Goal: Answer question/provide support: Share knowledge or assist other users

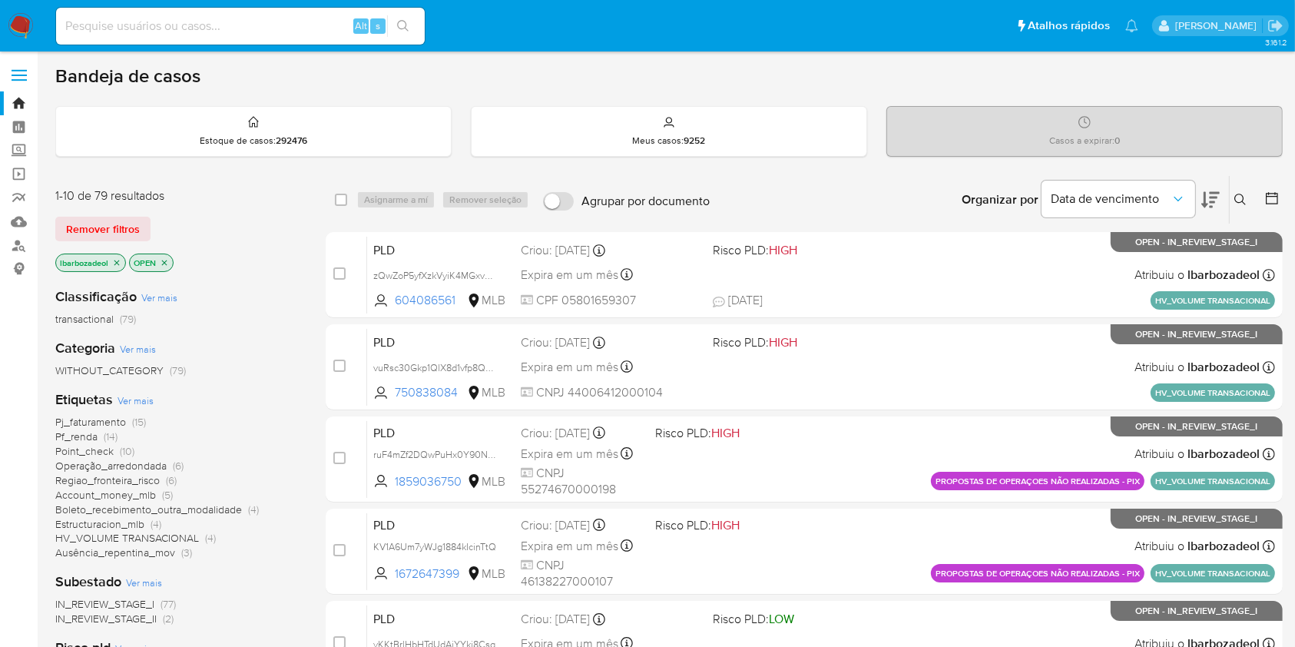
click at [209, 36] on div "Alt s" at bounding box center [240, 26] width 369 height 37
click at [209, 22] on input at bounding box center [240, 26] width 369 height 20
paste input "uShOkCO0w5LWb8Tn7bkjzqCp"
type input "uShOkCO0w5LWb8Tn7bkjzqCp"
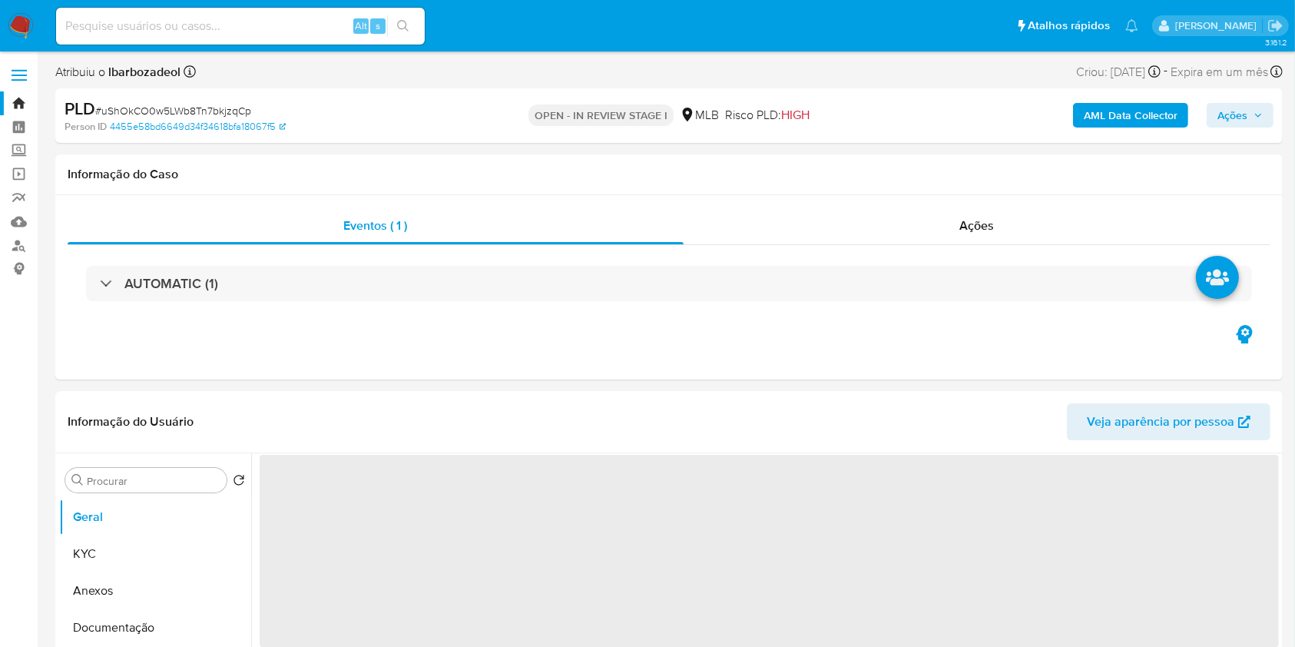
select select "10"
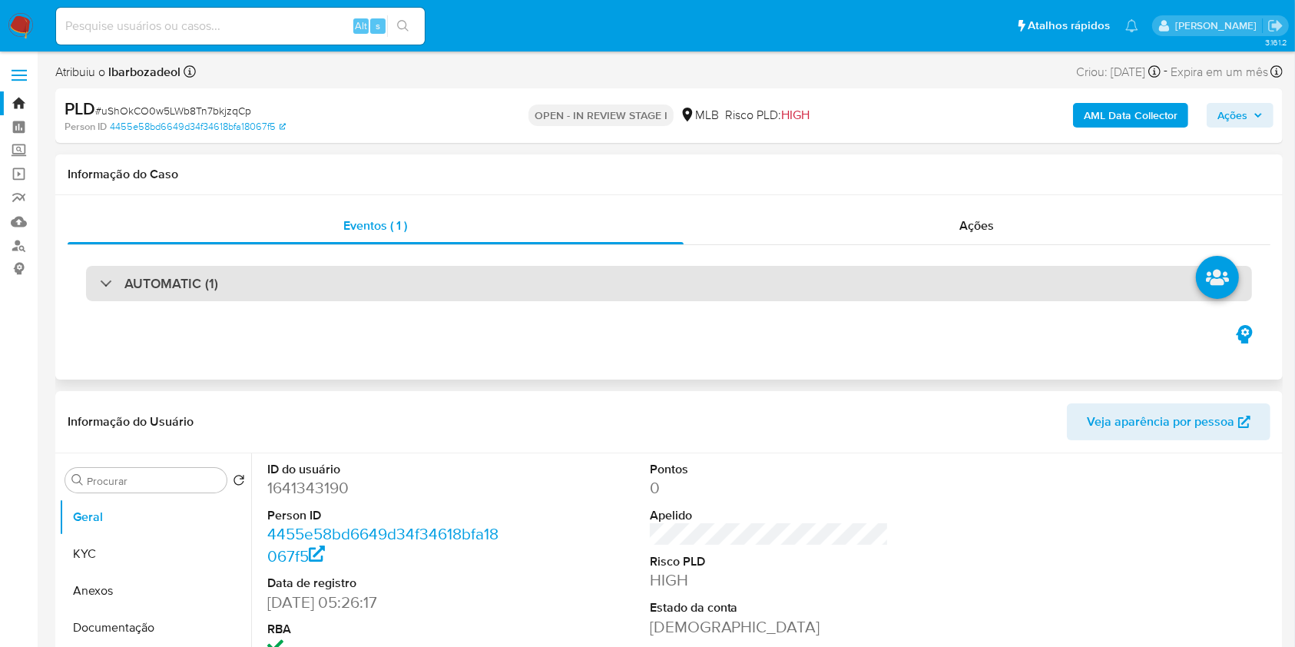
click at [473, 287] on div "AUTOMATIC (1)" at bounding box center [669, 283] width 1166 height 35
click at [472, 277] on div "AUTOMATIC (1)" at bounding box center [669, 283] width 1166 height 35
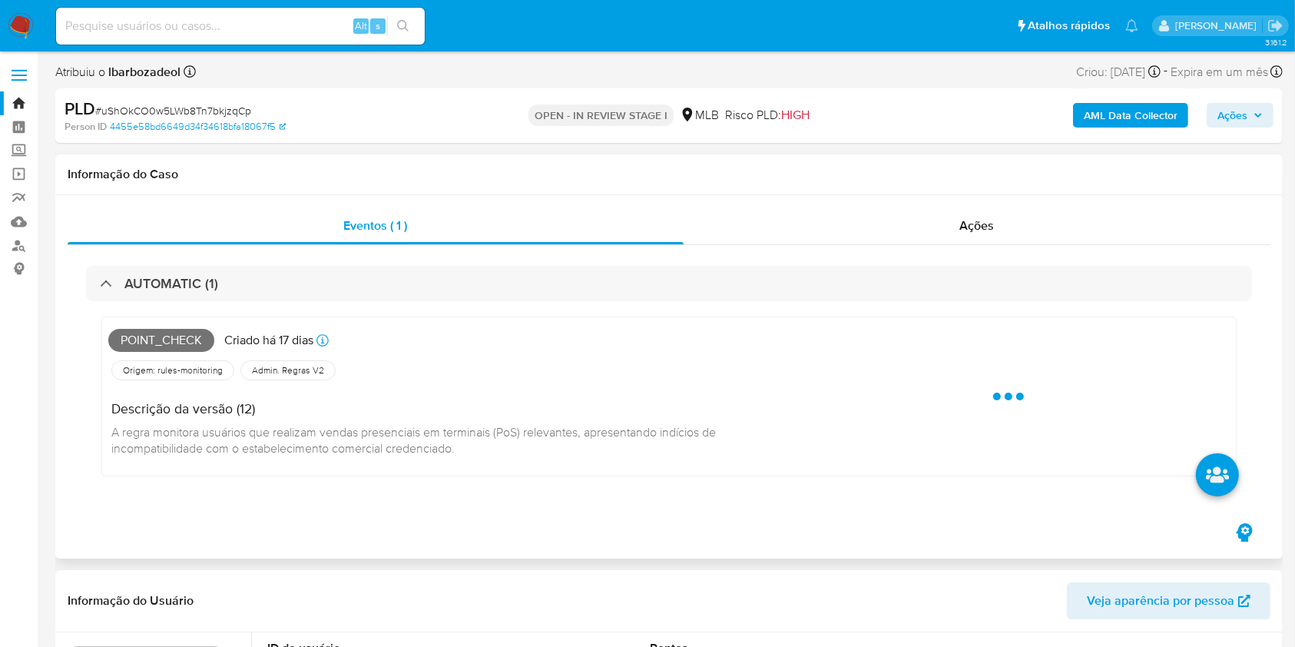
click at [184, 340] on span "Point_check" at bounding box center [161, 340] width 106 height 23
click at [187, 341] on span "Point_check" at bounding box center [161, 340] width 106 height 23
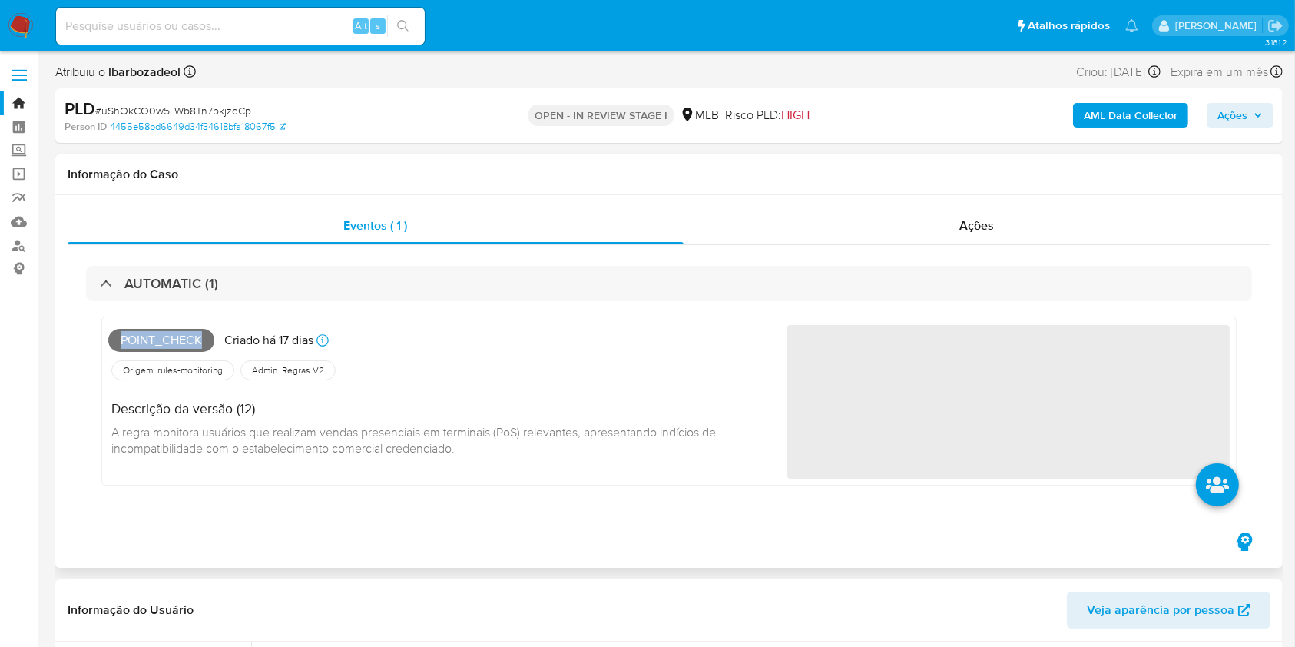
click at [187, 341] on span "Point_check" at bounding box center [161, 340] width 106 height 23
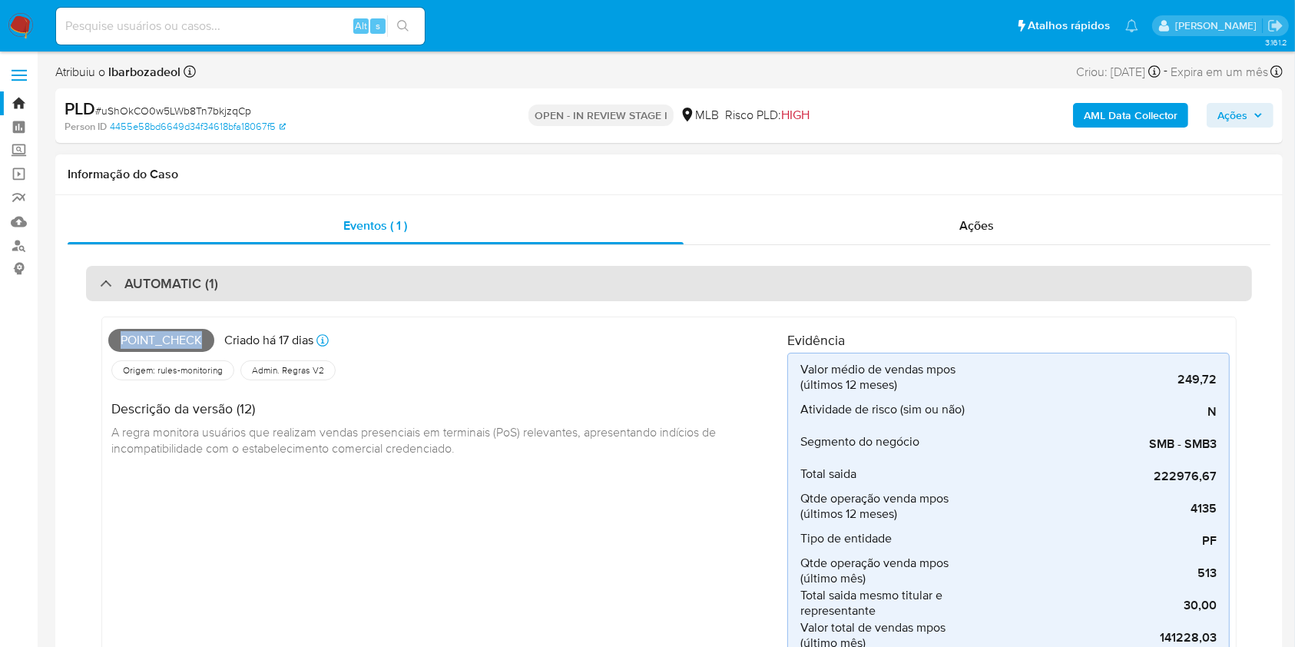
copy span "Point_check"
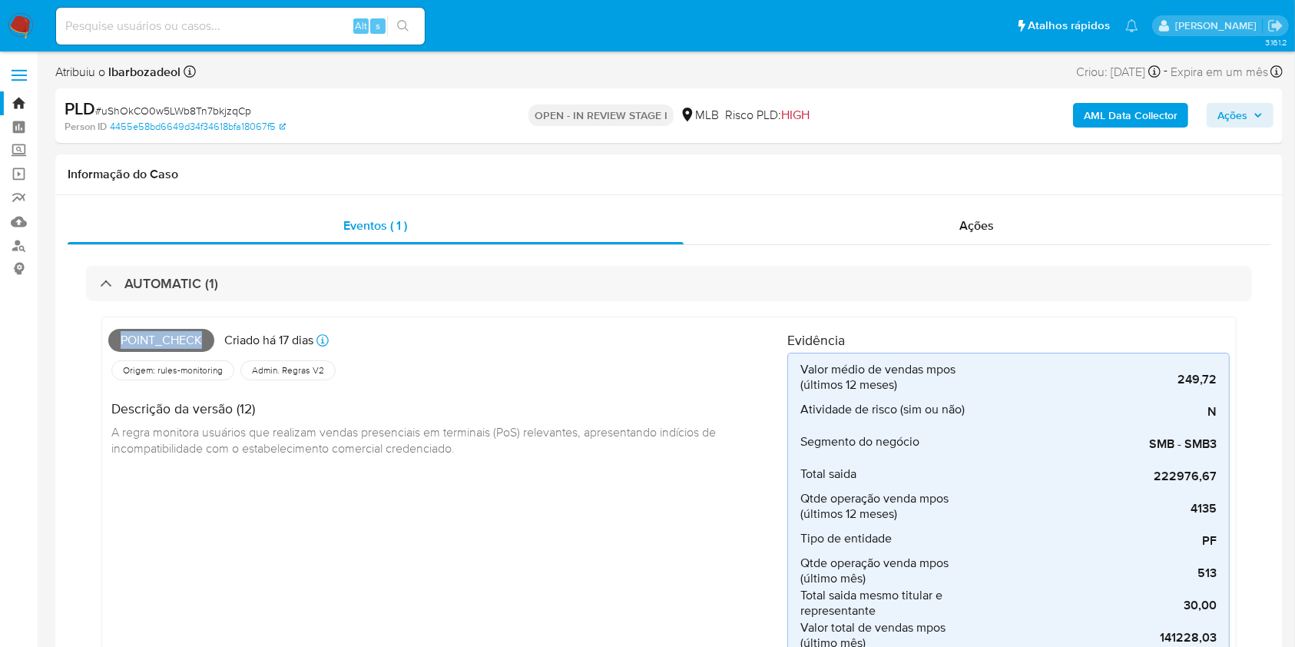
drag, startPoint x: 1245, startPoint y: 115, endPoint x: 1238, endPoint y: 124, distance: 11.5
click at [983, 116] on span "Ações" at bounding box center [1233, 115] width 30 height 25
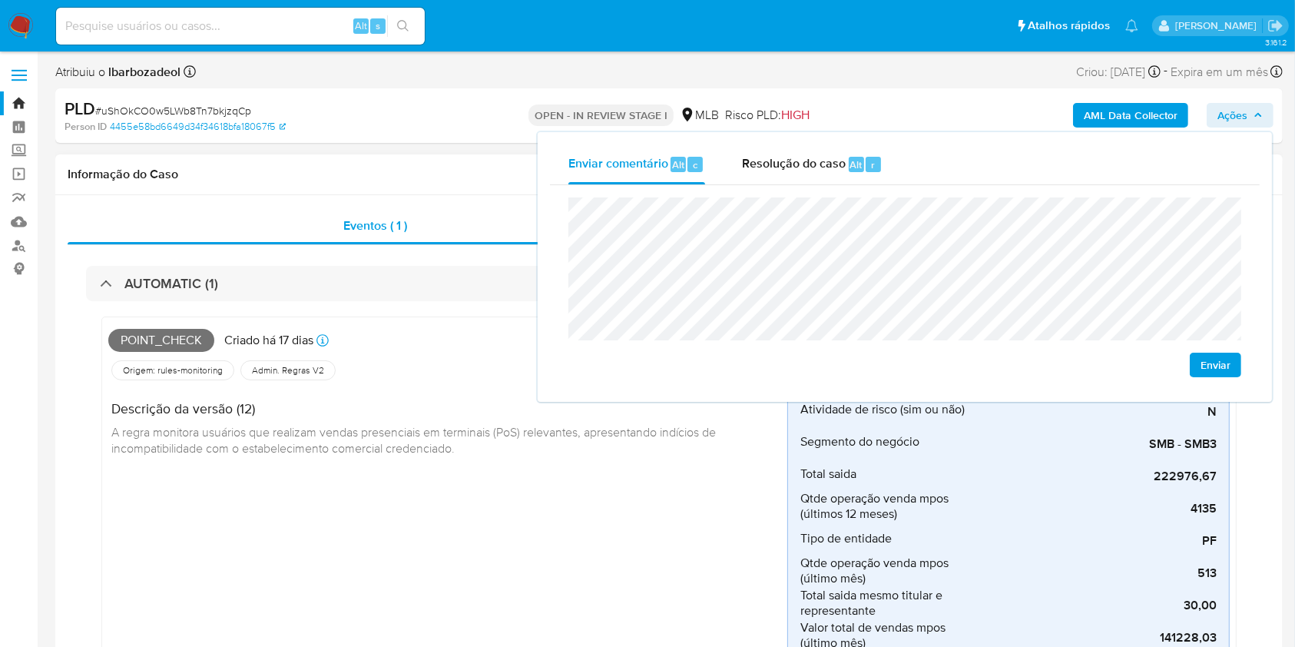
click at [420, 163] on div "Informação do Caso" at bounding box center [669, 174] width 1228 height 41
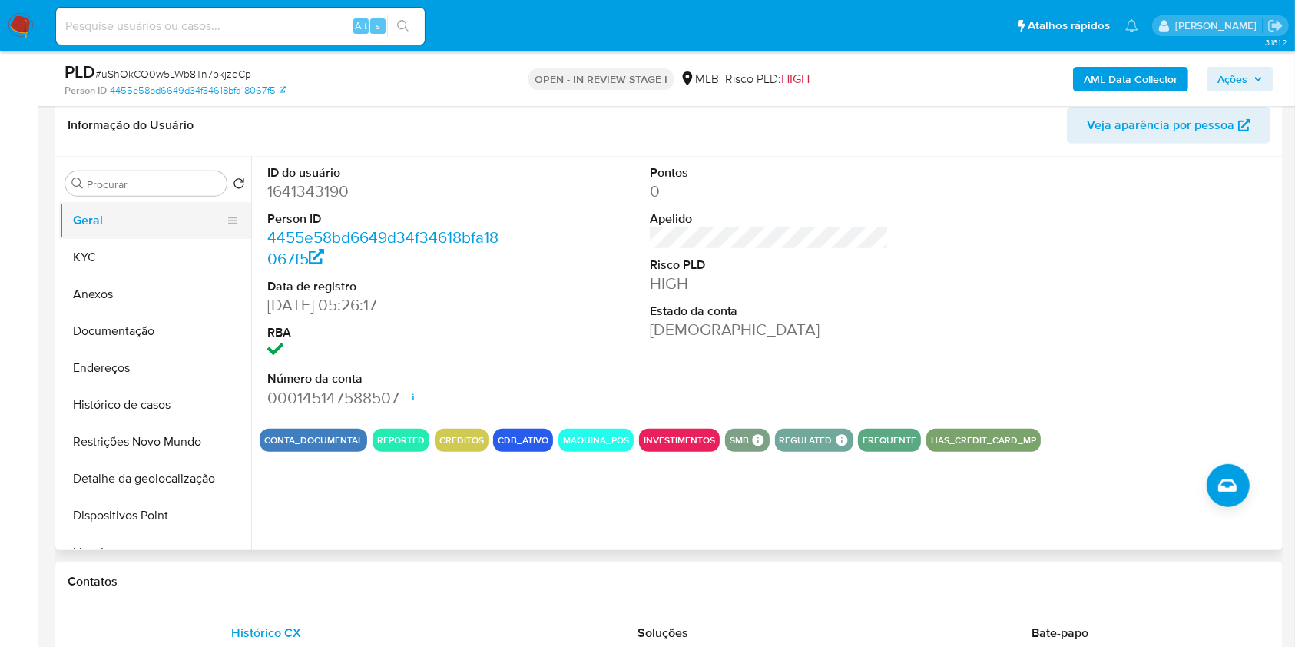
scroll to position [870, 0]
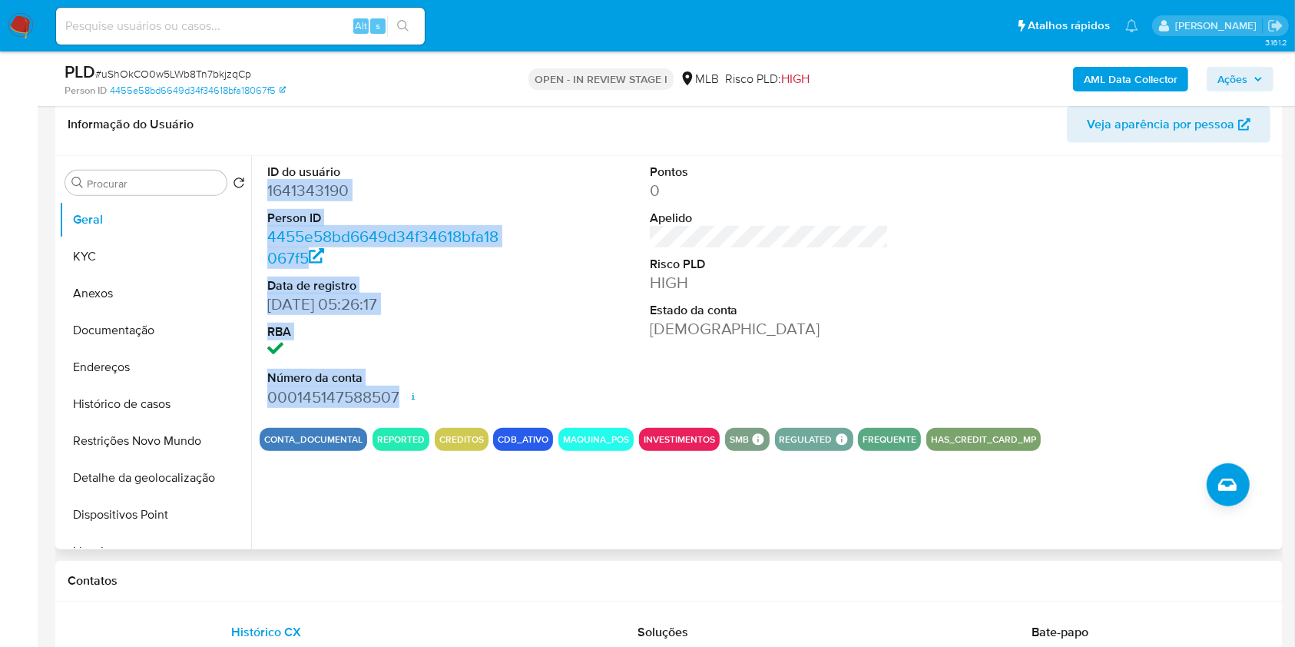
drag, startPoint x: 264, startPoint y: 191, endPoint x: 402, endPoint y: 393, distance: 245.1
click at [402, 393] on div "ID do usuário 1641343190 Person ID 4455e58bd6649d34f34618bfa18067f5 Data de reg…" at bounding box center [387, 286] width 255 height 260
copy dl "1641343190 Person ID 4455e58bd6649d34f34618bfa18067f5 Data de registro 16/01/20…"
click at [983, 68] on span "Ações" at bounding box center [1240, 79] width 45 height 22
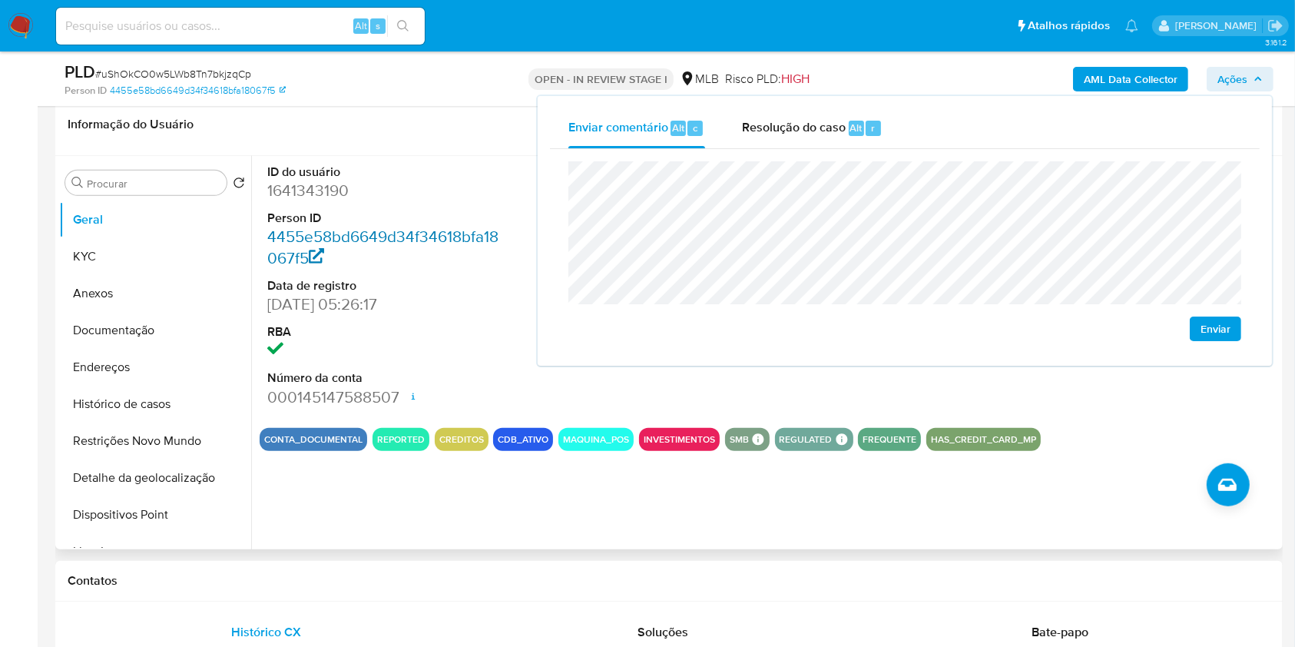
click at [418, 232] on link "4455e58bd6649d34f34618bfa18067f5" at bounding box center [382, 247] width 231 height 44
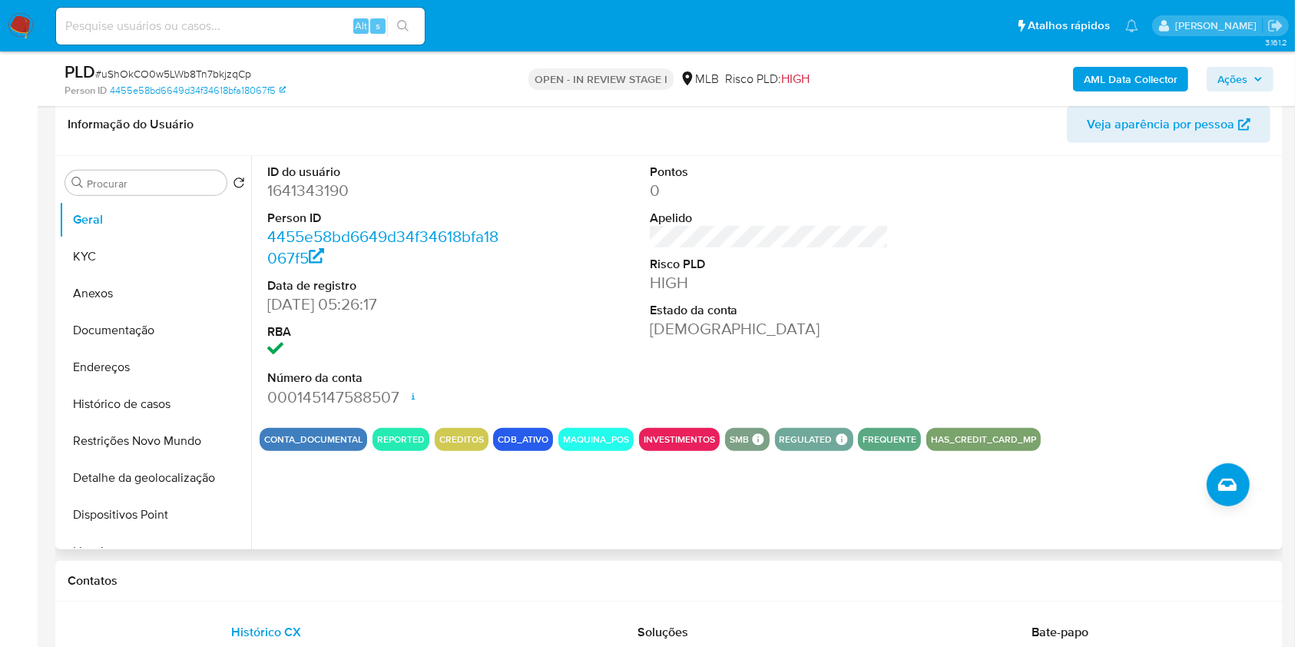
click at [576, 183] on div "ID do usuário 1641343190 Person ID 4455e58bd6649d34f34618bfa18067f5 Data de reg…" at bounding box center [770, 286] width 1020 height 260
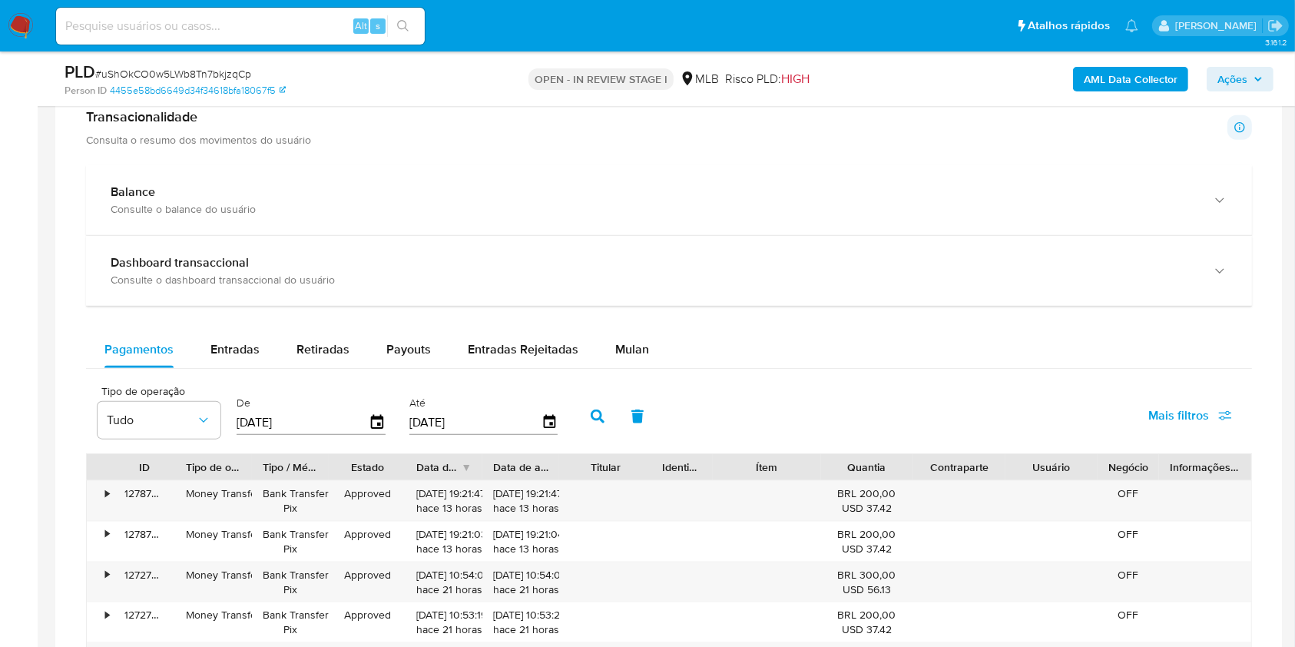
scroll to position [1862, 0]
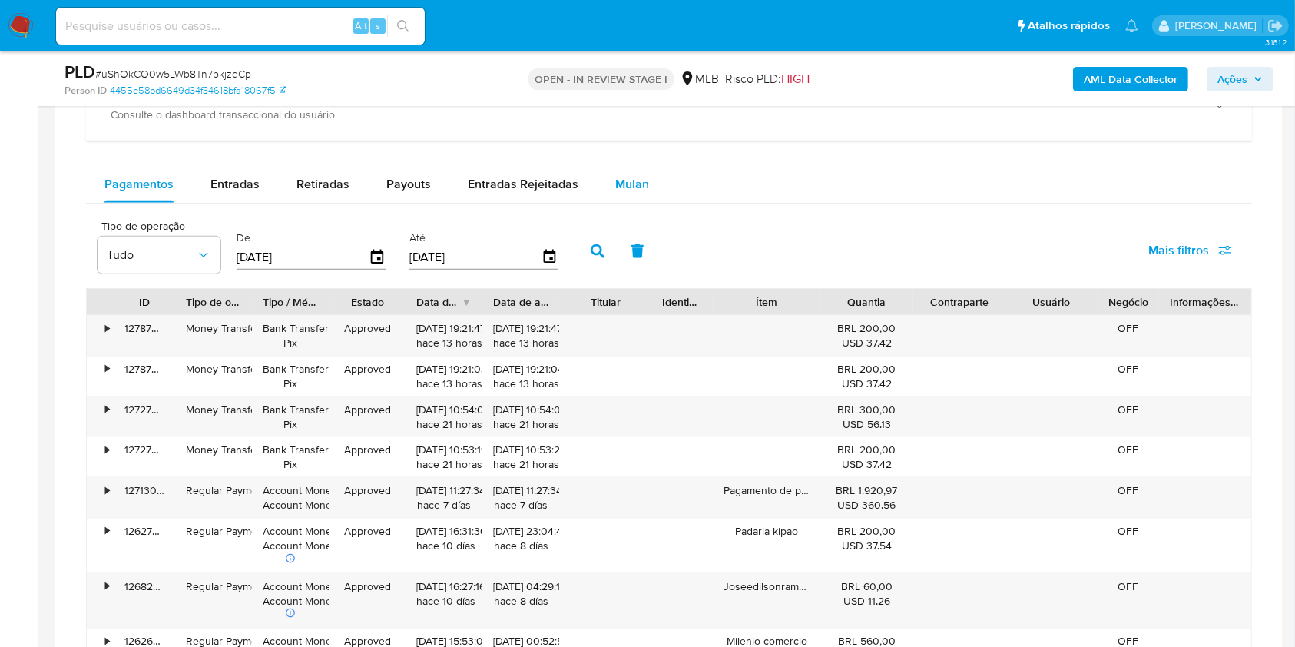
click at [628, 171] on div "Mulan" at bounding box center [632, 184] width 34 height 37
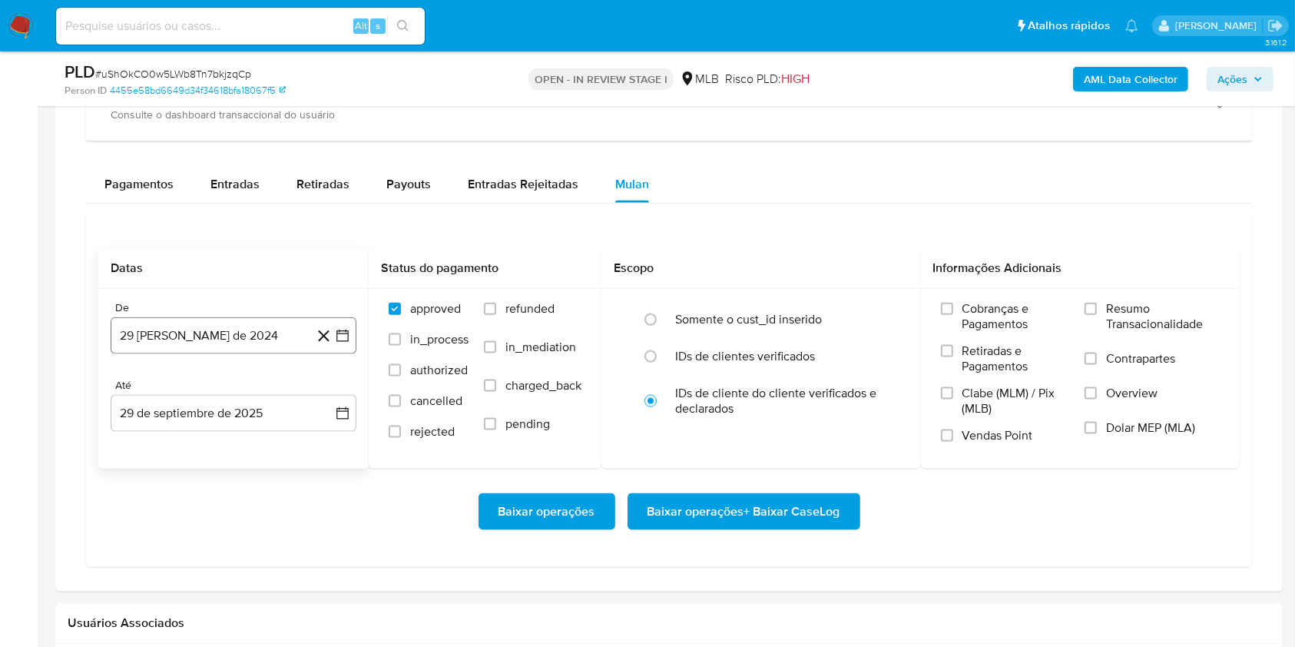
click at [211, 317] on button "29 de agosto de 2024" at bounding box center [234, 335] width 246 height 37
click at [234, 390] on span "agosto 2024" at bounding box center [226, 390] width 70 height 15
click at [328, 388] on icon "Año siguiente" at bounding box center [326, 391] width 18 height 18
click at [234, 484] on span "ago" at bounding box center [232, 533] width 19 height 12
click at [257, 443] on button "1" at bounding box center [264, 448] width 25 height 25
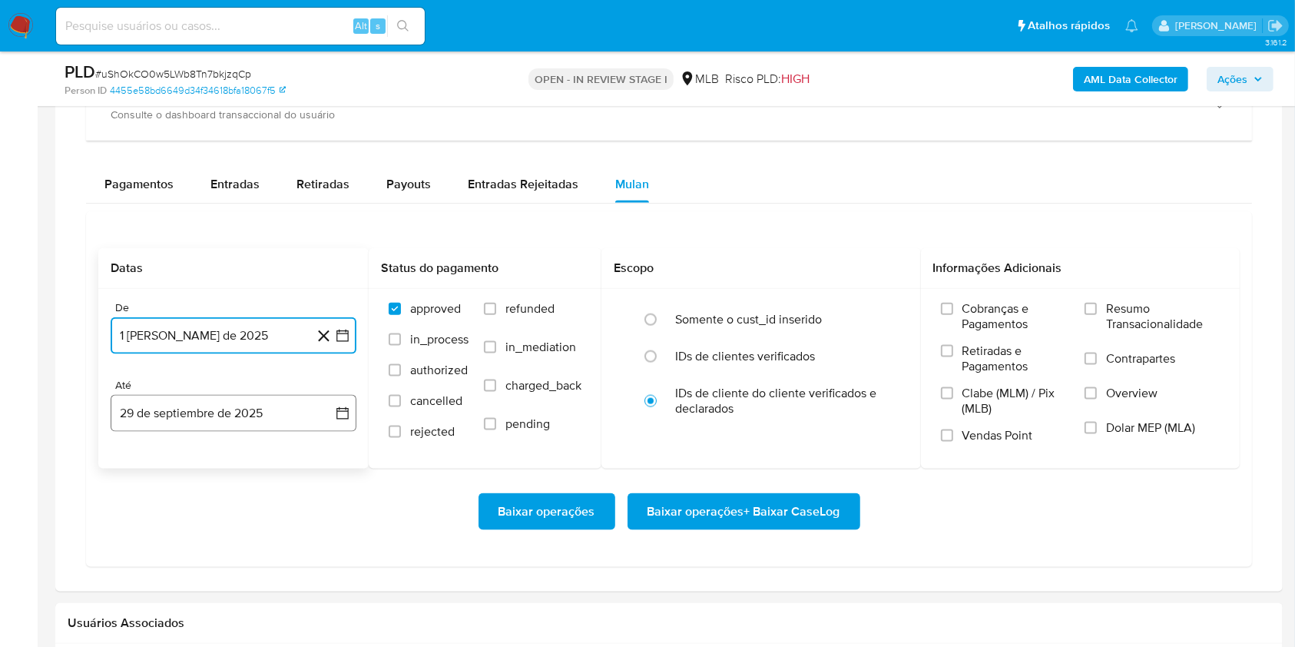
click at [241, 423] on button "29 de septiembre de 2025" at bounding box center [234, 413] width 246 height 37
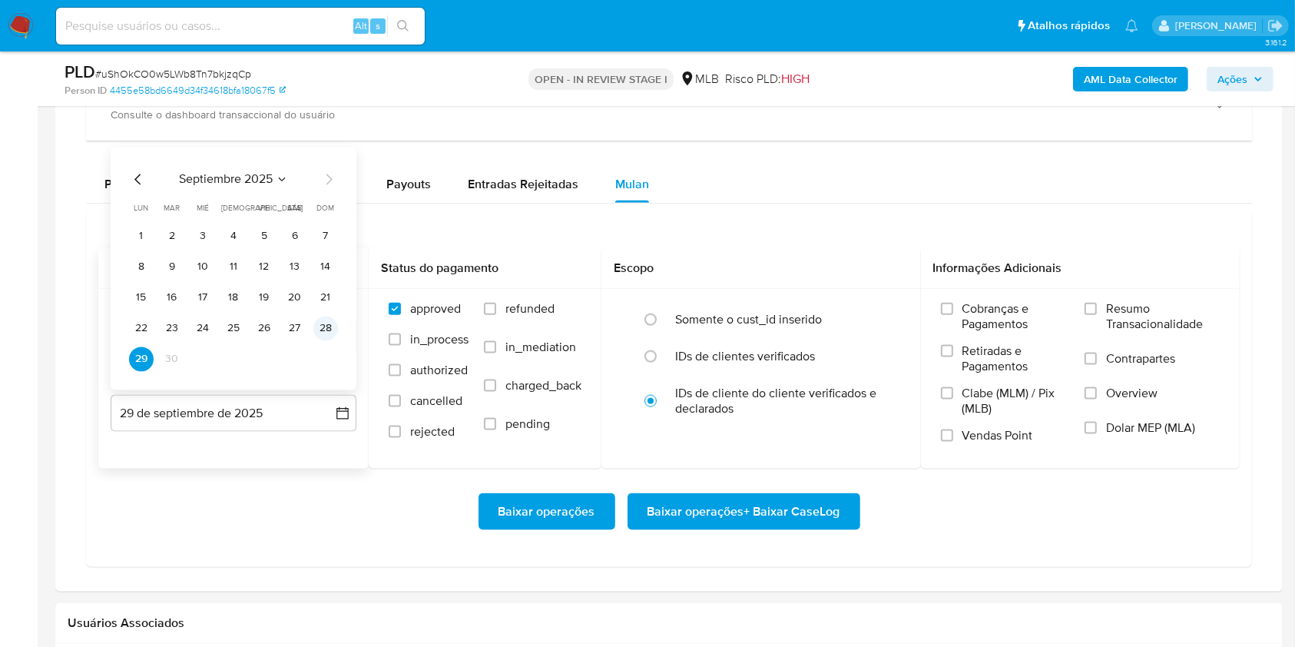
click at [317, 330] on button "28" at bounding box center [325, 329] width 25 height 25
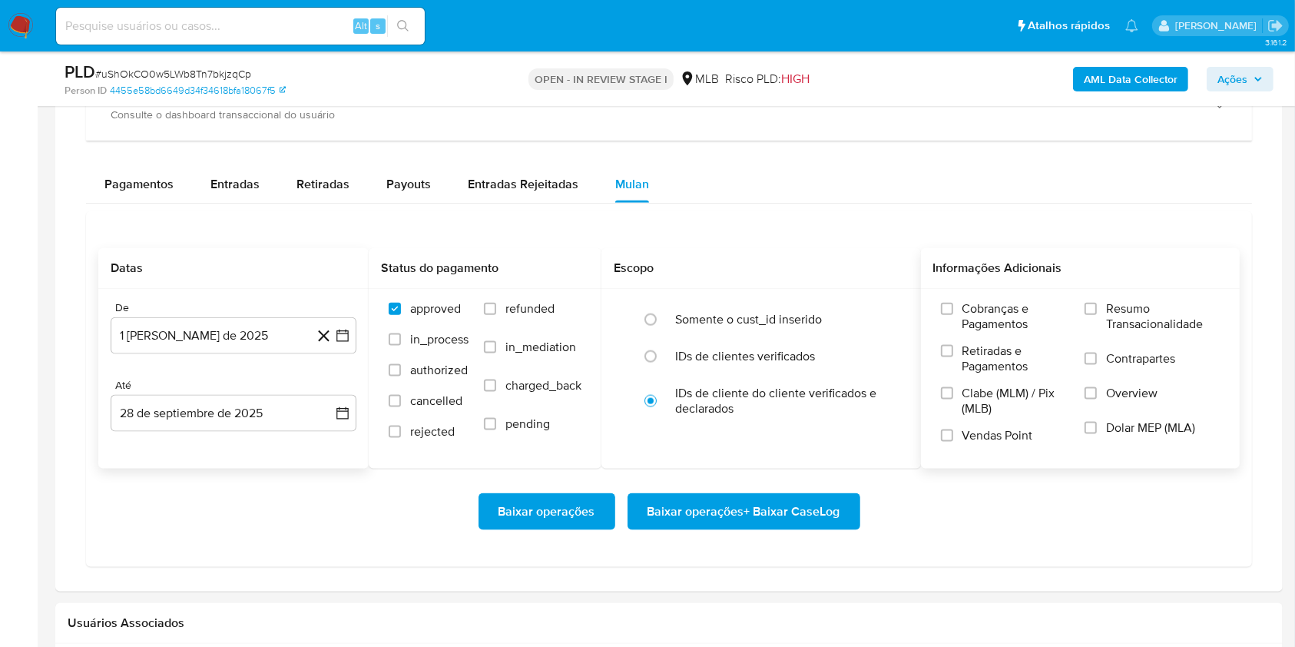
drag, startPoint x: 1120, startPoint y: 290, endPoint x: 1101, endPoint y: 311, distance: 28.8
click at [983, 293] on div "Cobranças e Pagamentos Retiradas e Pagamentos Clabe (MLM) / Pix (MLB) Vendas Po…" at bounding box center [1081, 378] width 320 height 178
click at [983, 311] on label "Resumo Transacionalidade" at bounding box center [1152, 326] width 135 height 50
click at [983, 311] on input "Resumo Transacionalidade" at bounding box center [1091, 309] width 12 height 12
click at [751, 484] on span "Baixar operações + Baixar CaseLog" at bounding box center [744, 512] width 193 height 34
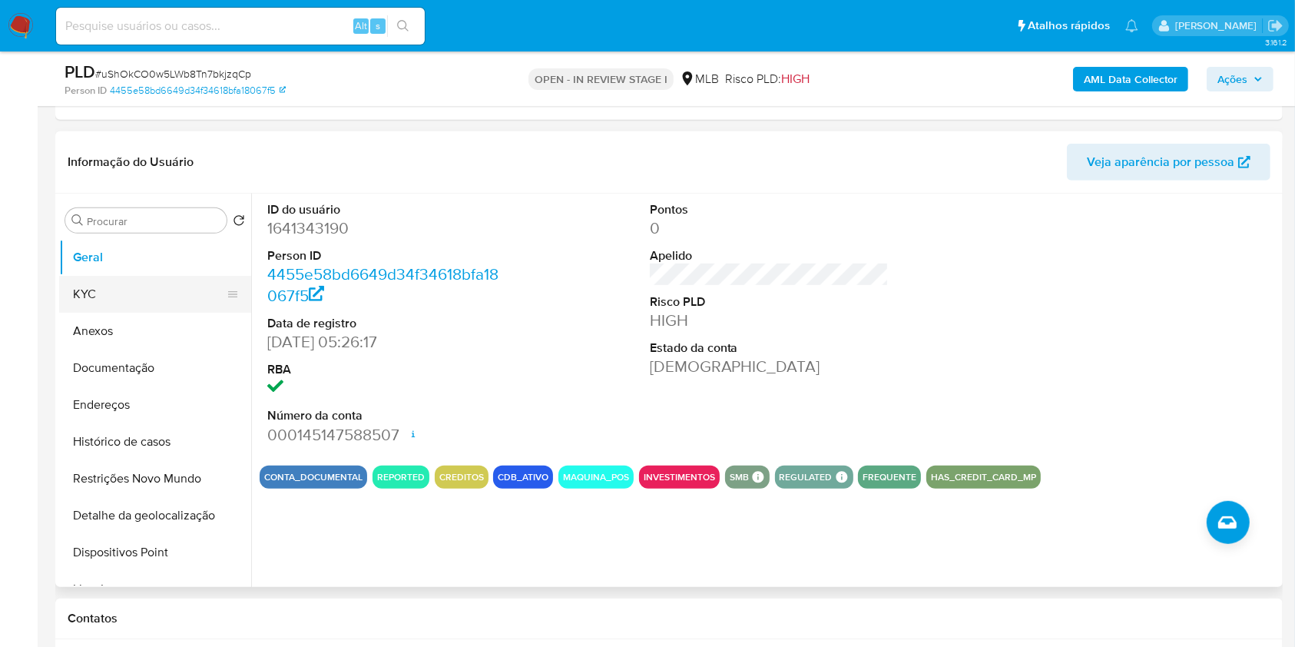
scroll to position [836, 0]
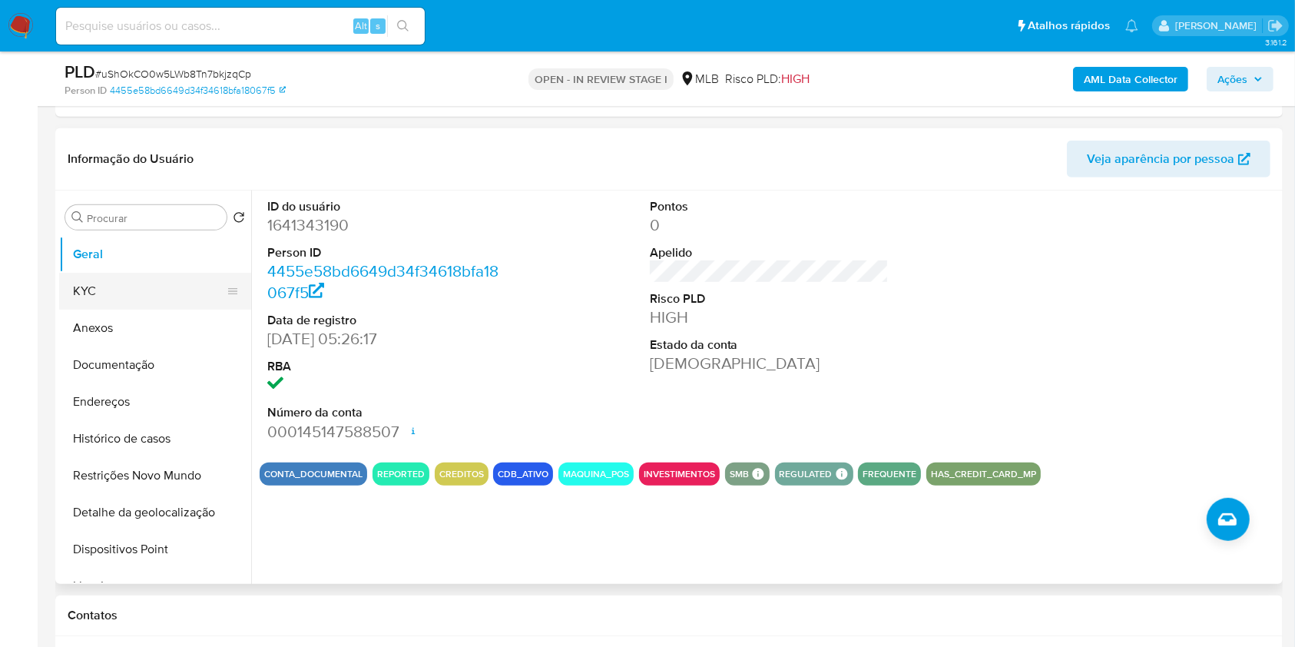
click at [163, 283] on button "KYC" at bounding box center [149, 291] width 180 height 37
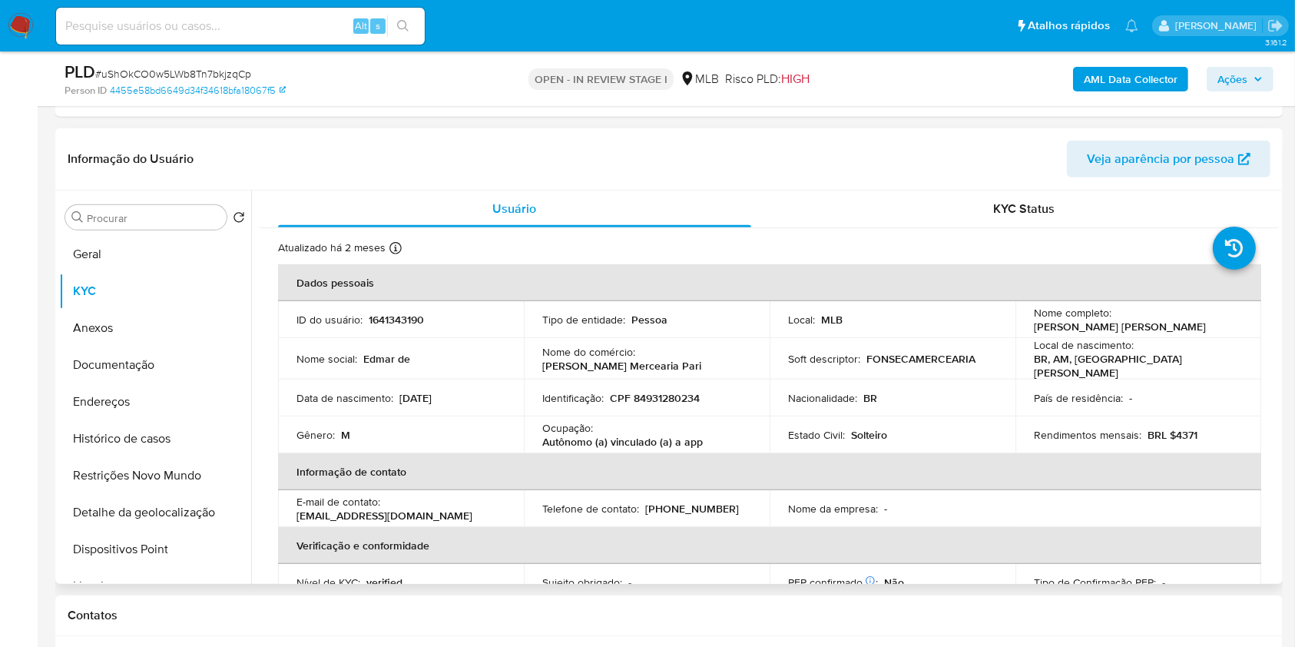
click at [669, 391] on p "CPF 84931280234" at bounding box center [655, 398] width 90 height 14
copy p "84931280234"
click at [983, 71] on span "Ações" at bounding box center [1233, 79] width 30 height 25
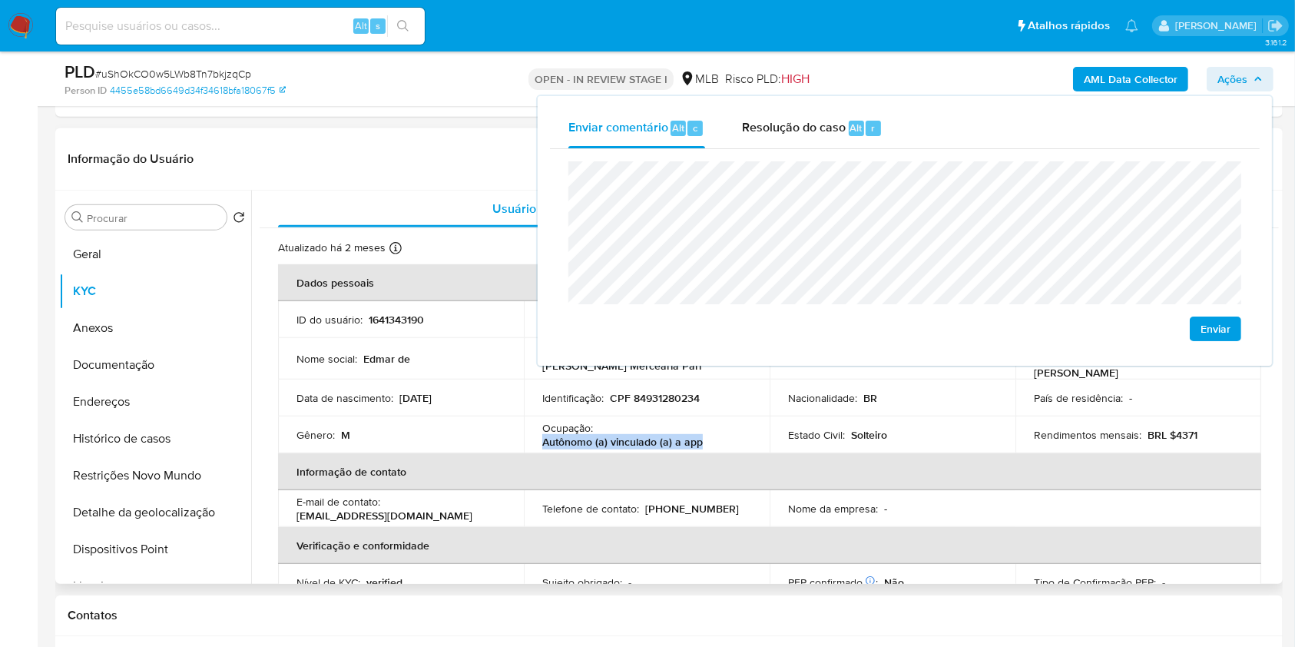
drag, startPoint x: 539, startPoint y: 438, endPoint x: 701, endPoint y: 433, distance: 162.2
click at [701, 433] on td "Ocupação : Autônomo (a) vinculado (a) a app" at bounding box center [647, 434] width 246 height 37
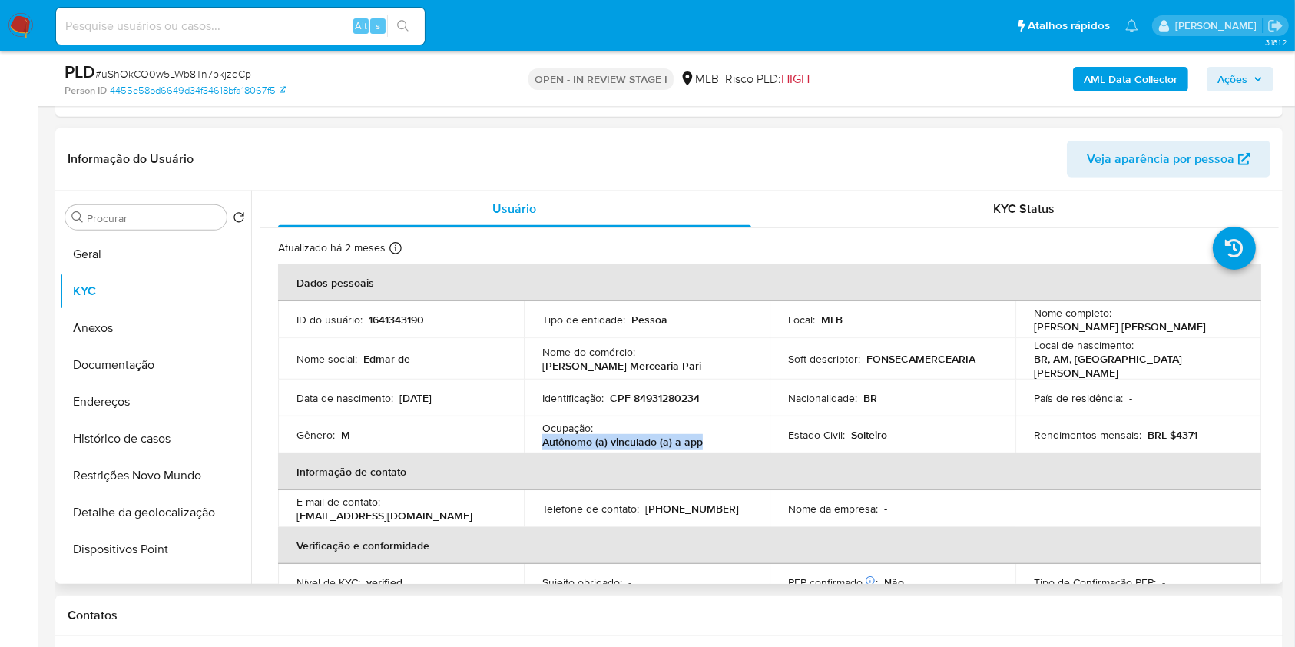
copy p "Autônomo (a) vinculado (a) a app"
click at [983, 78] on button "Ações" at bounding box center [1240, 79] width 67 height 25
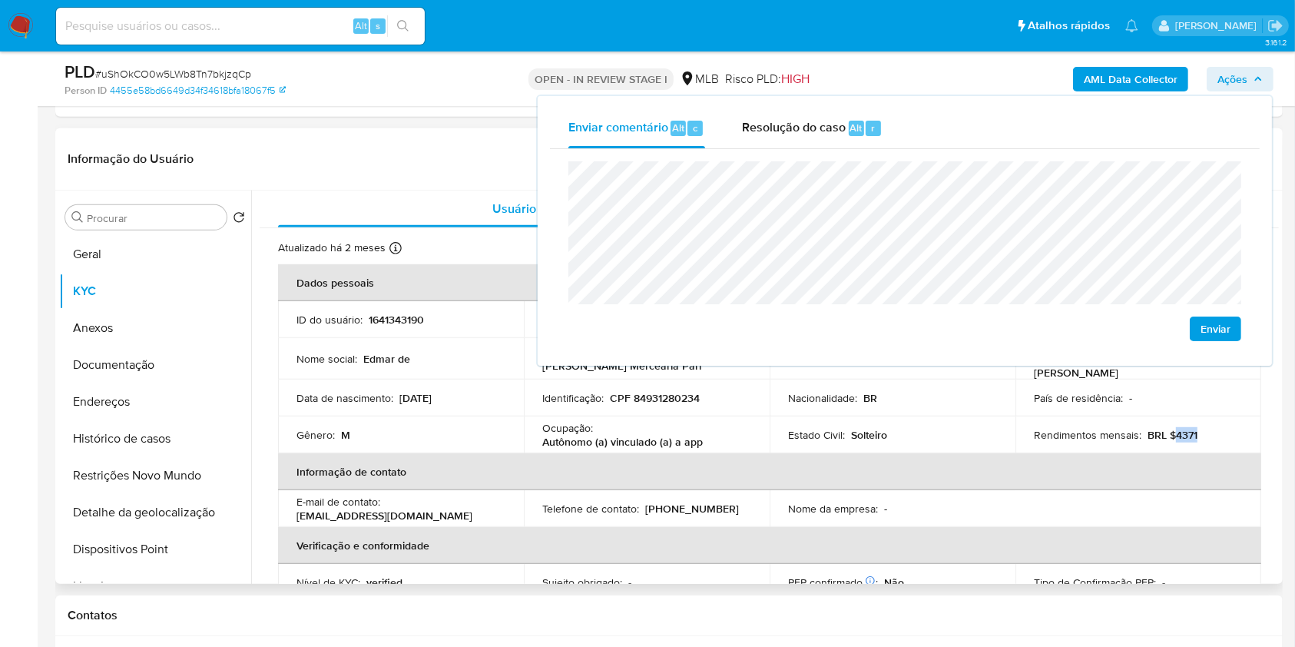
drag, startPoint x: 1168, startPoint y: 430, endPoint x: 1193, endPoint y: 428, distance: 25.5
click at [983, 428] on div "Rendimentos mensais : BRL $4371" at bounding box center [1138, 435] width 209 height 14
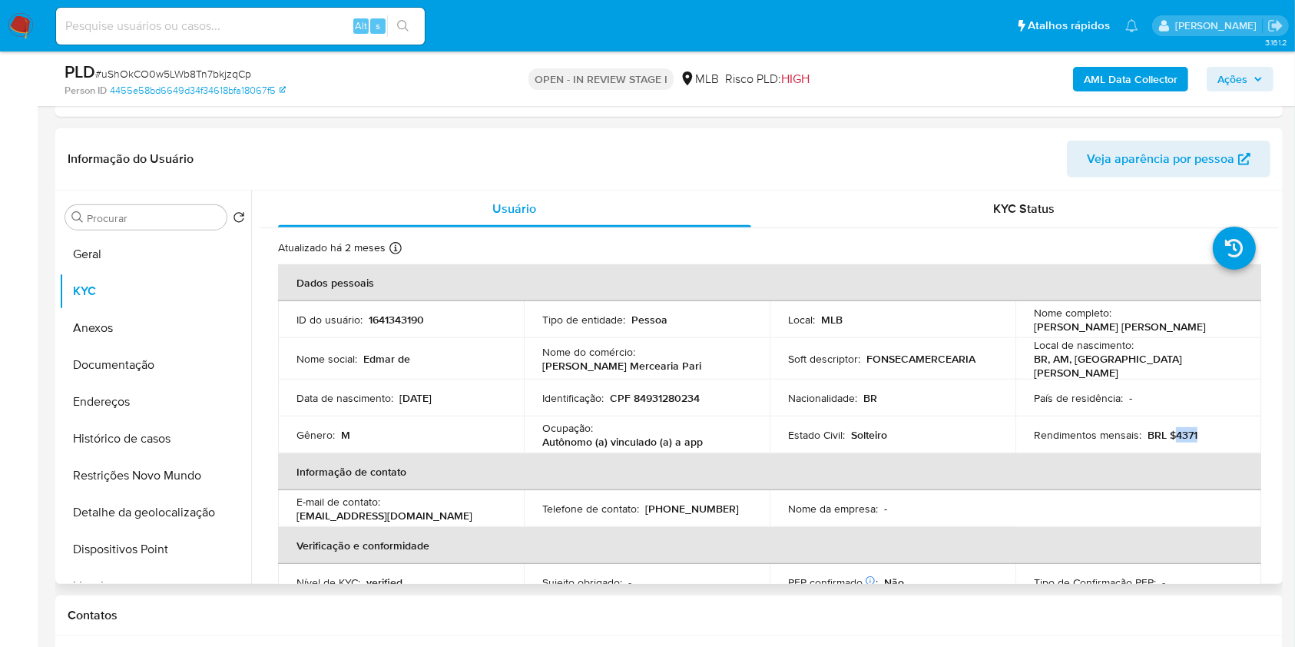
copy p "4371"
drag, startPoint x: 1244, startPoint y: 87, endPoint x: 1232, endPoint y: 92, distance: 12.7
click at [983, 88] on span "Ações" at bounding box center [1233, 79] width 30 height 25
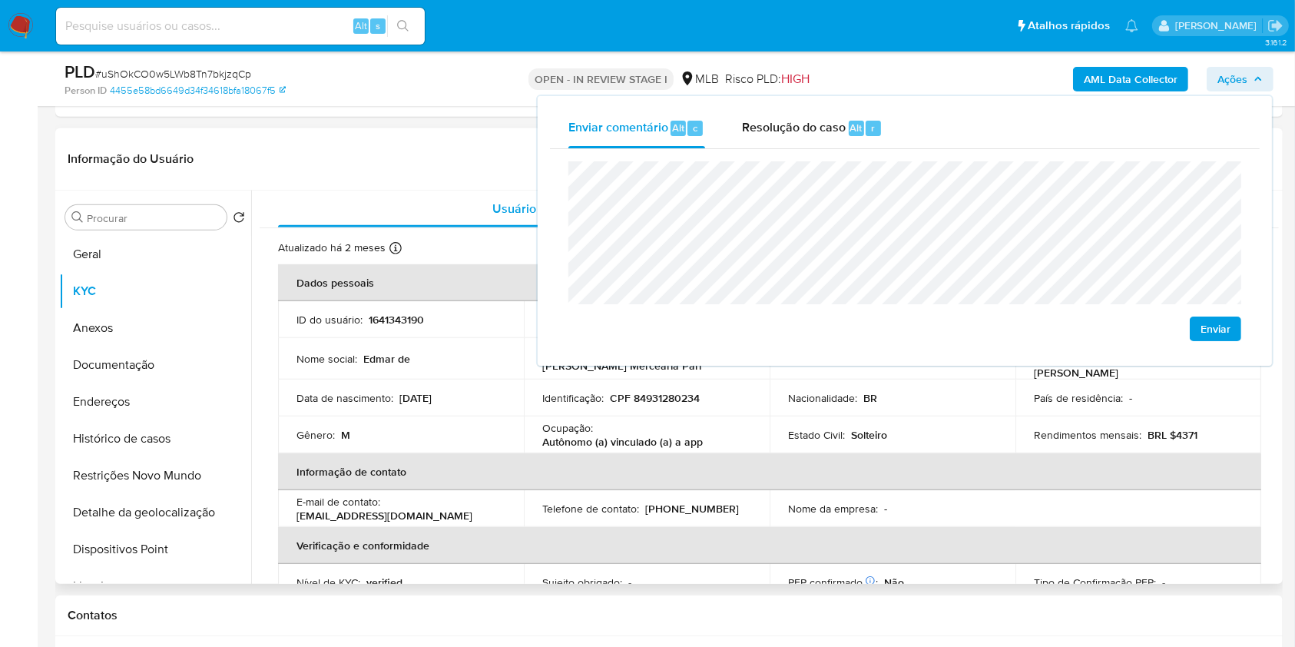
click at [642, 416] on td "Ocupação : Autônomo (a) vinculado (a) a app" at bounding box center [647, 434] width 246 height 37
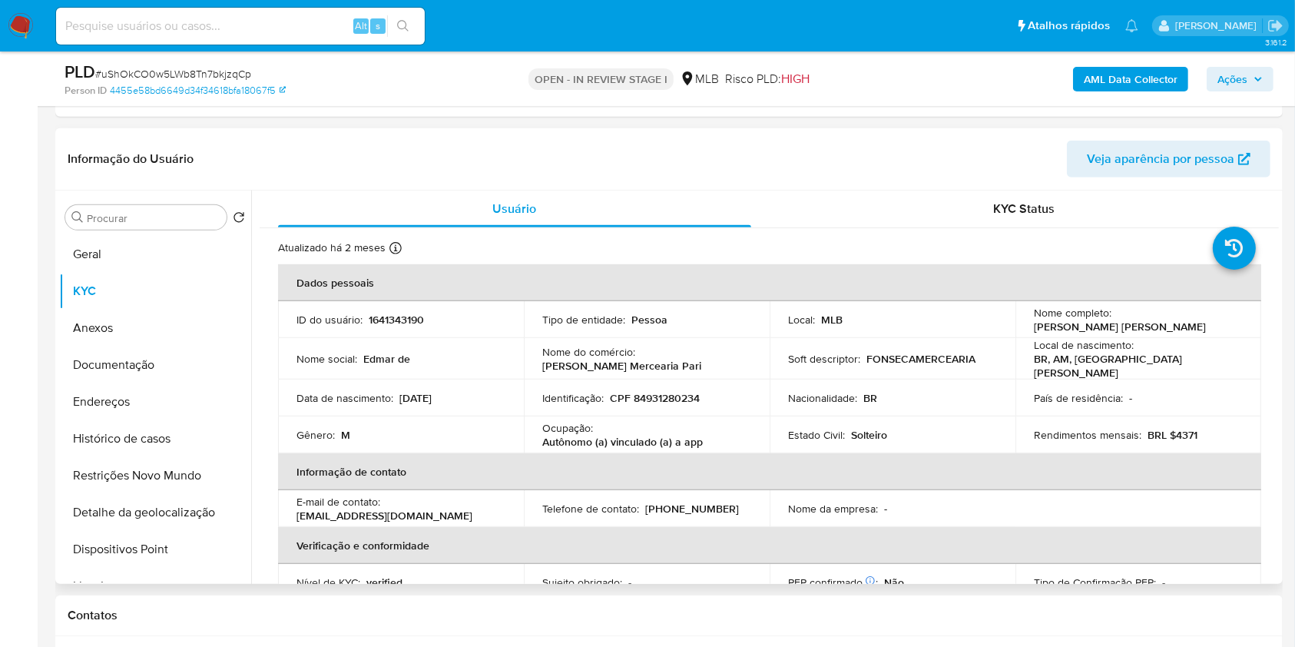
drag, startPoint x: 539, startPoint y: 351, endPoint x: 587, endPoint y: 356, distance: 47.9
click at [545, 355] on td "Nome do comércio : Fonseca Mercearia Pari" at bounding box center [647, 358] width 246 height 41
drag, startPoint x: 587, startPoint y: 356, endPoint x: 665, endPoint y: 362, distance: 78.6
click at [665, 362] on div "Nome do comércio : Fonseca Mercearia Pari" at bounding box center [646, 359] width 209 height 28
click at [661, 360] on div "Nome do comércio : Fonseca Mercearia Pari" at bounding box center [646, 359] width 209 height 28
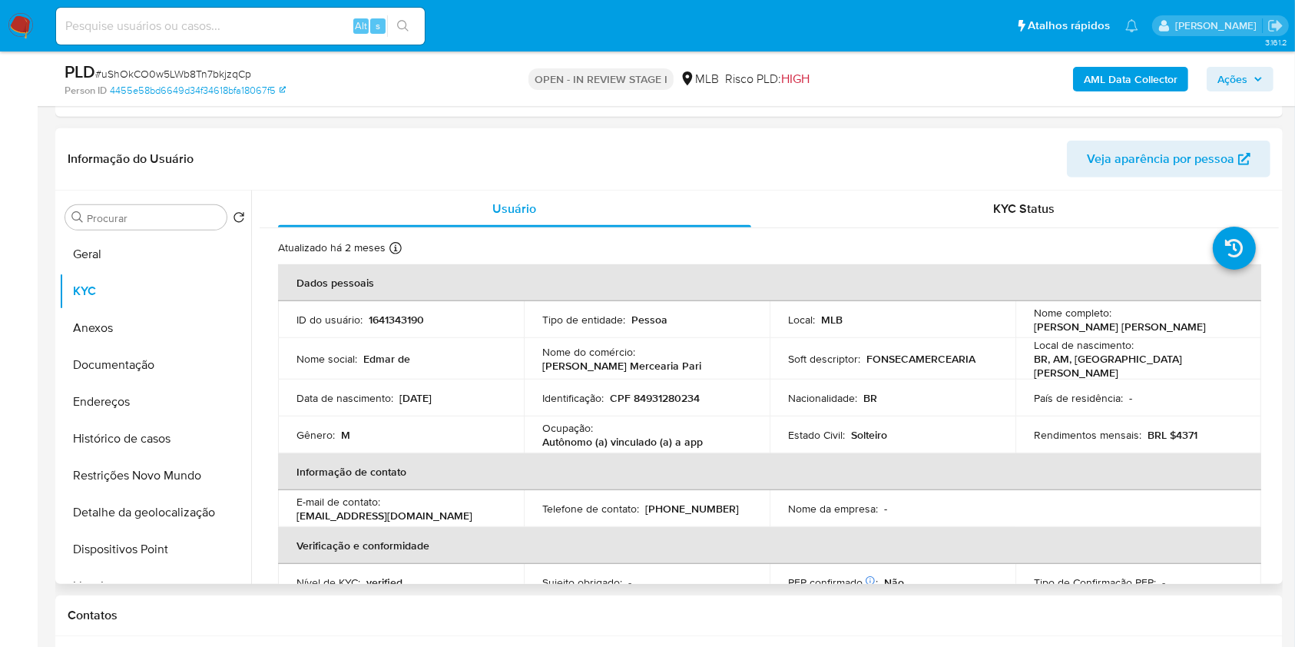
drag, startPoint x: 660, startPoint y: 360, endPoint x: 652, endPoint y: 360, distance: 8.5
click at [657, 360] on div "Nome do comércio : Fonseca Mercearia Pari" at bounding box center [646, 359] width 209 height 28
click at [639, 360] on p "Fonseca Mercearia Pari" at bounding box center [621, 366] width 159 height 14
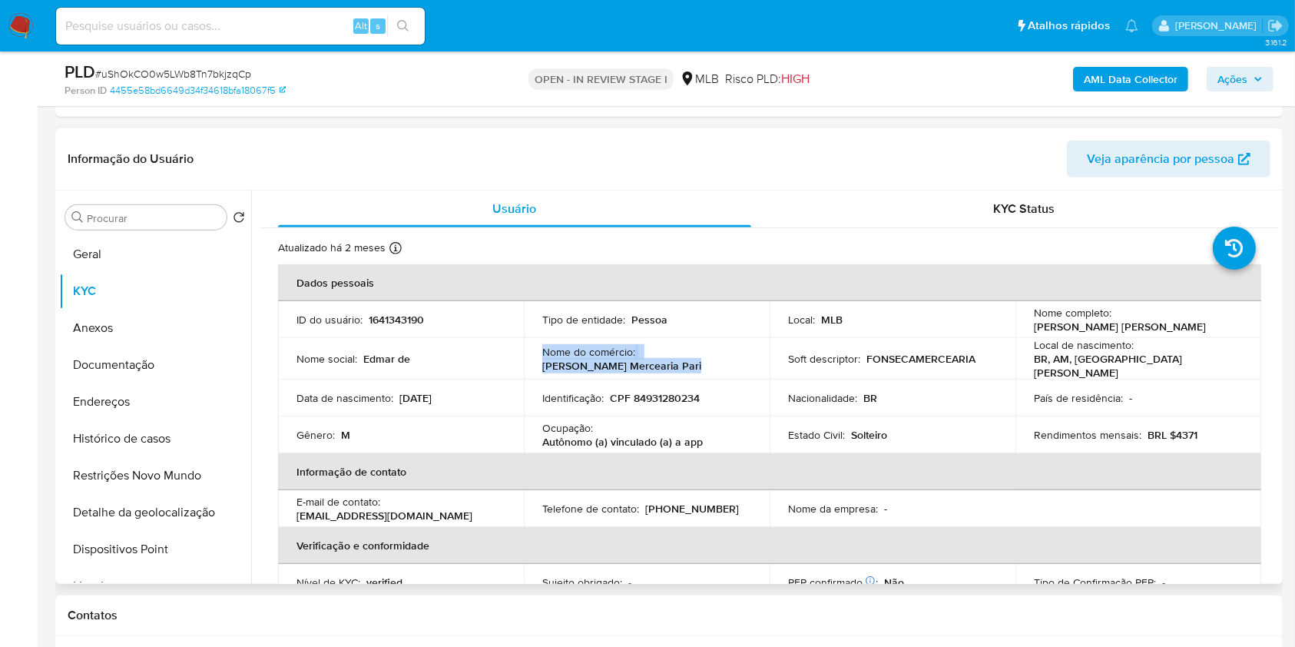
click at [639, 360] on p "Fonseca Mercearia Pari" at bounding box center [621, 366] width 159 height 14
copy div "Nome do comércio : Fonseca Mercearia Pari"
click at [983, 87] on span "Ações" at bounding box center [1233, 79] width 30 height 25
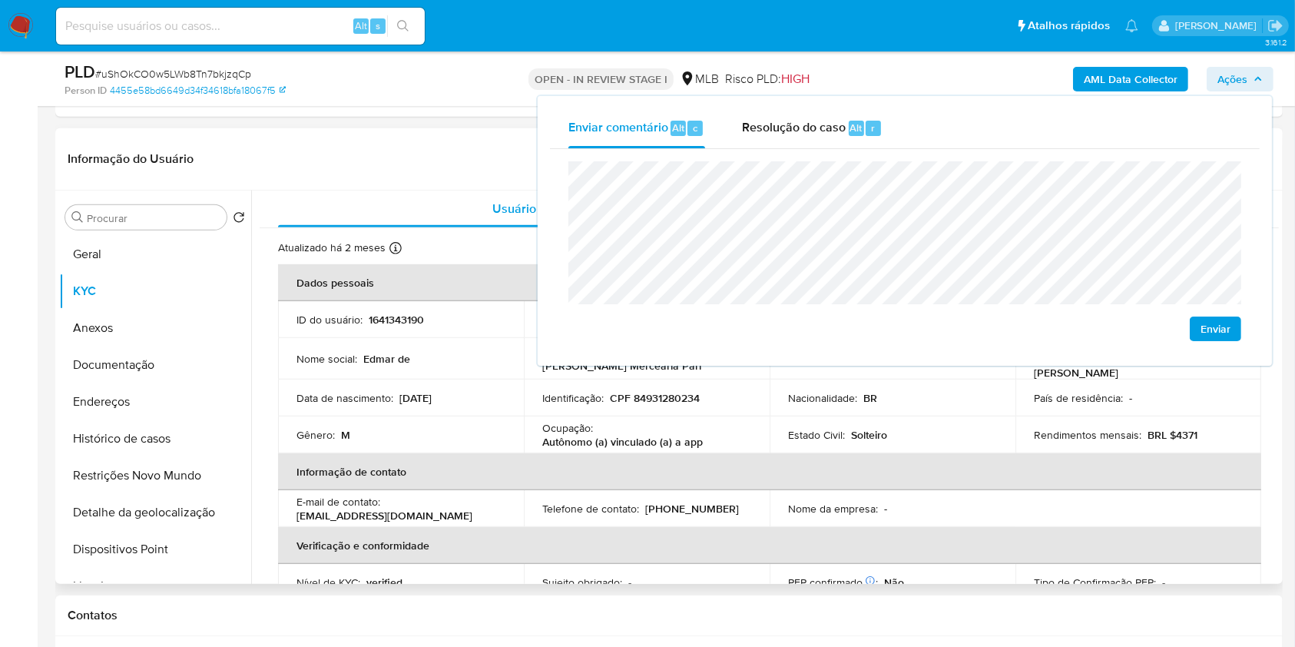
click at [463, 134] on div "Informação do Usuário Veja aparência por pessoa" at bounding box center [669, 159] width 1228 height 62
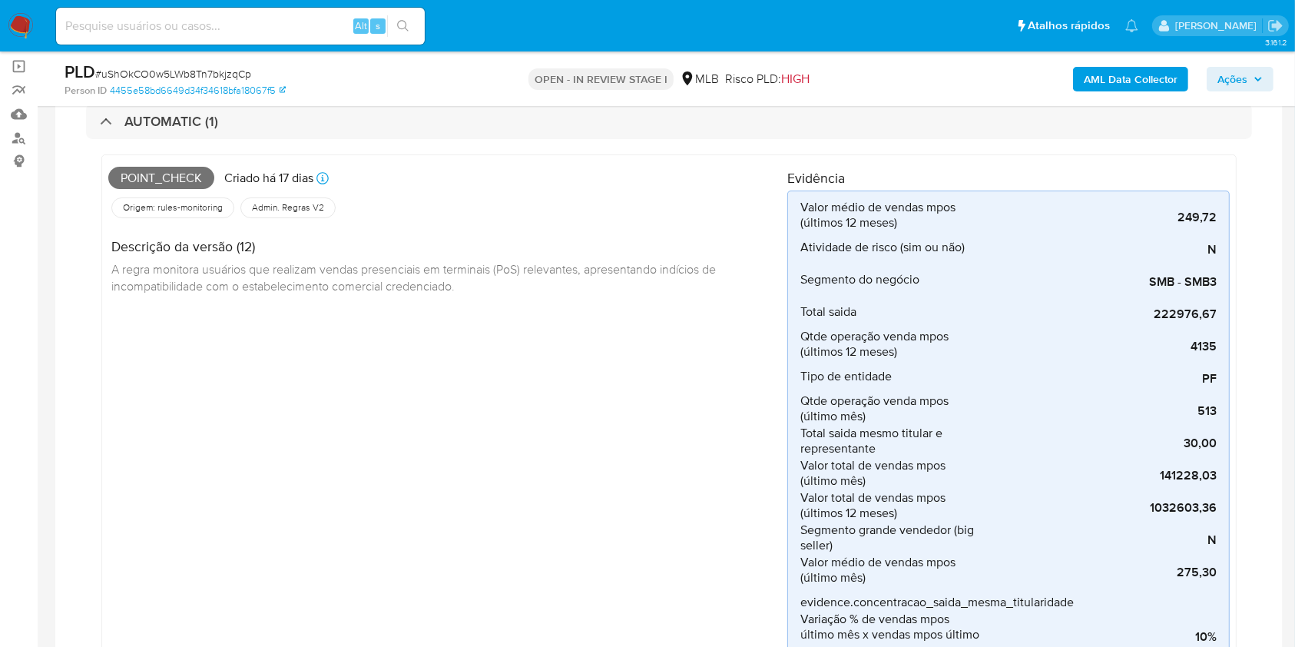
scroll to position [0, 0]
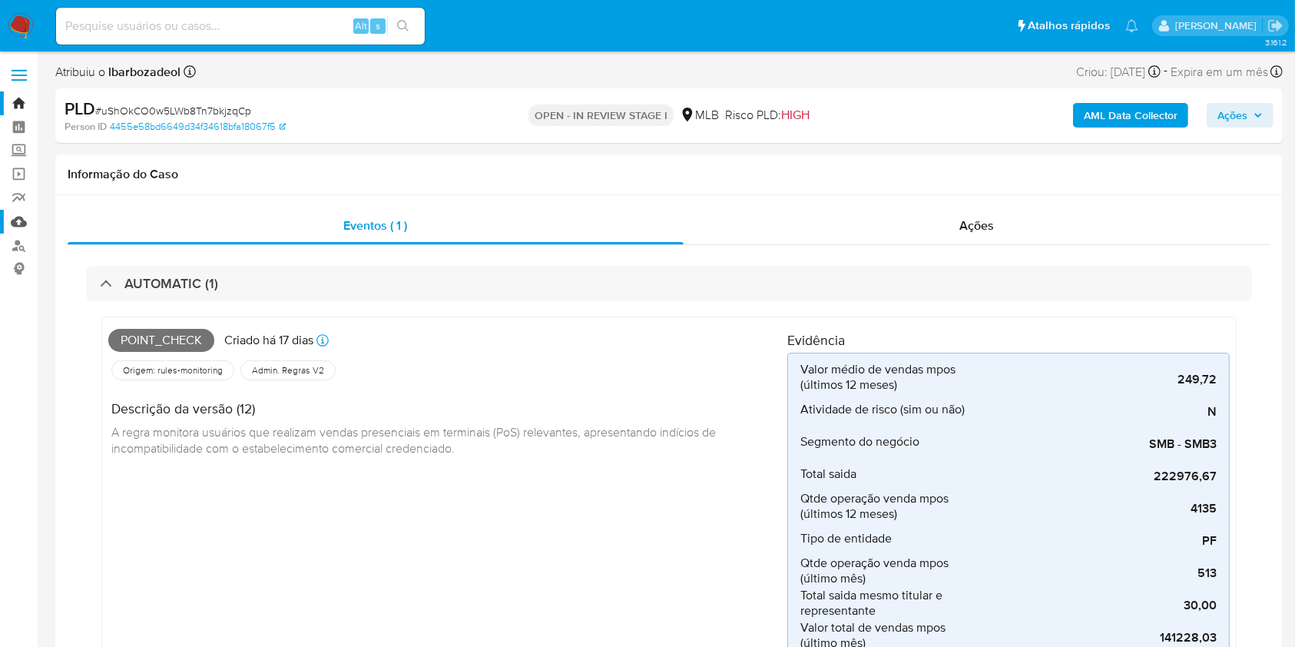
click at [17, 221] on link "Mulan" at bounding box center [91, 222] width 183 height 24
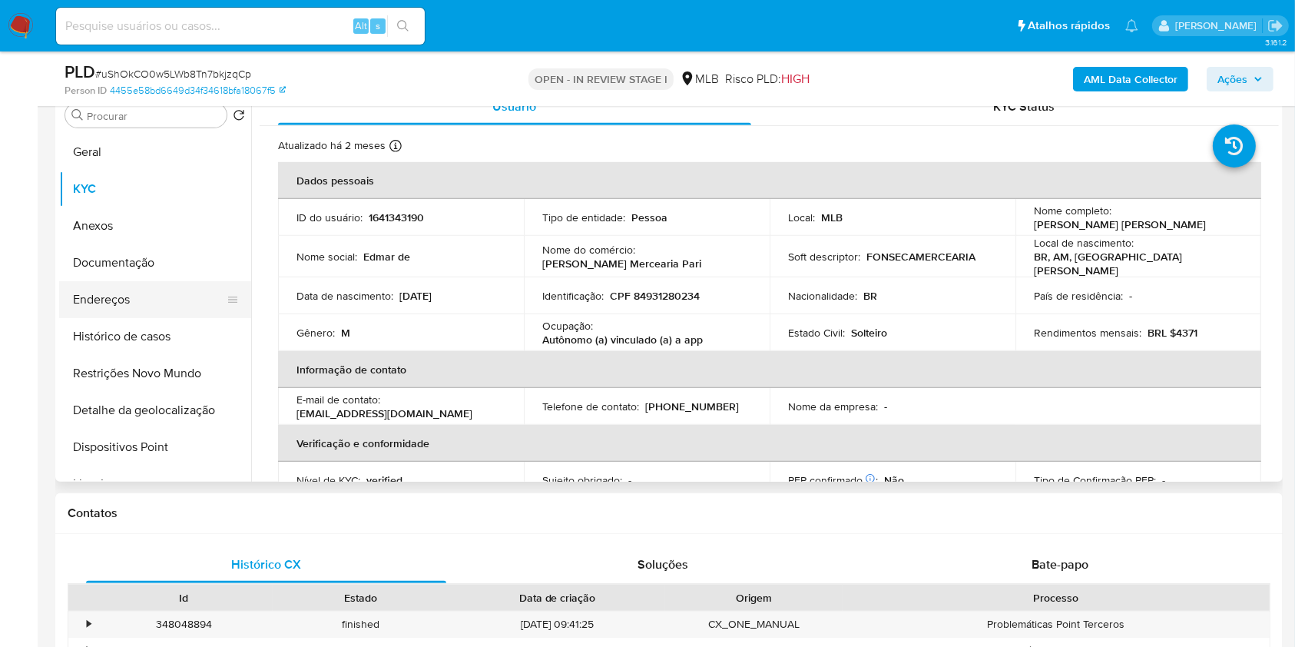
click at [141, 288] on button "Endereços" at bounding box center [149, 299] width 180 height 37
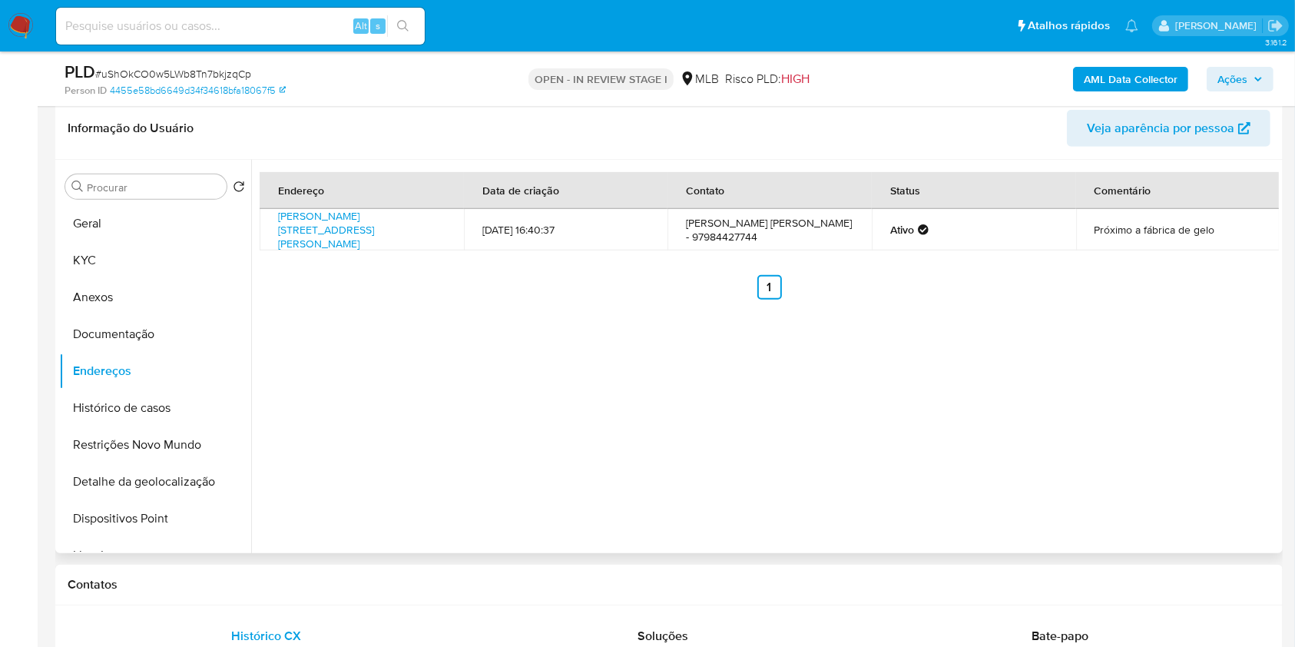
scroll to position [868, 0]
click at [374, 222] on link "Domingos Sávio 81, São Gabriel Da Cachoeira, Amazonas, 69750000, Brasil 81" at bounding box center [326, 228] width 96 height 43
click at [128, 330] on button "Documentação" at bounding box center [149, 332] width 180 height 37
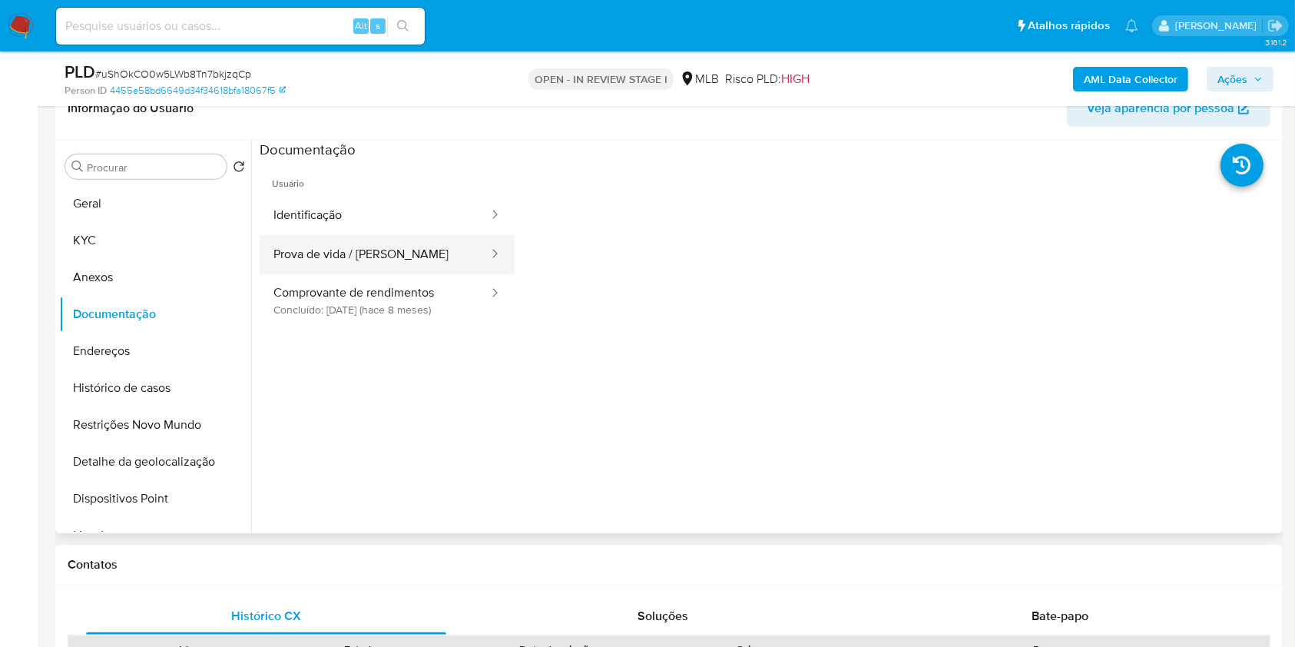
click at [358, 252] on button "Prova de vida / Selfie" at bounding box center [375, 254] width 230 height 39
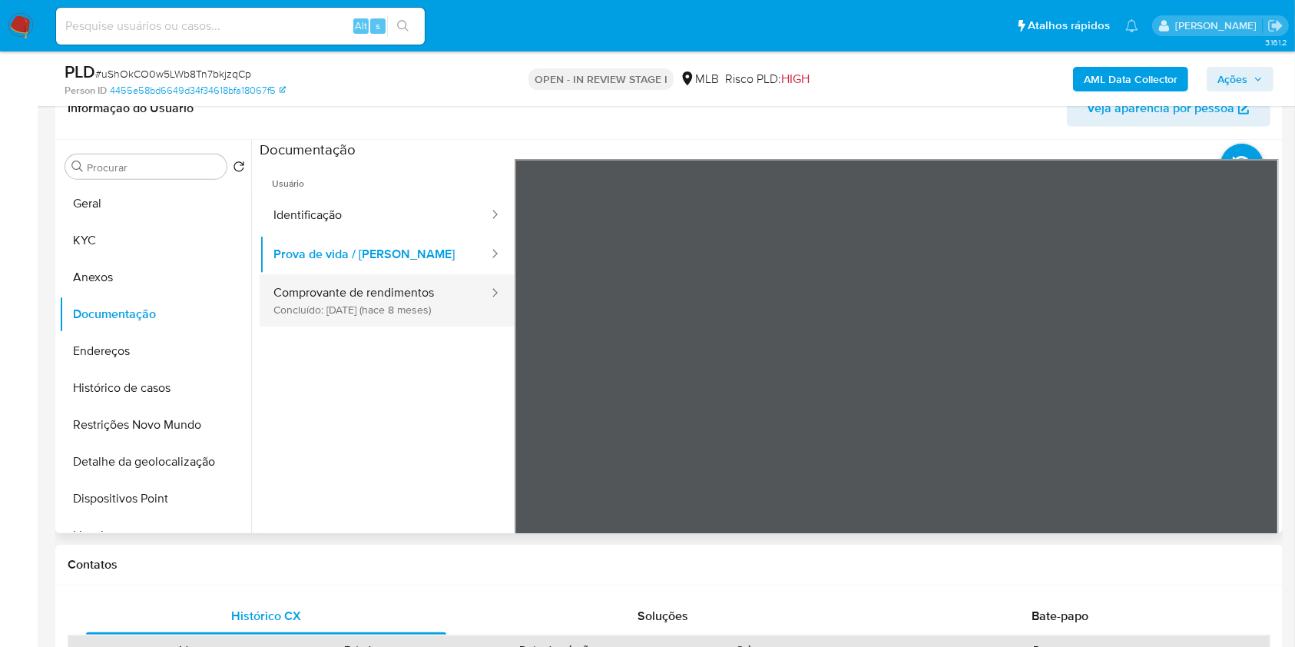
click at [432, 322] on button "Comprovante de rendimentos Concluído: 10/02/2025 (hace 8 meses)" at bounding box center [375, 300] width 230 height 52
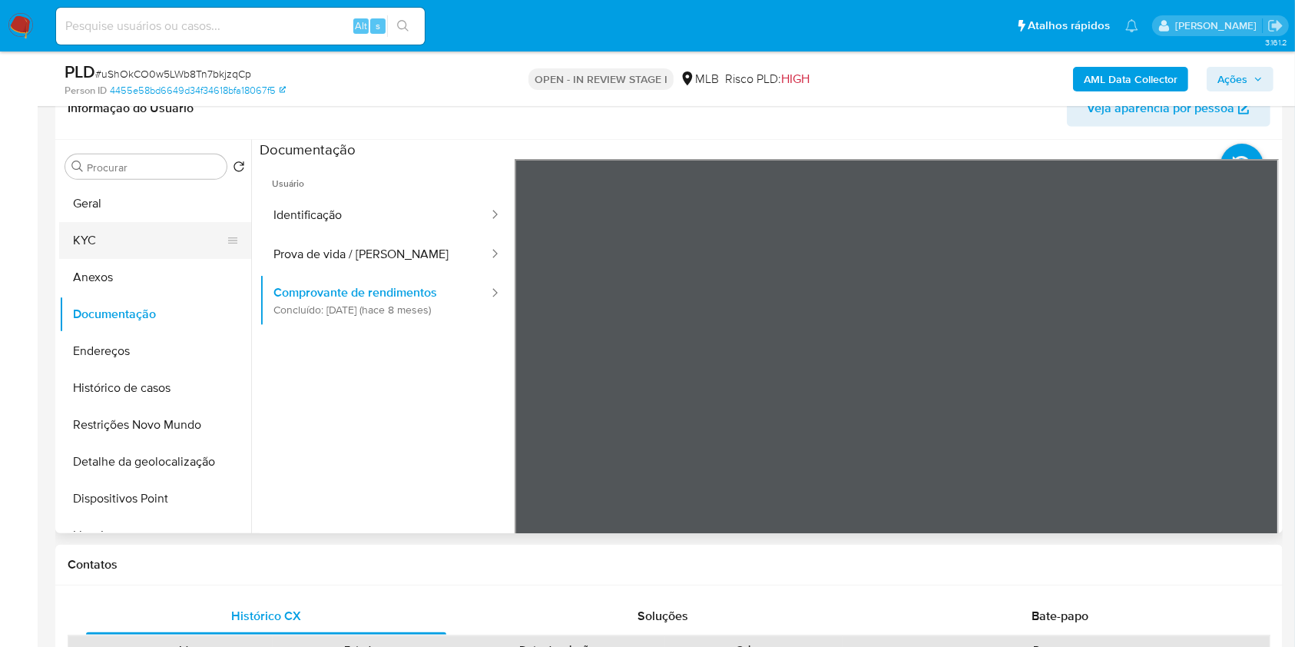
click at [121, 257] on button "KYC" at bounding box center [149, 240] width 180 height 37
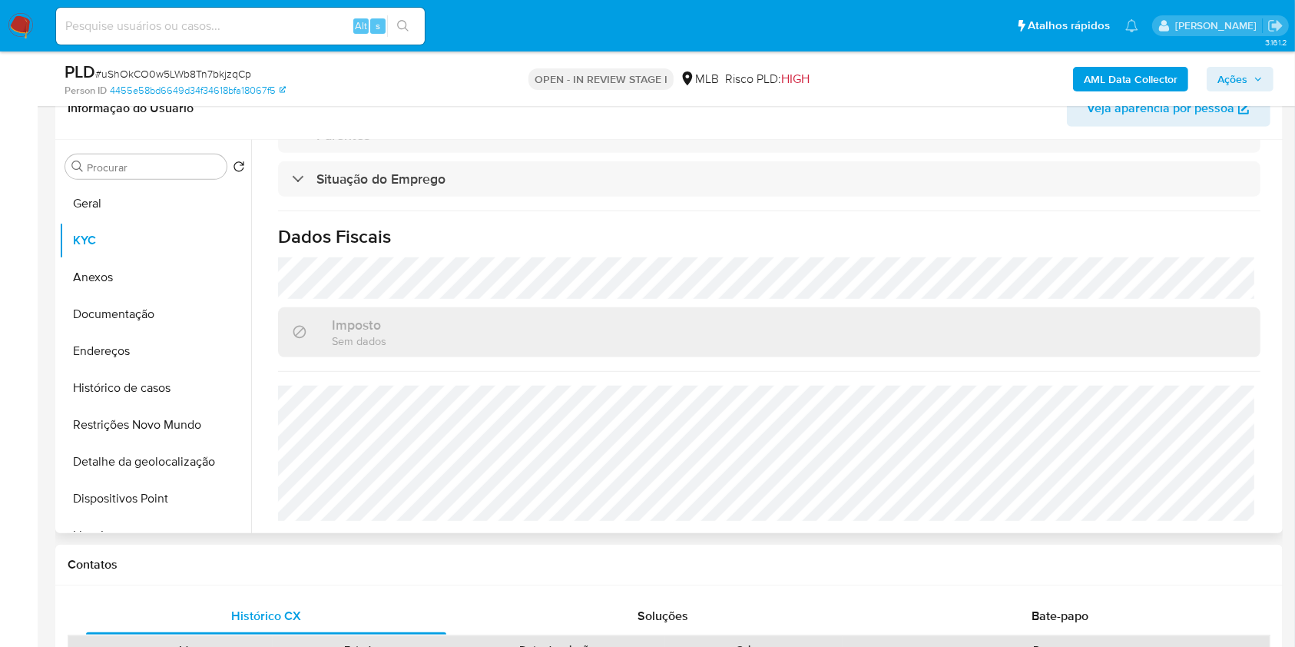
scroll to position [653, 0]
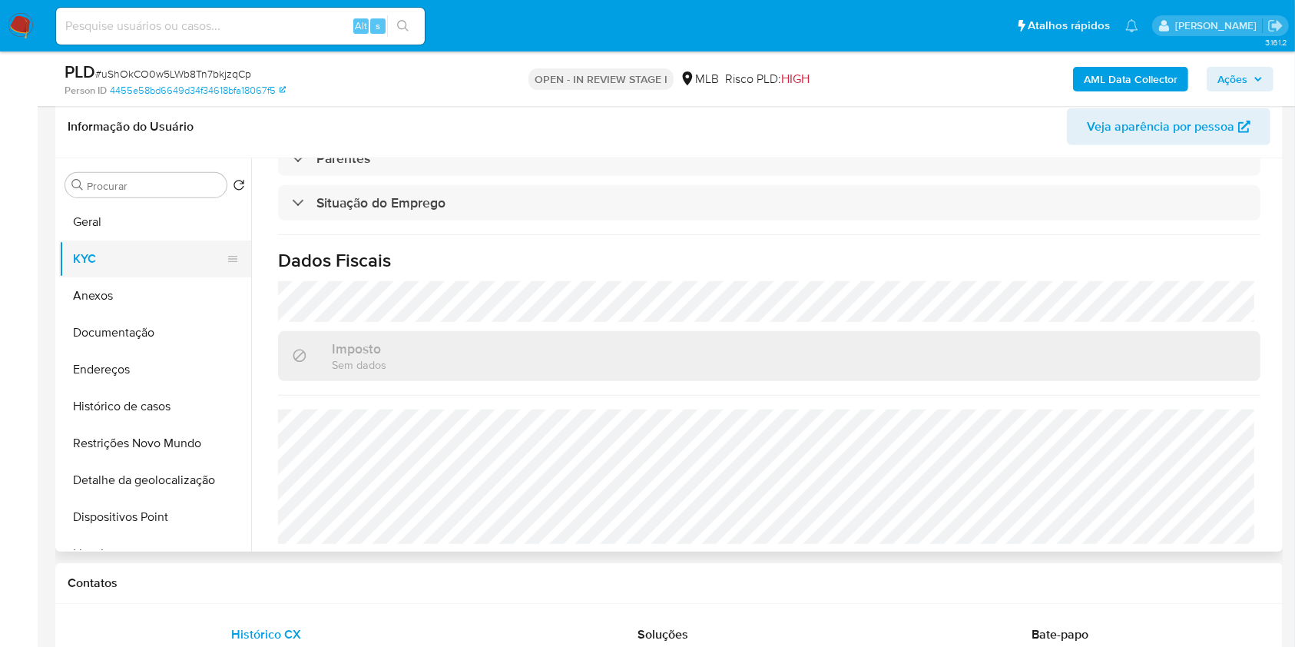
click at [159, 221] on button "Geral" at bounding box center [155, 222] width 192 height 37
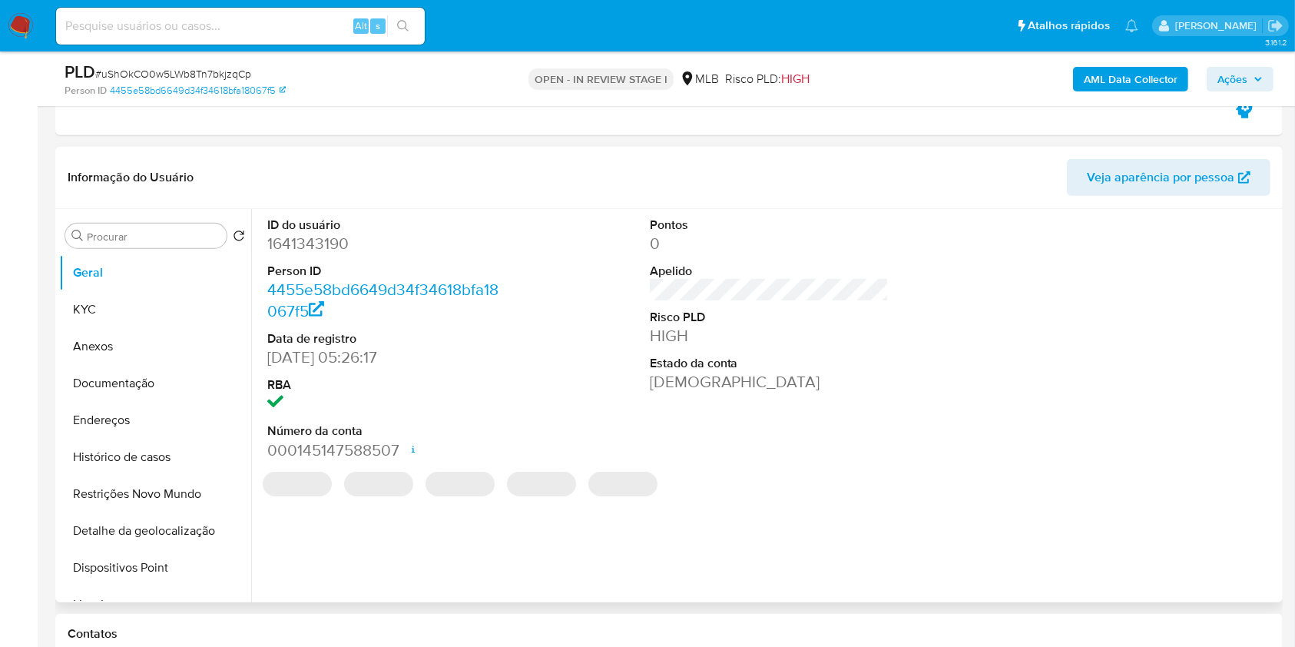
scroll to position [817, 0]
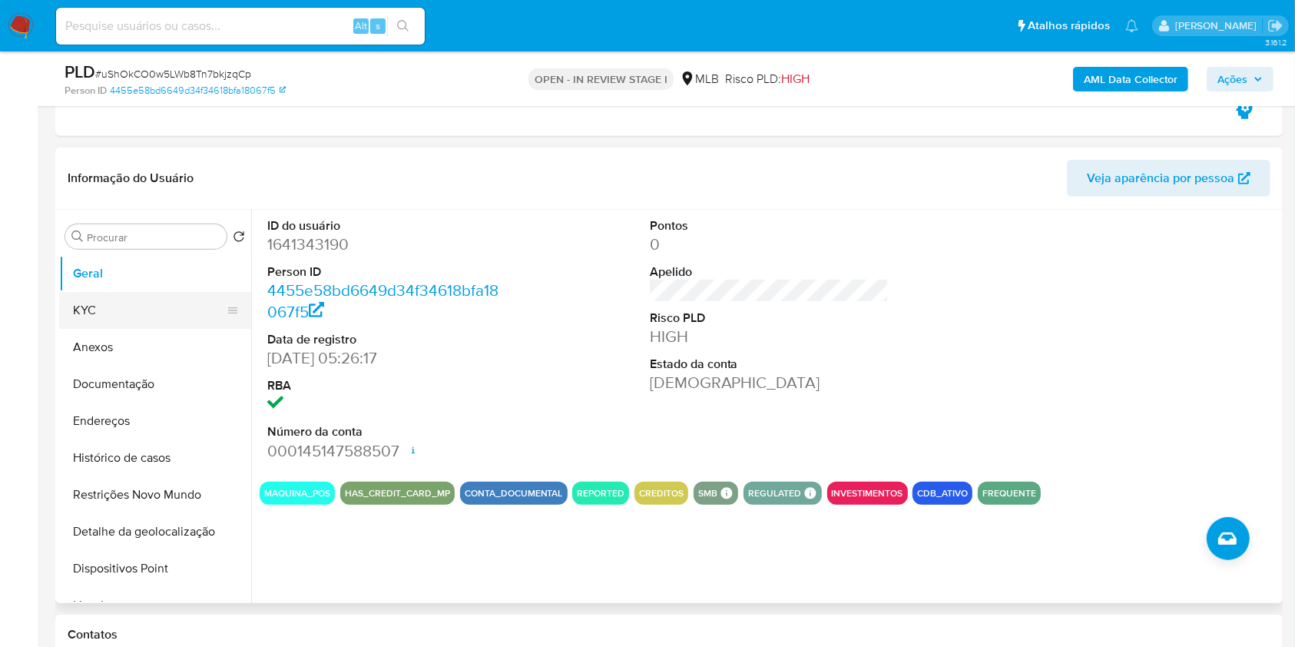
click at [177, 307] on button "KYC" at bounding box center [149, 310] width 180 height 37
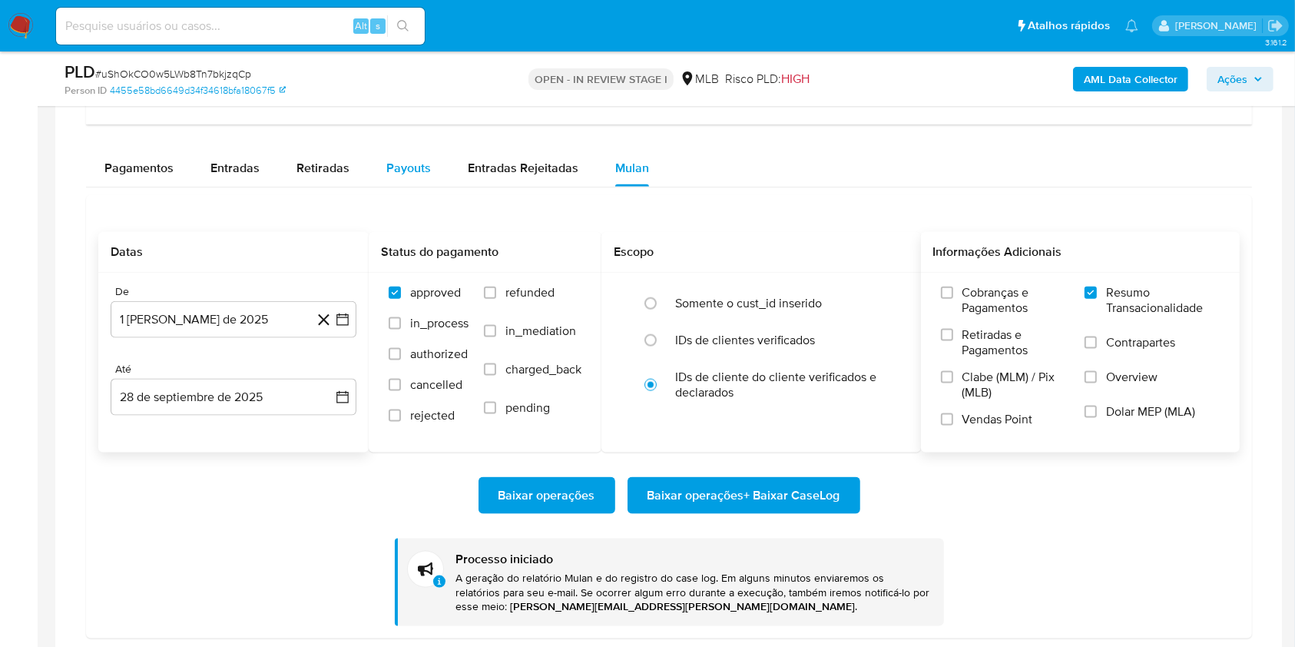
scroll to position [1878, 0]
click at [430, 175] on button "Payouts" at bounding box center [408, 168] width 81 height 37
select select "10"
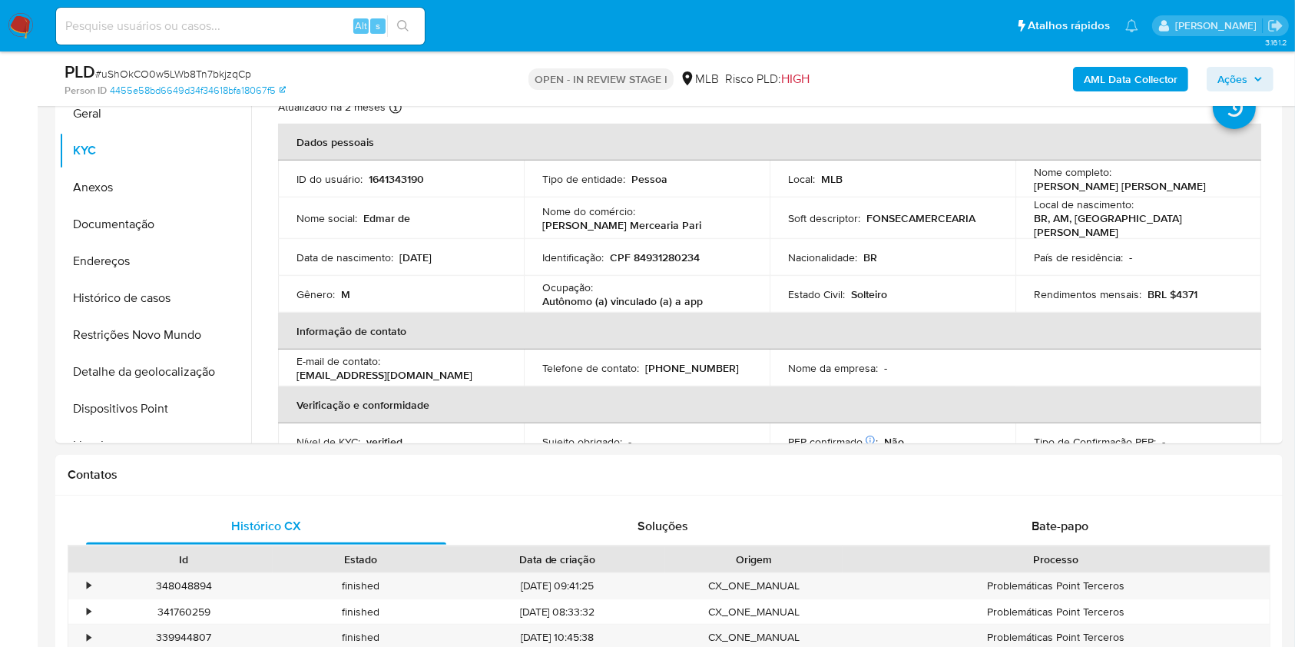
scroll to position [866, 0]
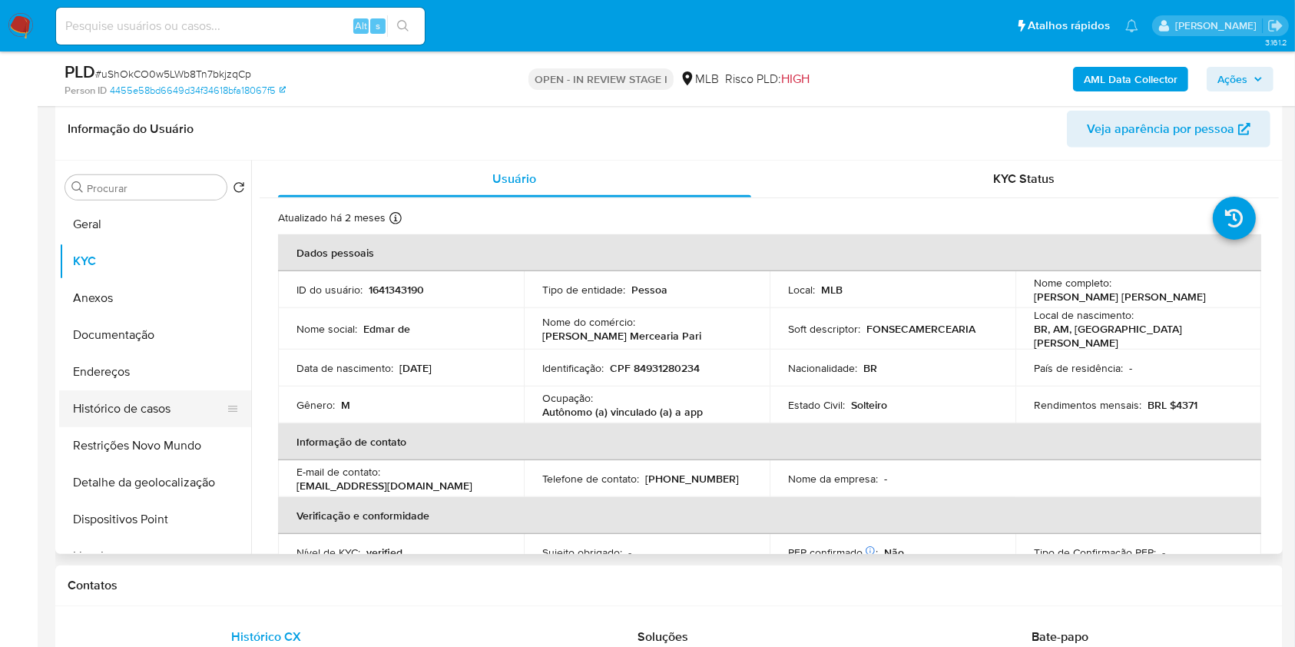
click at [197, 393] on button "Histórico de casos" at bounding box center [149, 408] width 180 height 37
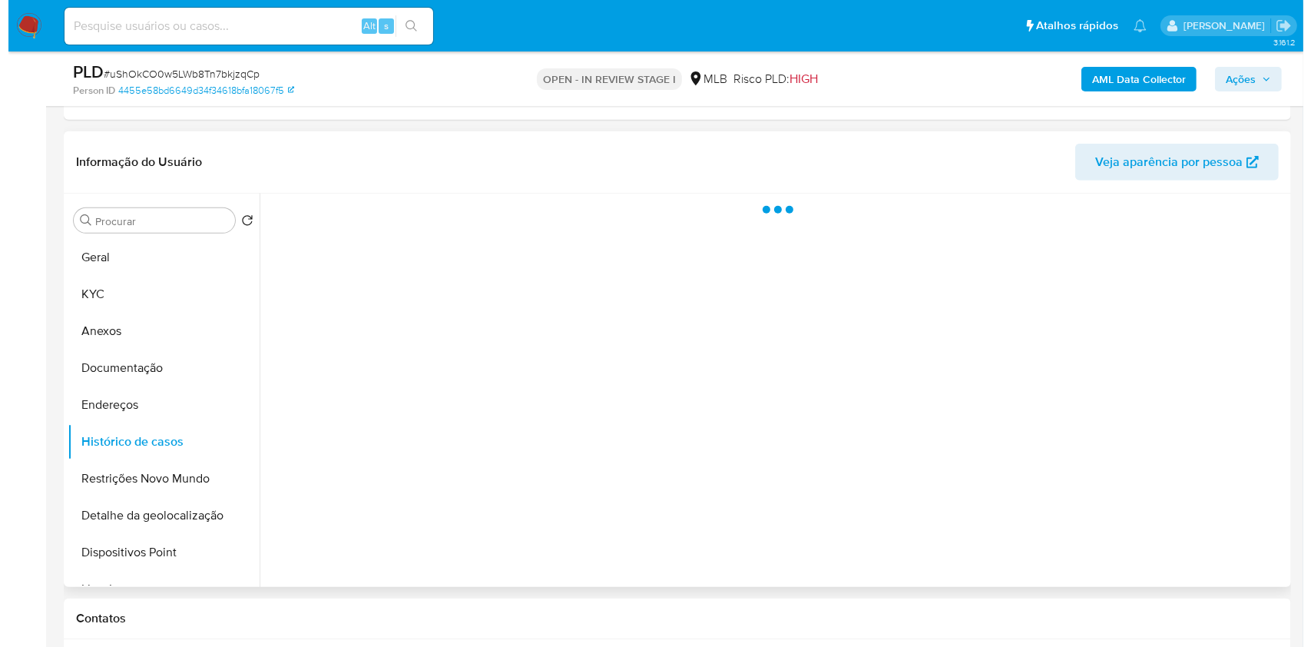
scroll to position [815, 0]
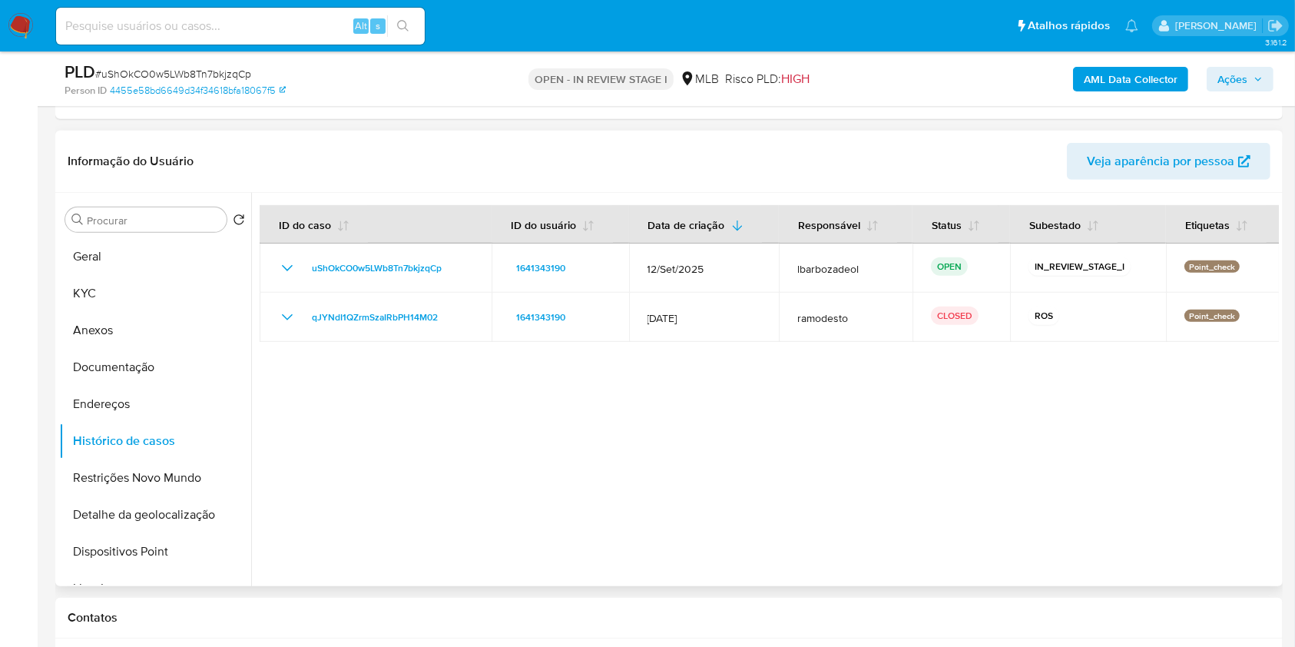
click at [195, 249] on button "Geral" at bounding box center [155, 256] width 192 height 37
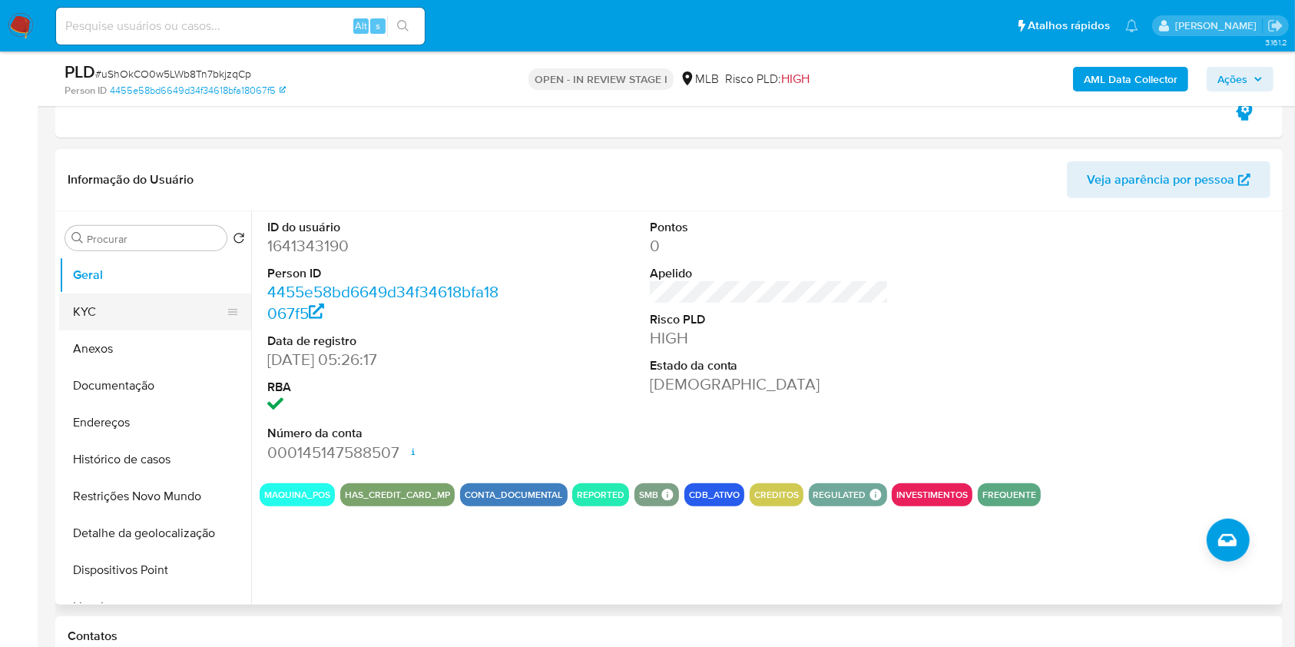
click at [104, 303] on button "KYC" at bounding box center [149, 311] width 180 height 37
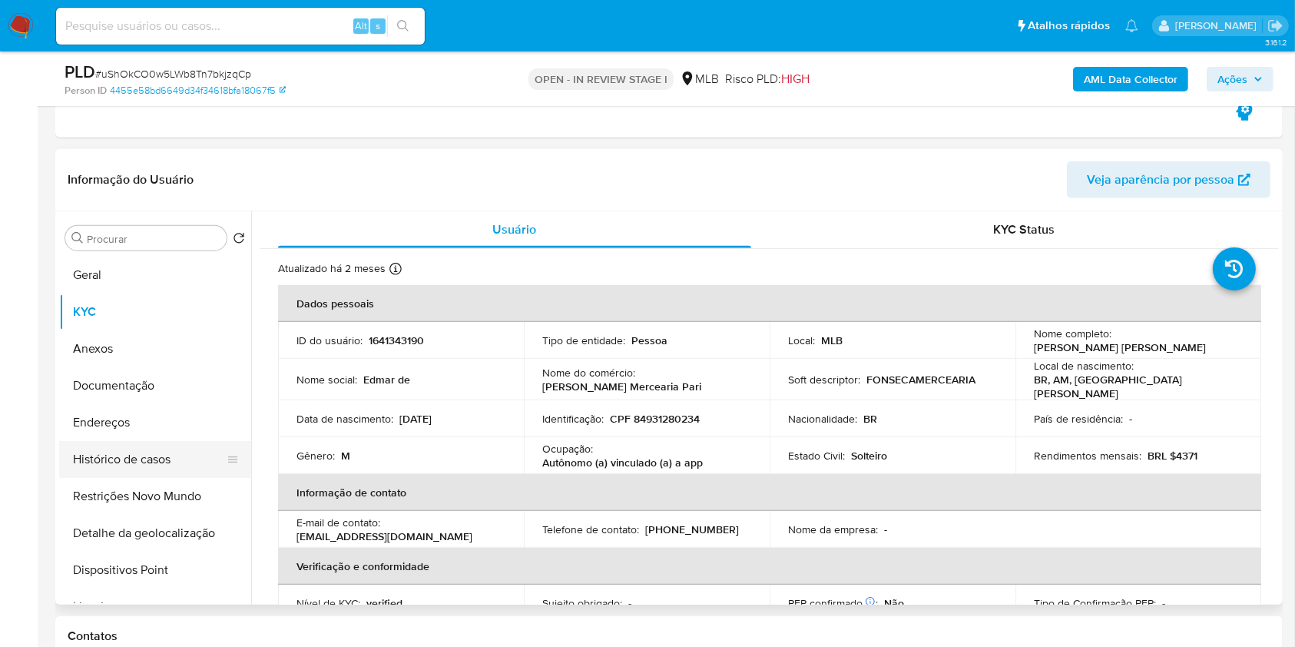
click at [134, 427] on button "Endereços" at bounding box center [155, 422] width 192 height 37
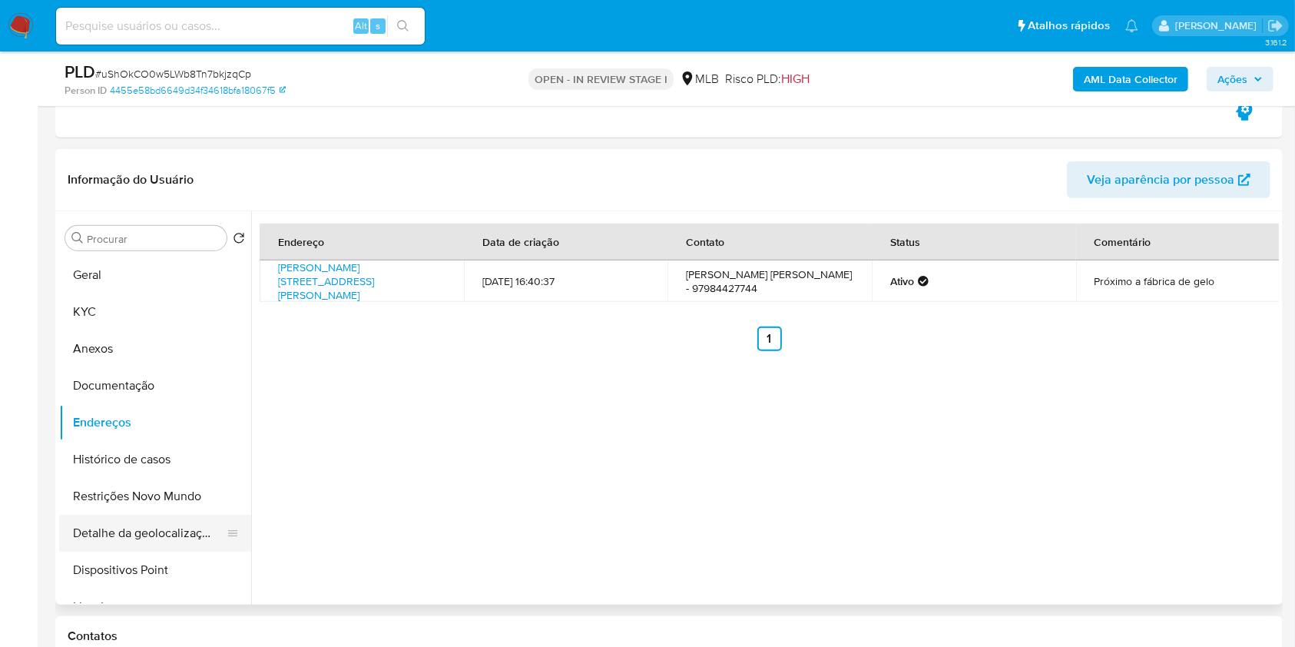
click at [187, 484] on button "Detalhe da geolocalização" at bounding box center [149, 533] width 180 height 37
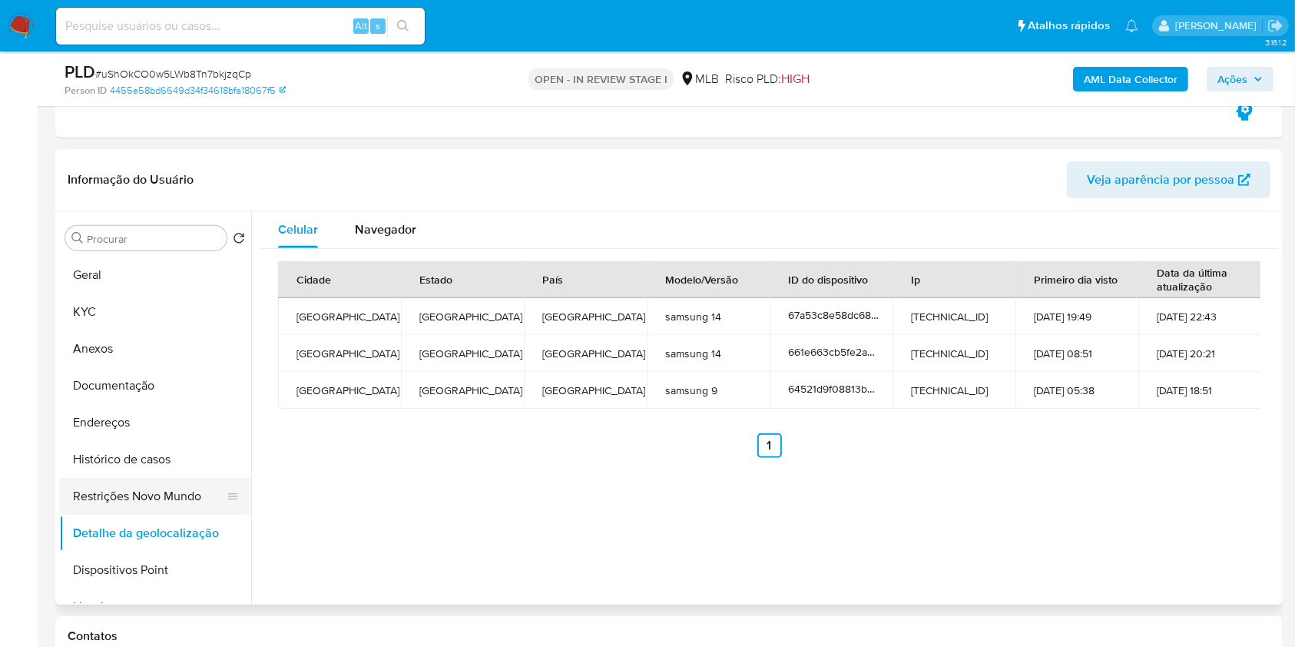
click at [170, 484] on button "Restrições Novo Mundo" at bounding box center [149, 496] width 180 height 37
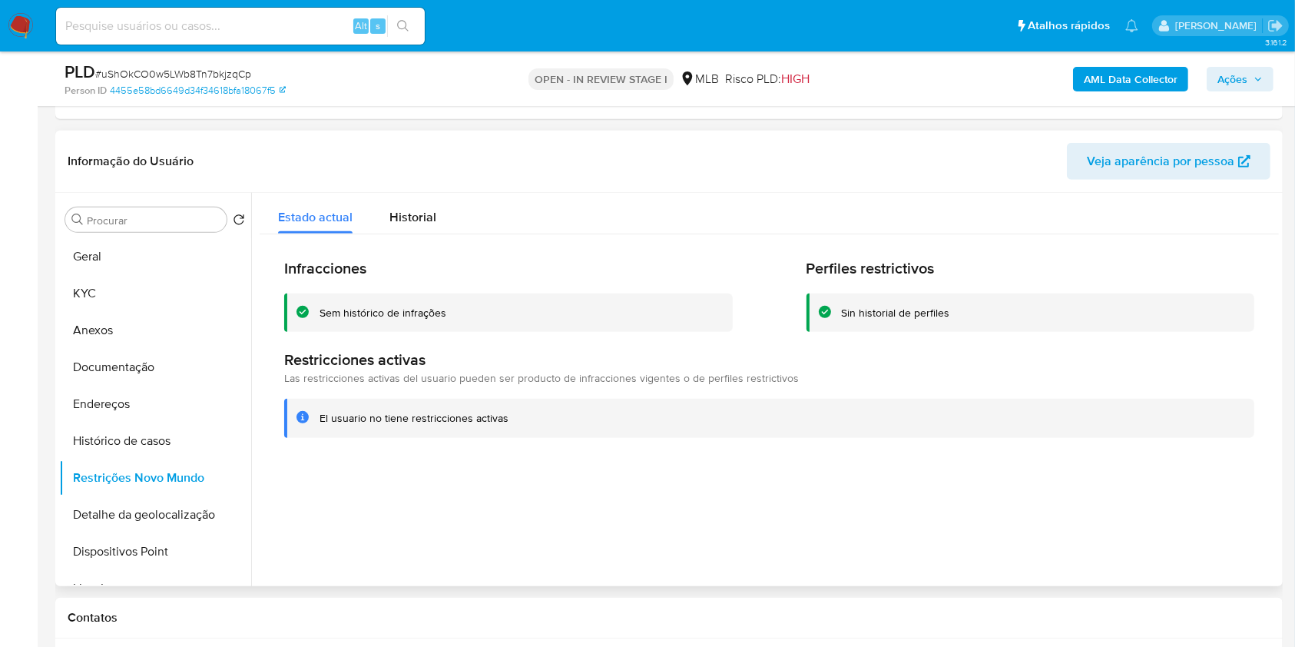
drag, startPoint x: 181, startPoint y: 561, endPoint x: 571, endPoint y: 534, distance: 391.2
click at [181, 484] on button "Dispositivos Point" at bounding box center [155, 551] width 192 height 37
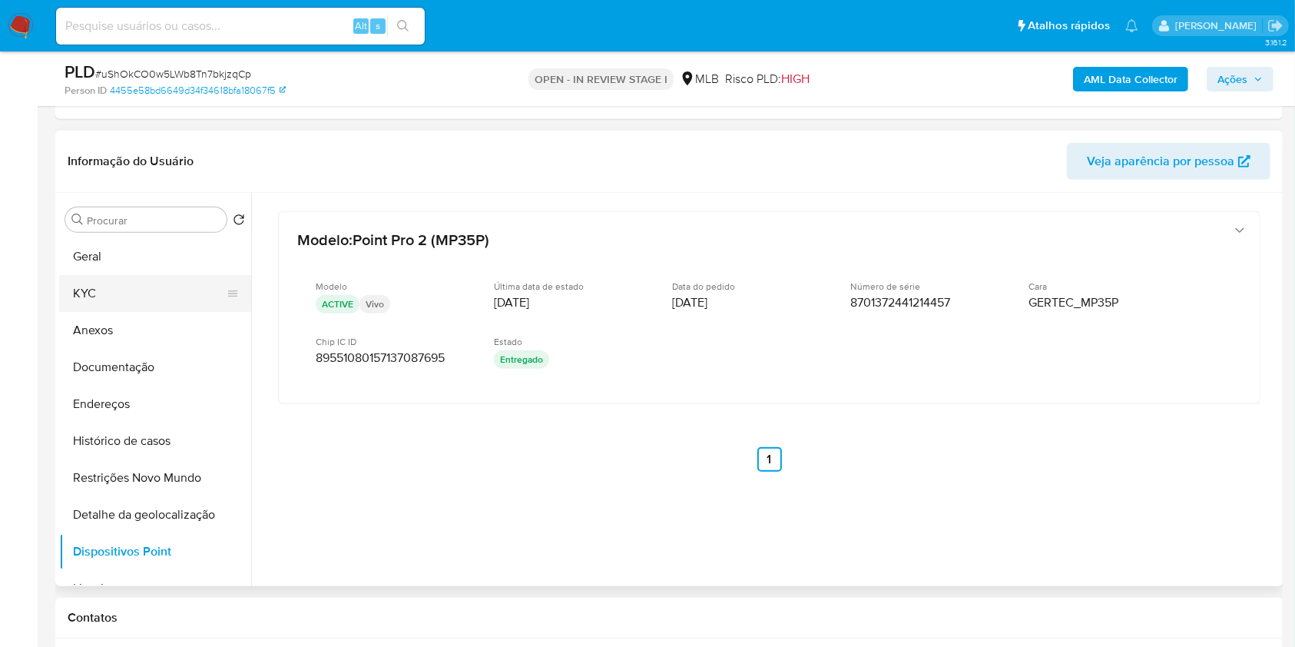
click at [143, 280] on button "KYC" at bounding box center [149, 293] width 180 height 37
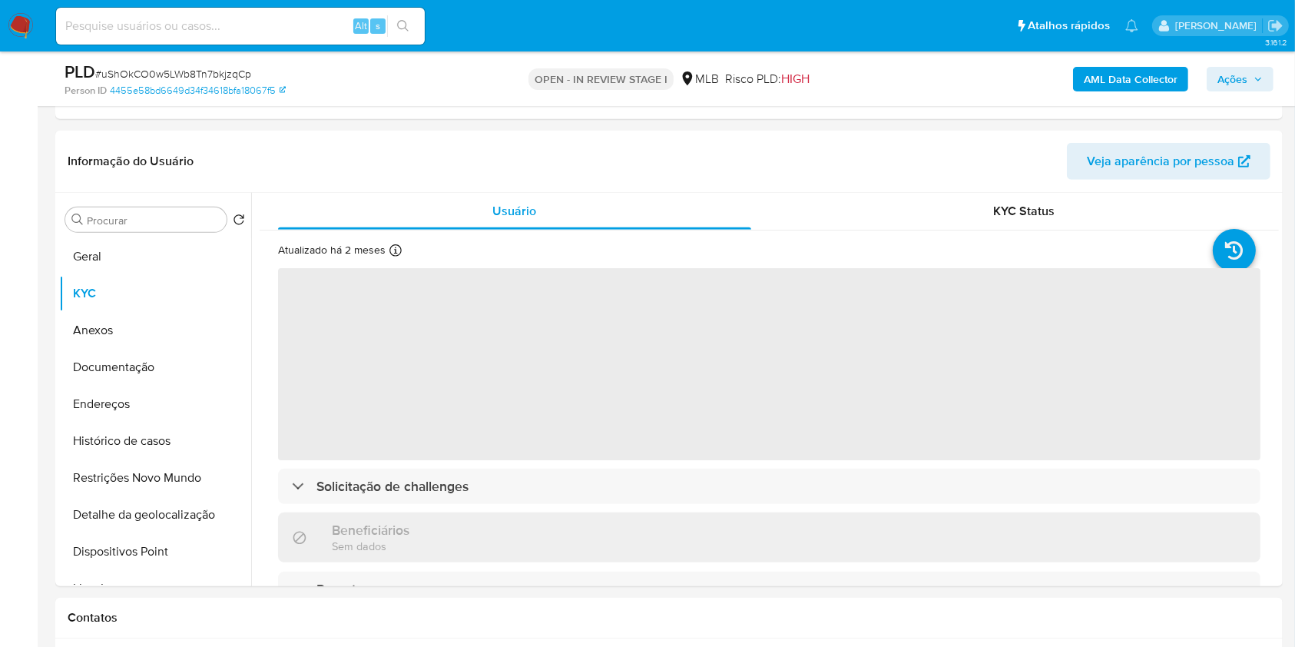
drag, startPoint x: 1225, startPoint y: 70, endPoint x: 1205, endPoint y: 75, distance: 20.7
click at [983, 70] on span "Ações" at bounding box center [1233, 79] width 30 height 25
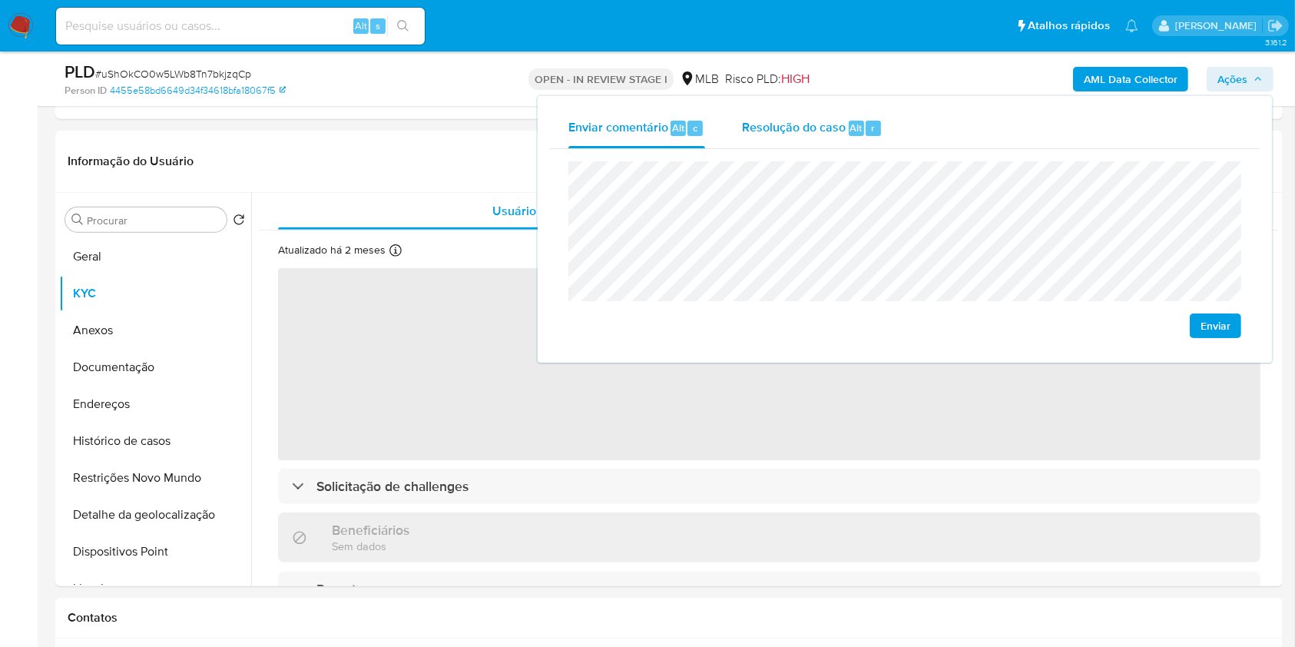
click at [767, 134] on span "Resolução do caso" at bounding box center [794, 127] width 104 height 18
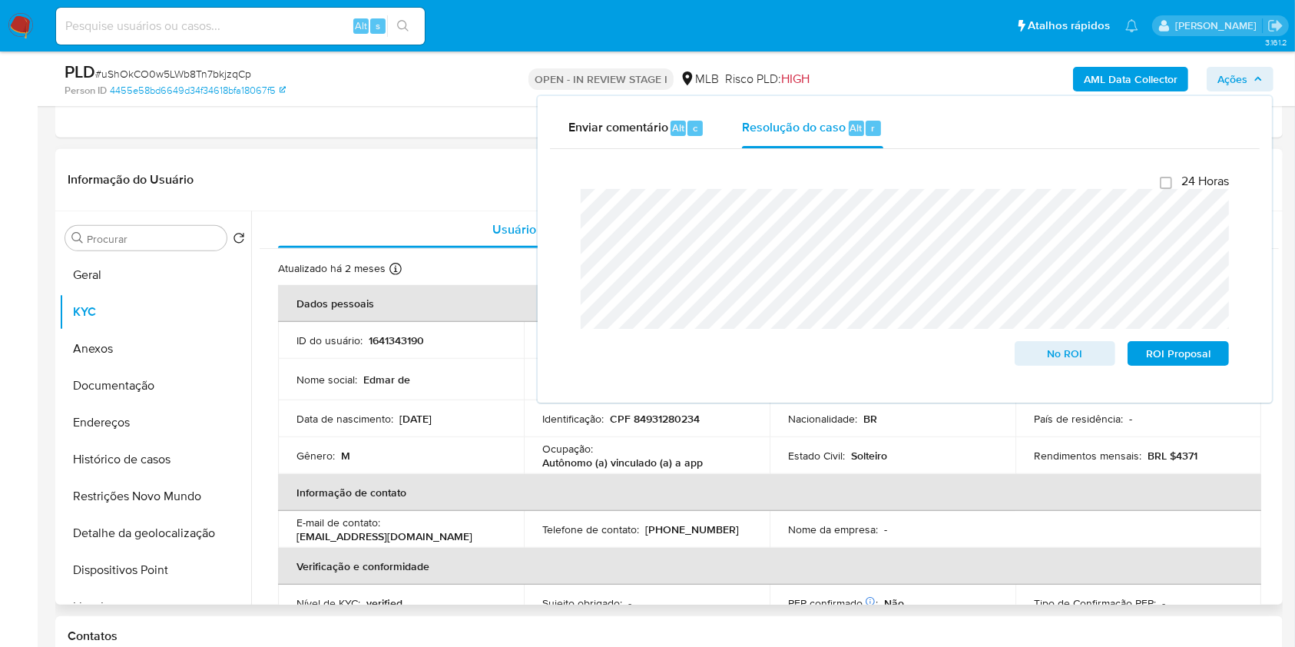
drag, startPoint x: 458, startPoint y: 174, endPoint x: 482, endPoint y: 177, distance: 24.0
click at [457, 174] on header "Informação do Usuário Veja aparência por pessoa" at bounding box center [669, 179] width 1203 height 37
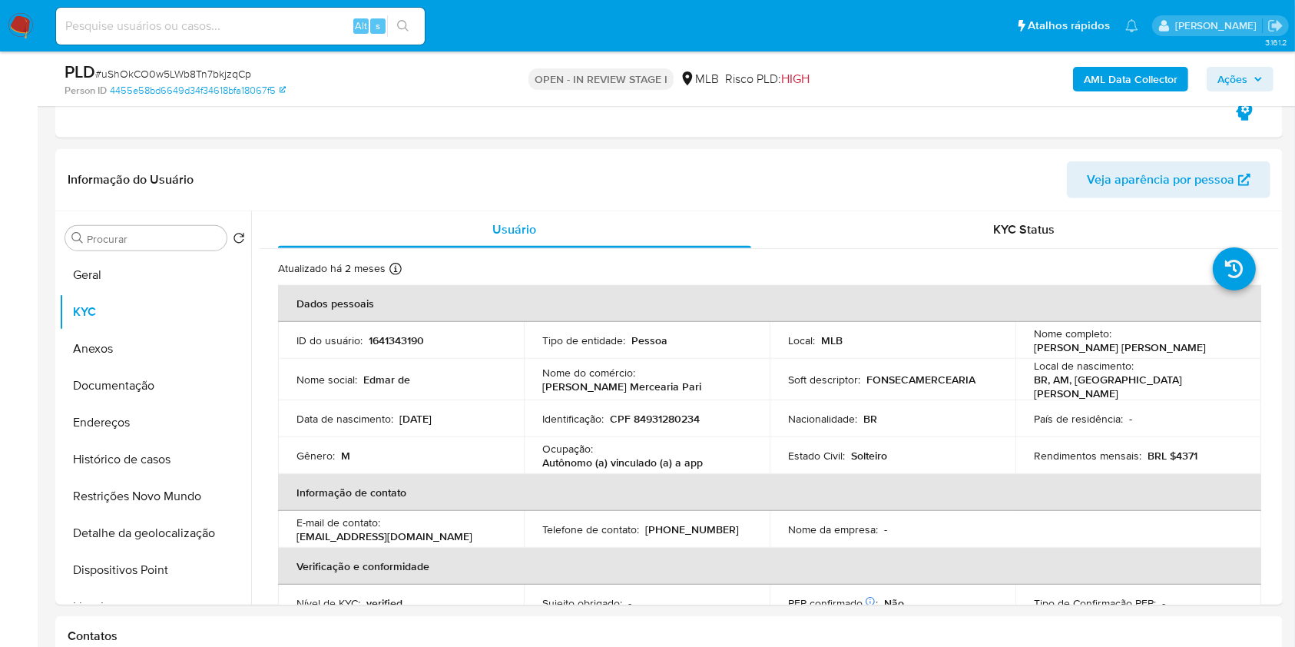
click at [983, 78] on b "AML Data Collector" at bounding box center [1131, 79] width 94 height 25
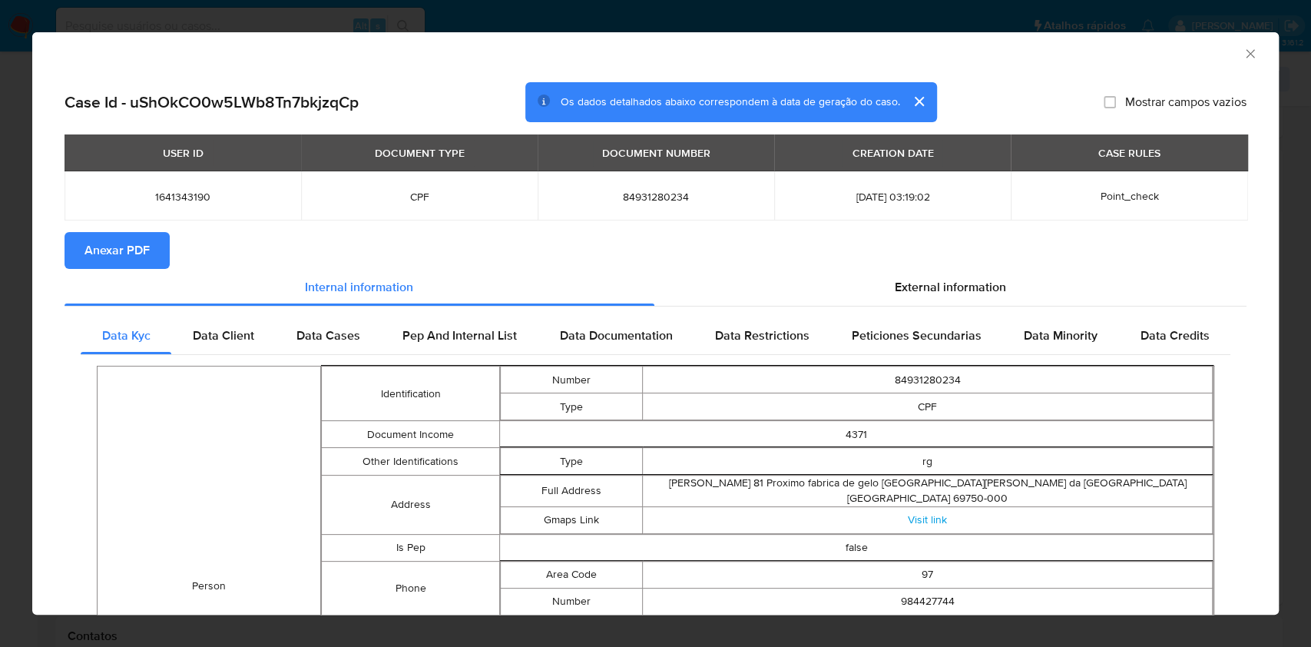
click at [111, 250] on span "Anexar PDF" at bounding box center [117, 251] width 65 height 34
click at [983, 57] on icon "Fechar a janela" at bounding box center [1250, 53] width 15 height 15
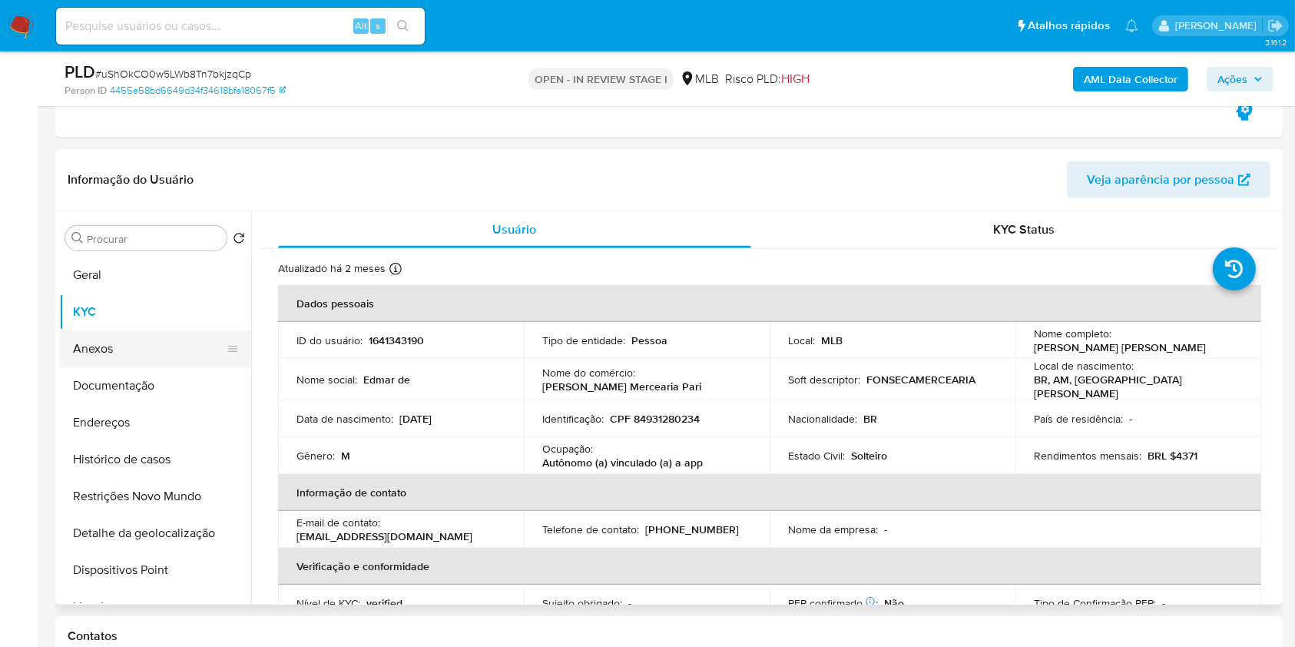
click at [154, 353] on button "Anexos" at bounding box center [149, 348] width 180 height 37
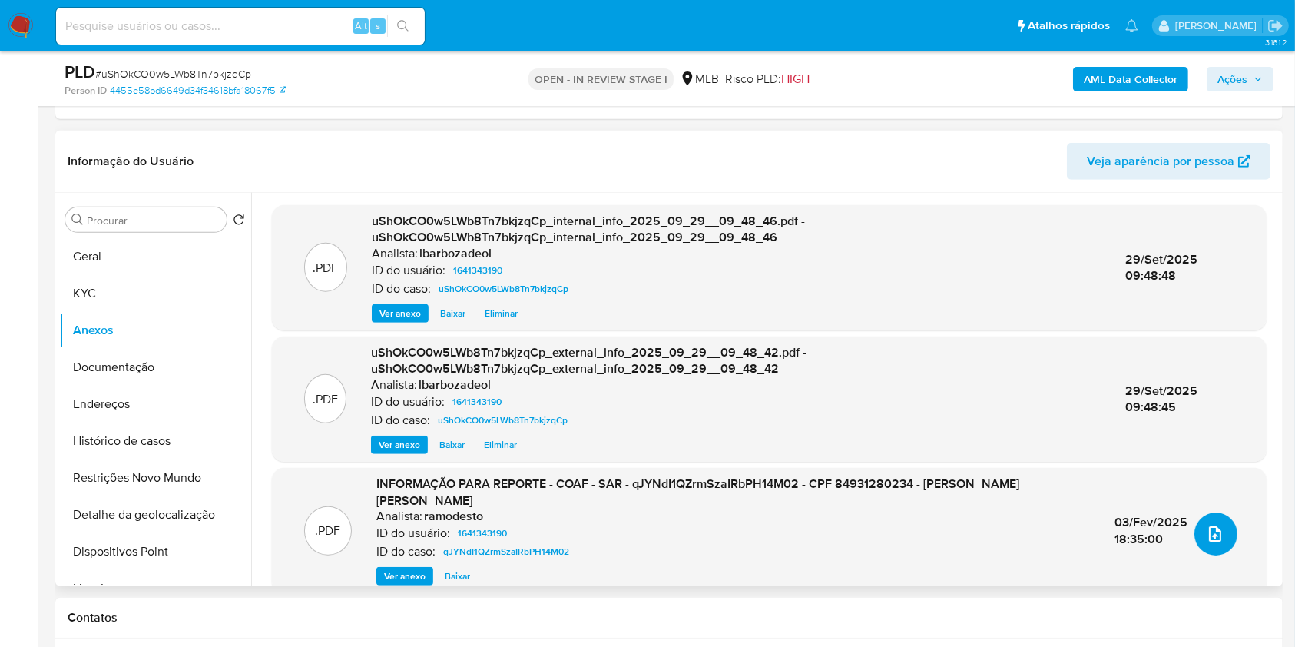
click at [983, 484] on icon "upload-file" at bounding box center [1215, 534] width 18 height 18
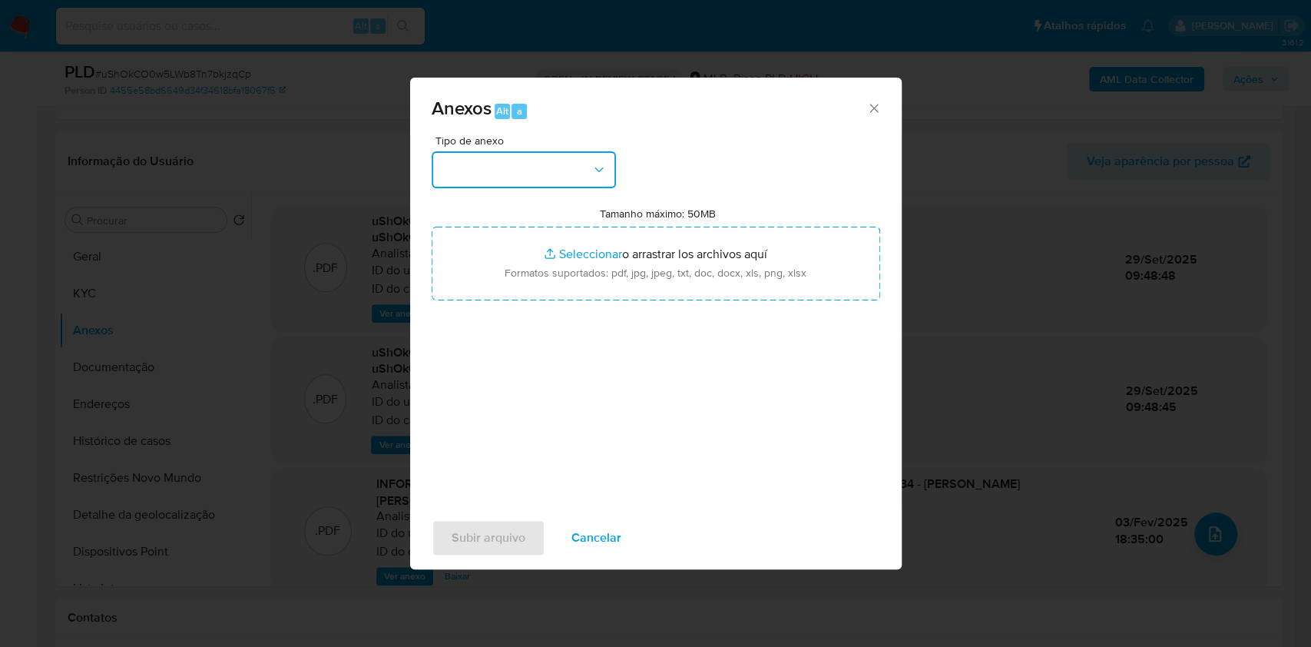
click at [542, 163] on button "button" at bounding box center [524, 169] width 184 height 37
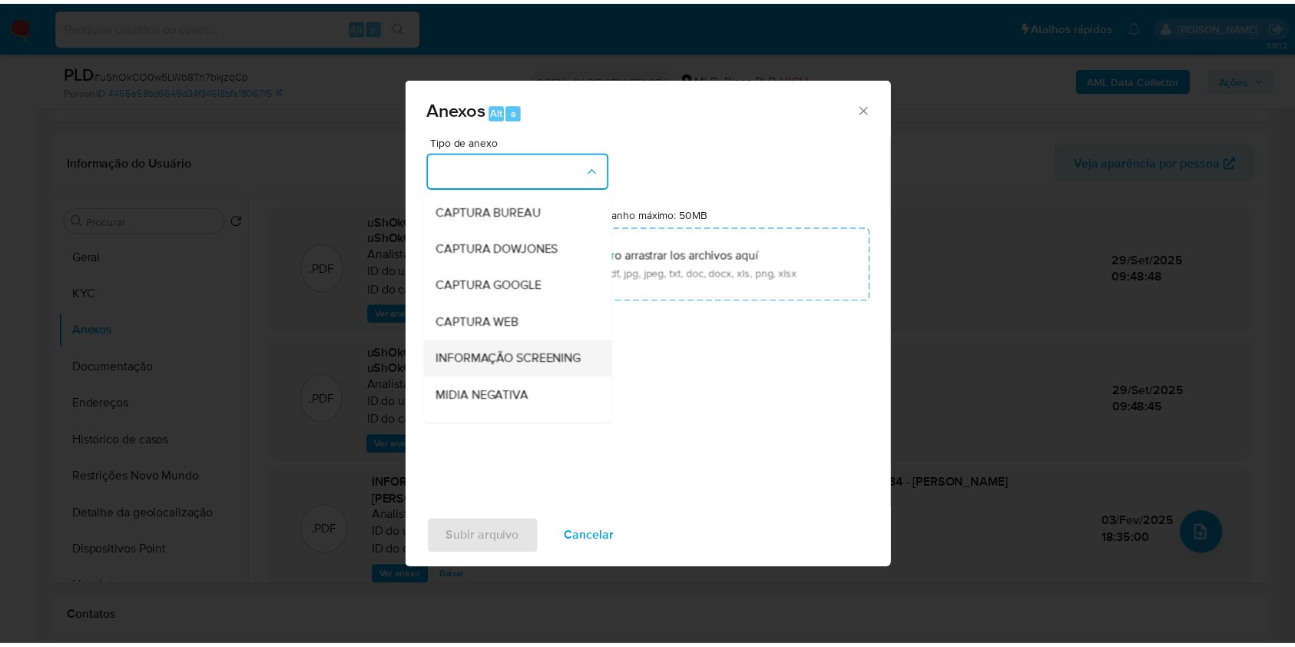
scroll to position [236, 0]
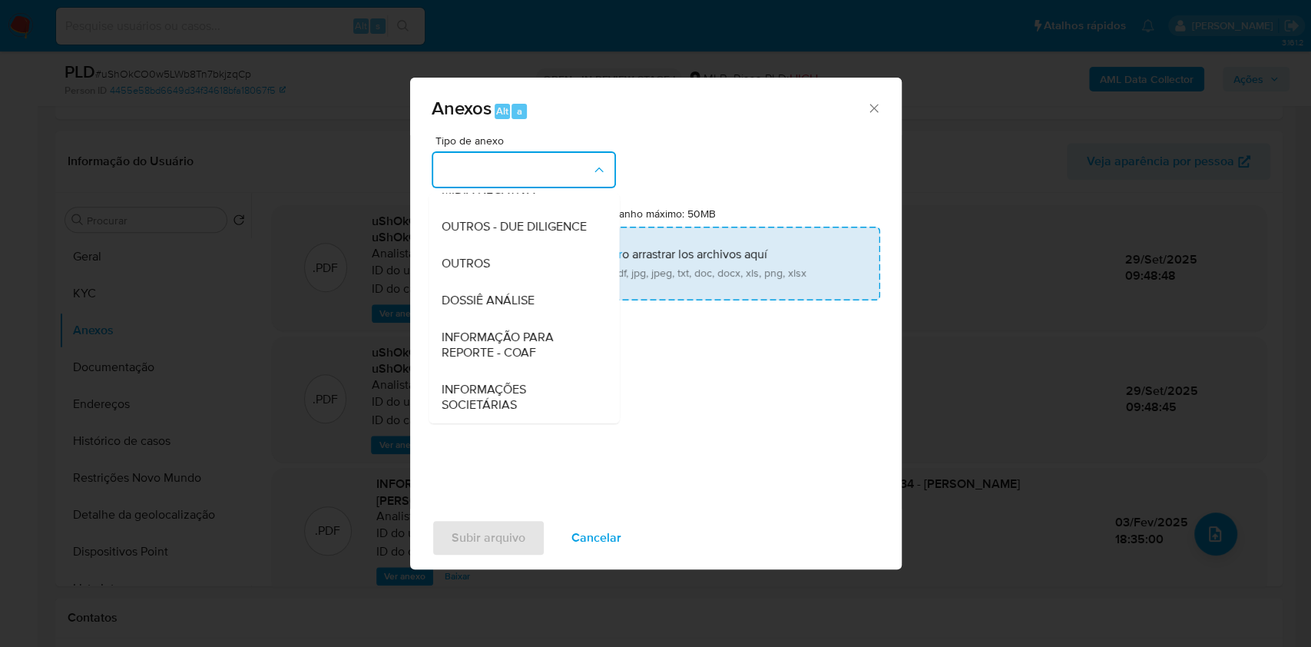
click at [496, 300] on span "DOSSIÊ ANÁLISE" at bounding box center [487, 300] width 93 height 15
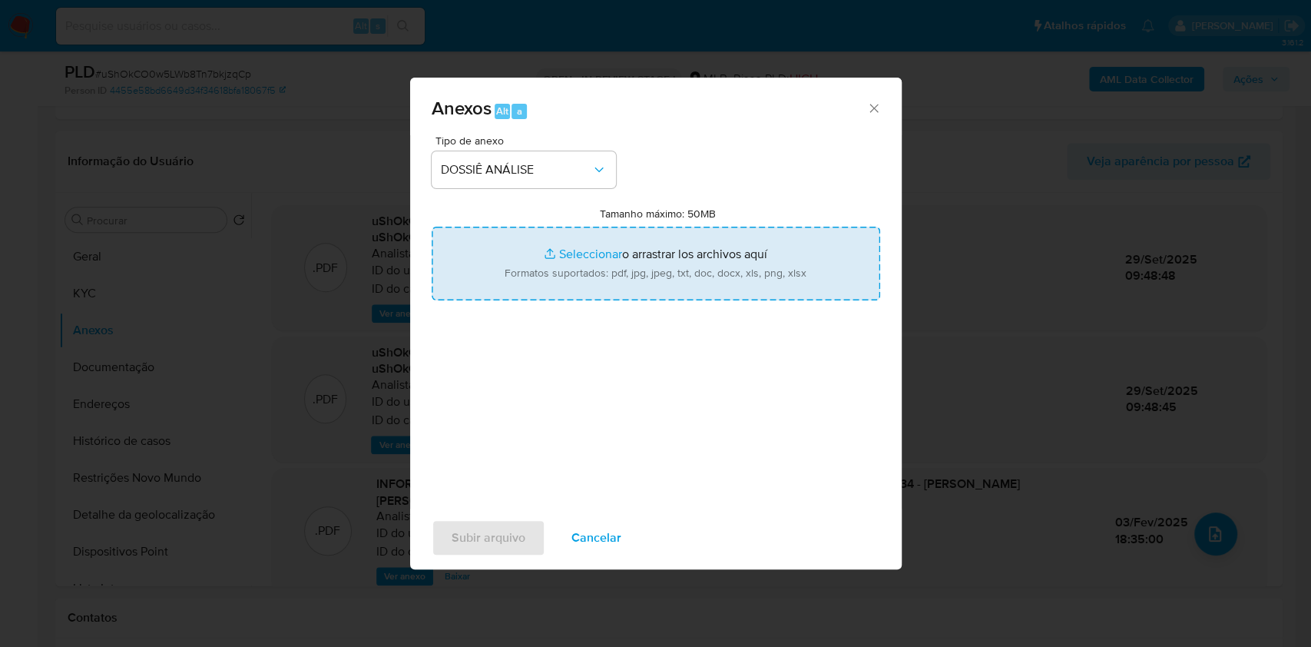
click at [513, 277] on input "Tamanho máximo: 50MB Seleccionar archivos" at bounding box center [656, 264] width 449 height 74
type input "C:\fakepath\2° SAR - XXXXX - CPF 84931280234 - EDMAR DE OLIVEIRA FONSECA.pdf"
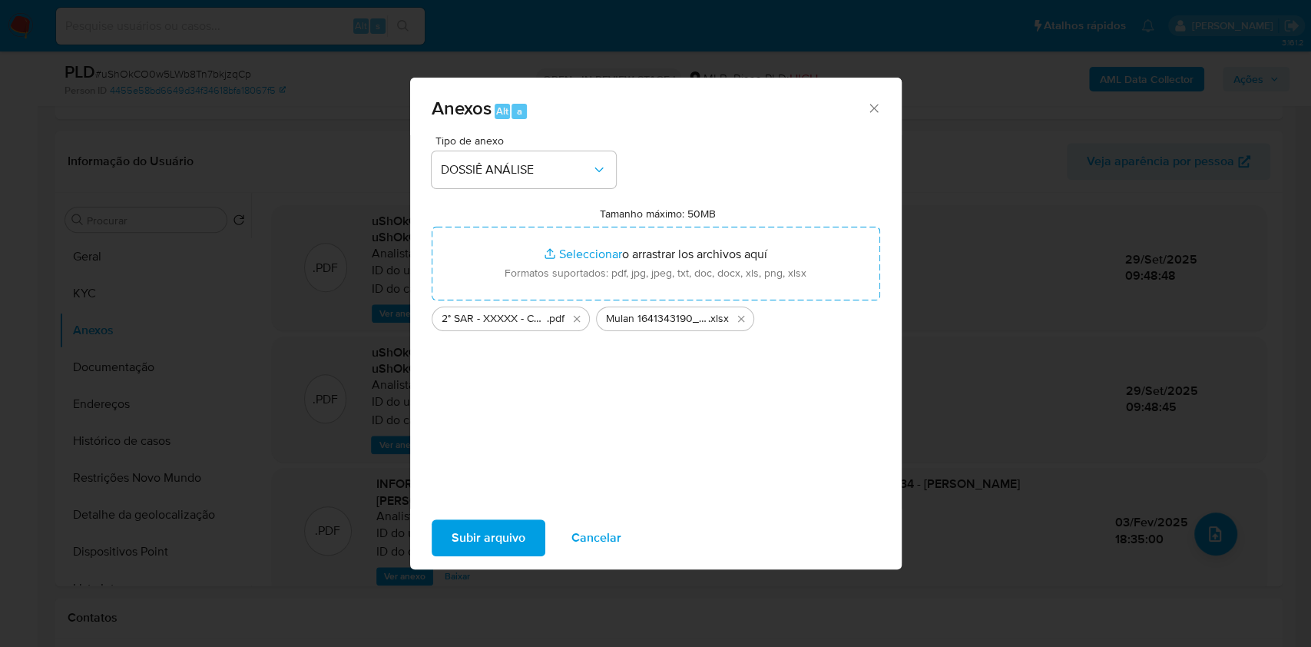
click at [500, 484] on span "Subir arquivo" at bounding box center [489, 538] width 74 height 34
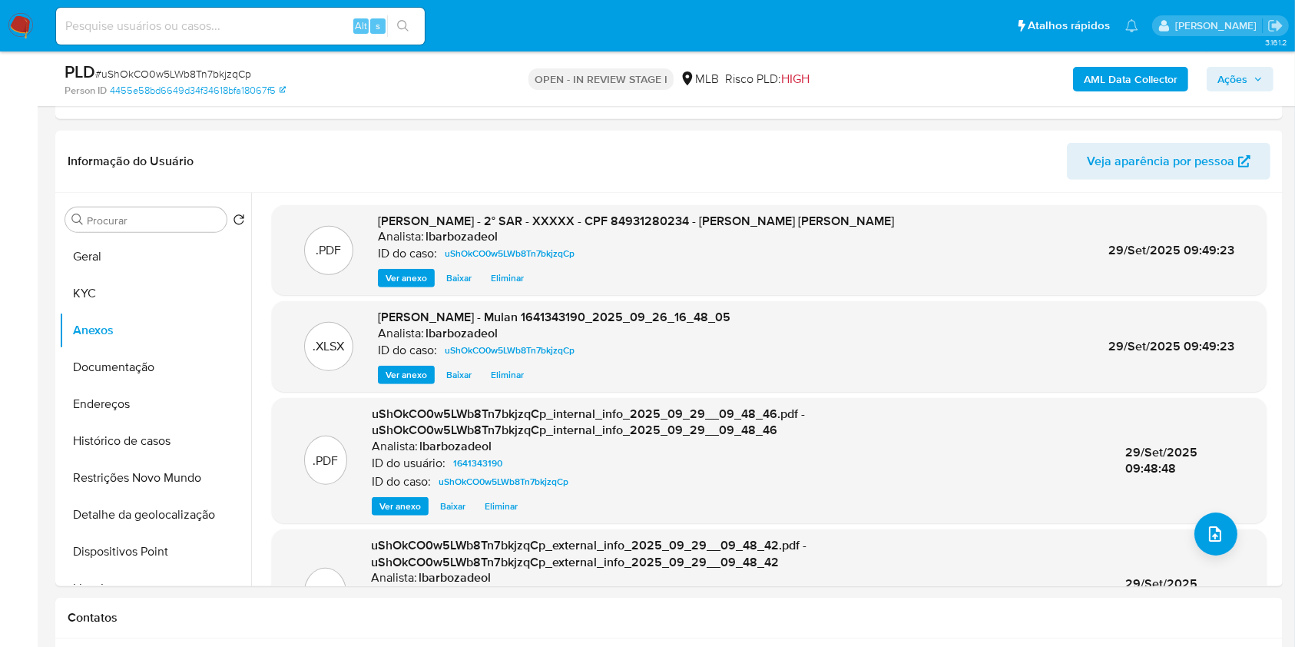
click at [983, 83] on icon "button" at bounding box center [1258, 79] width 9 height 9
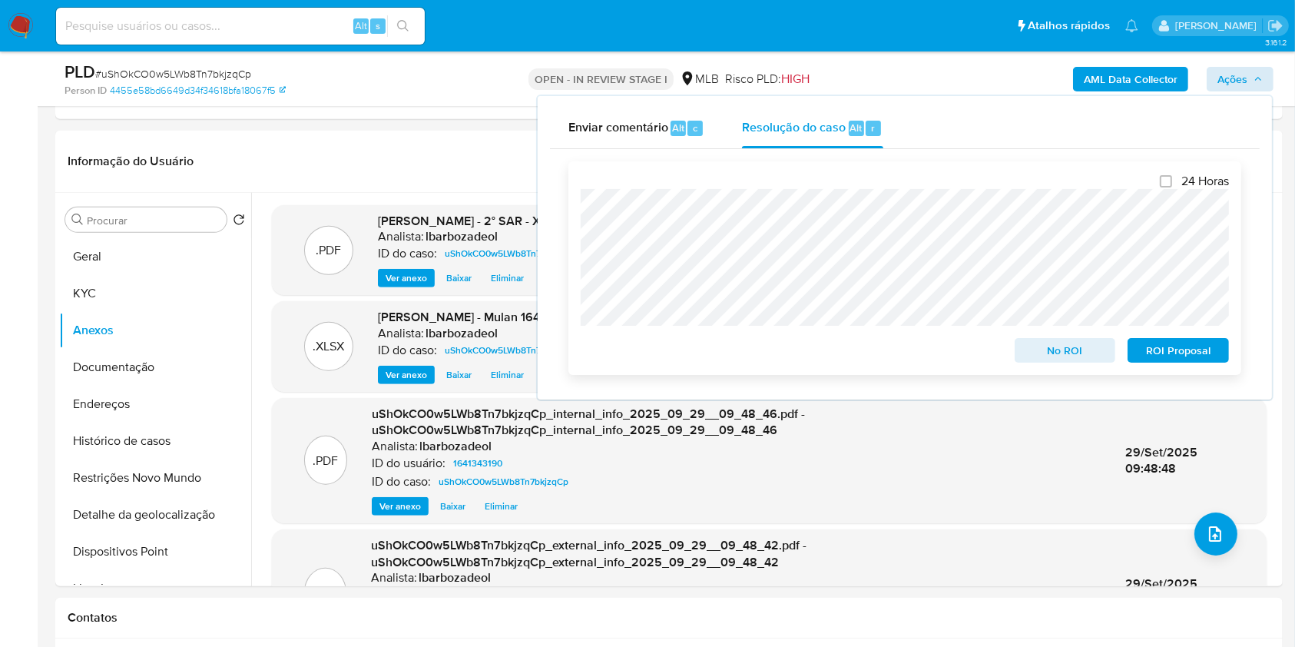
click at [983, 346] on span "ROI Proposal" at bounding box center [1179, 351] width 80 height 22
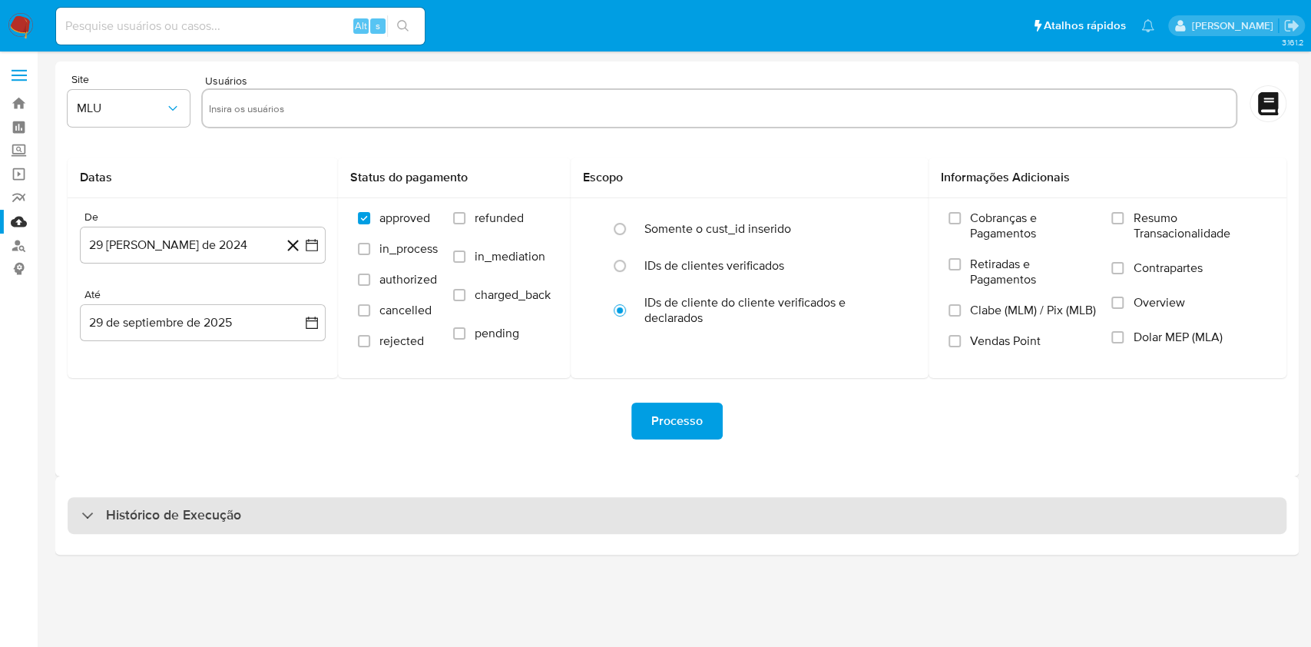
click at [502, 512] on div "Histórico de Execução" at bounding box center [677, 515] width 1219 height 37
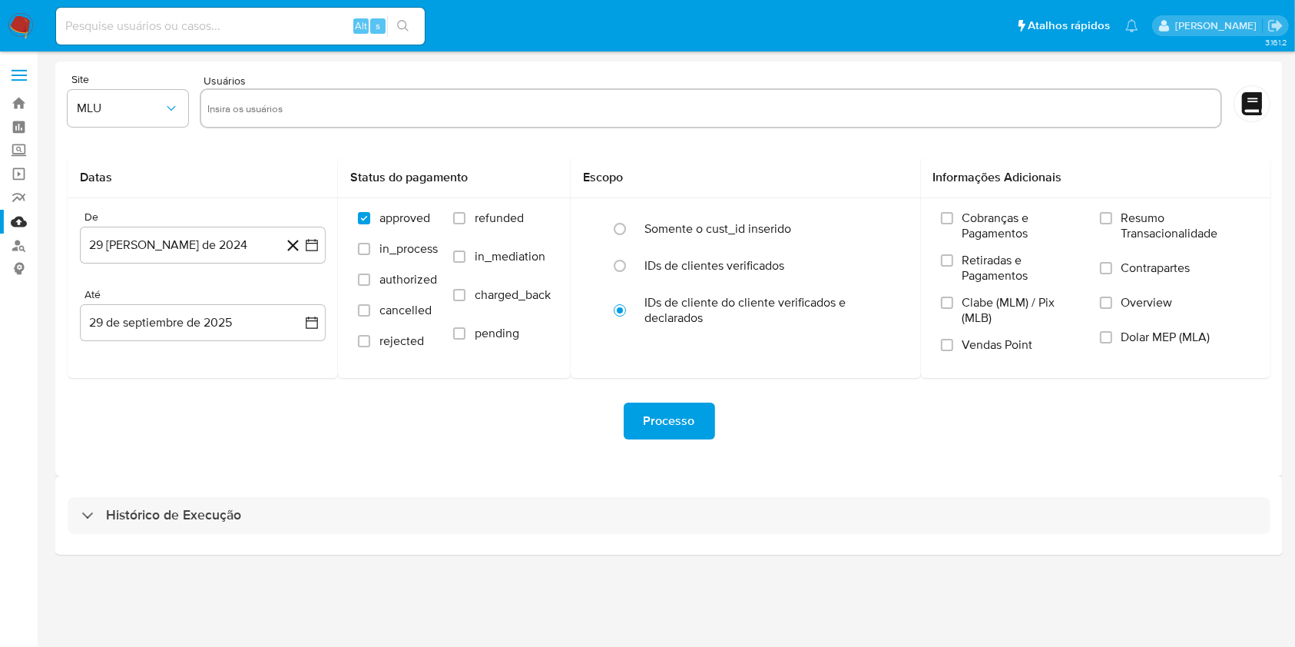
select select "10"
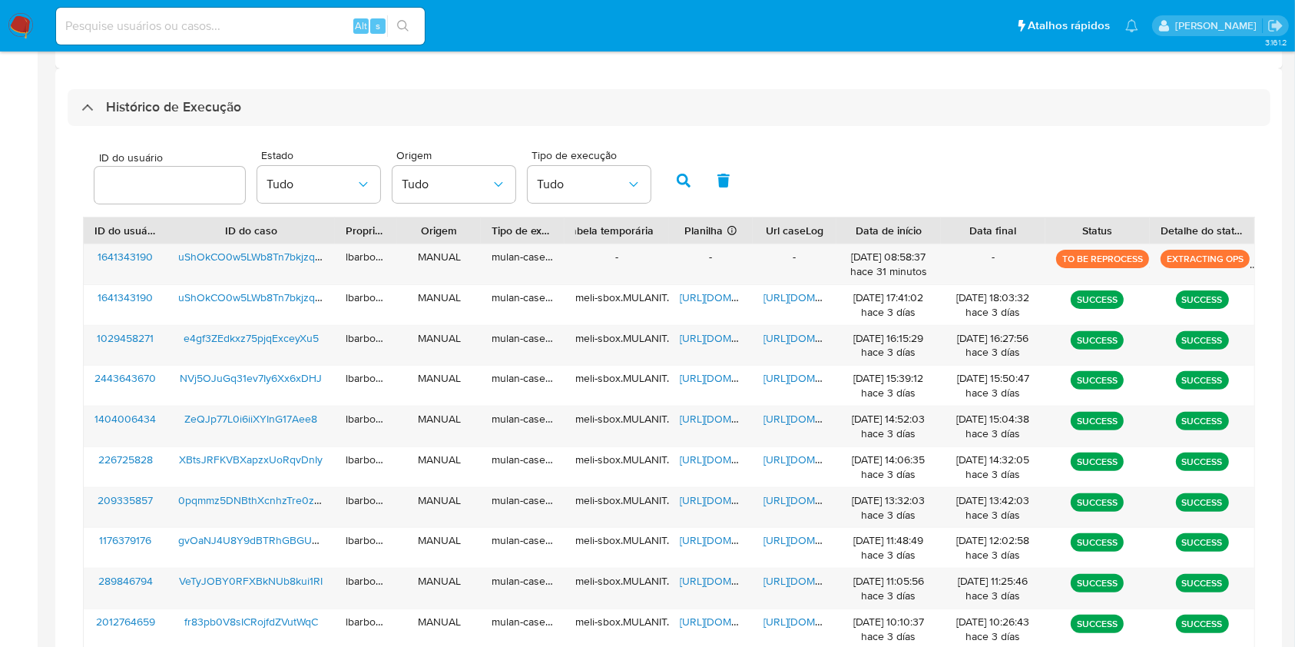
scroll to position [410, 0]
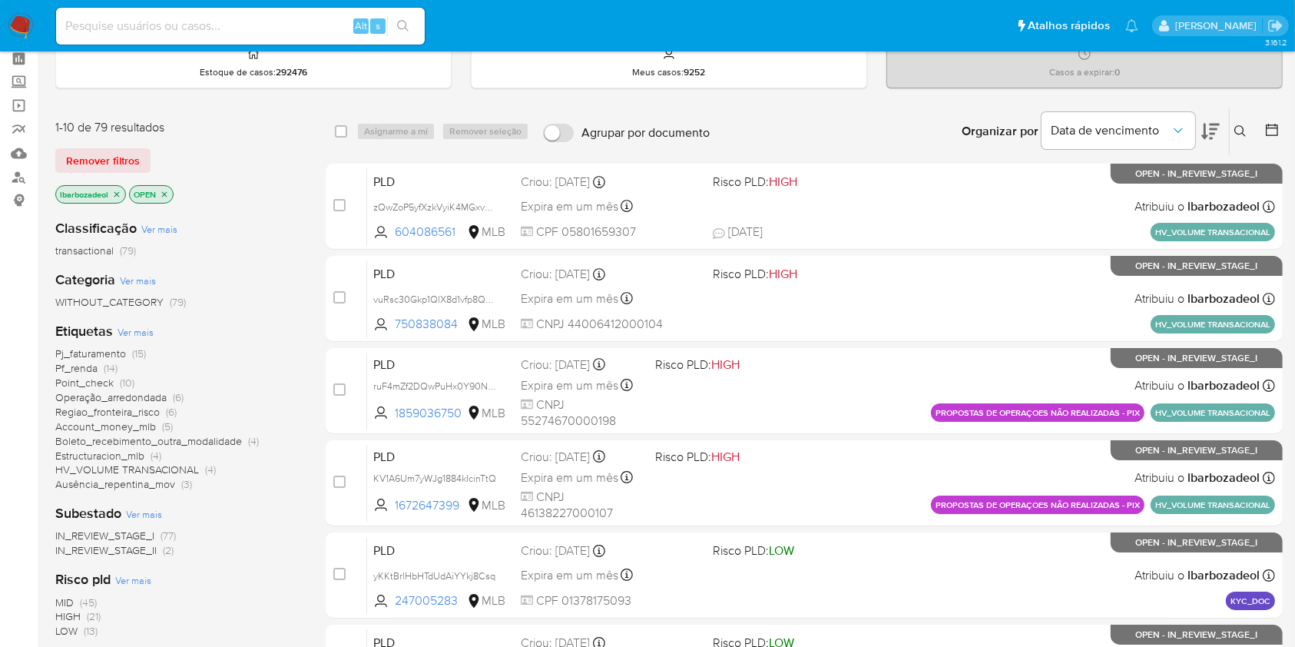
scroll to position [65, 0]
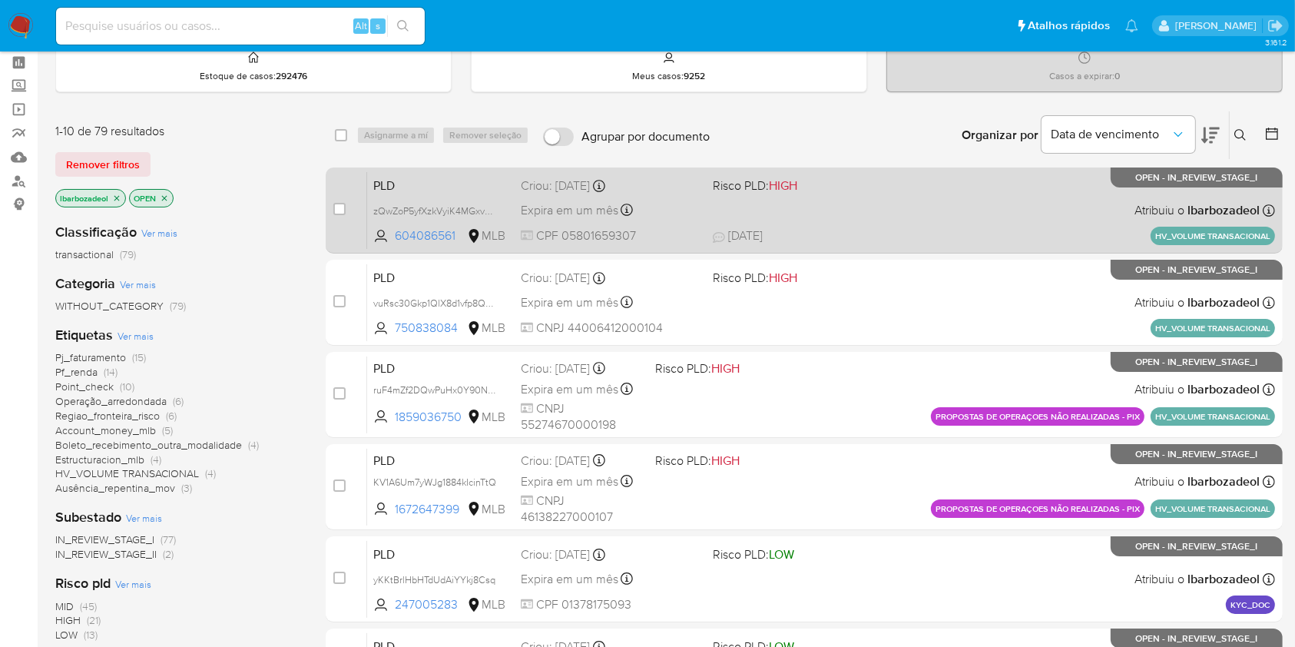
click at [889, 218] on div "PLD zQwZoP5yfXzkVyiK4MGxvF8j 604086561 MLB Risco PLD: HIGH Criou: 12/09/2025 Cr…" at bounding box center [821, 210] width 908 height 78
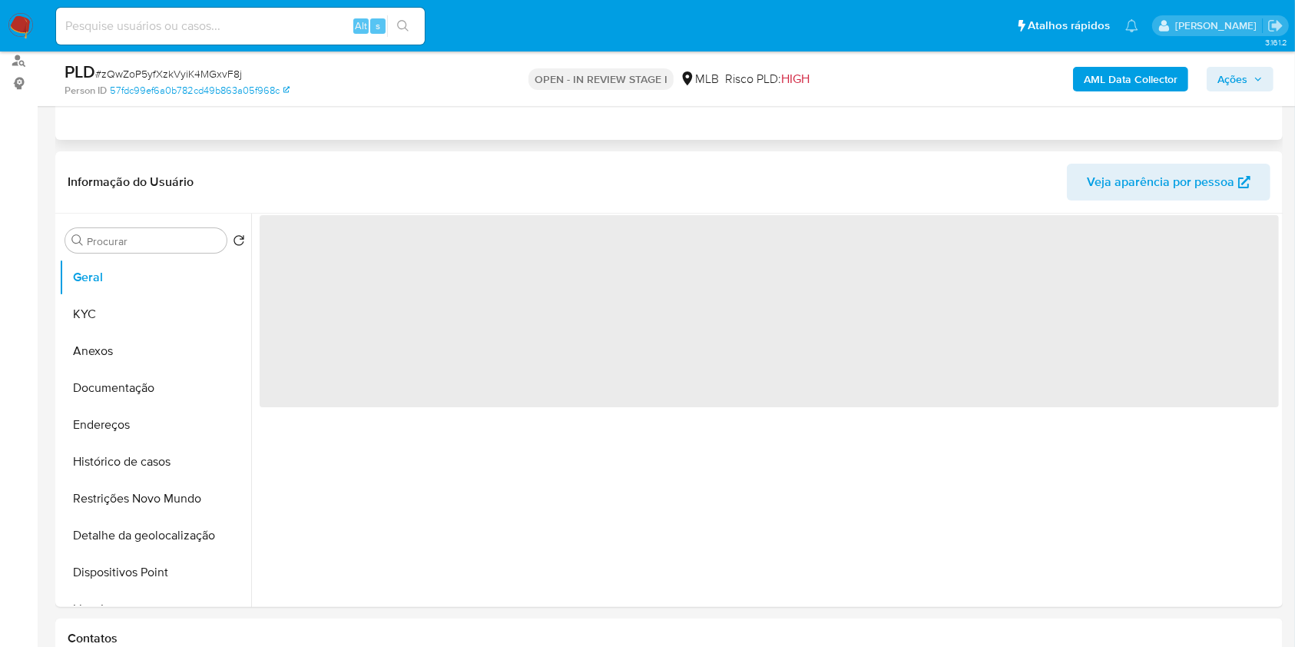
select select "10"
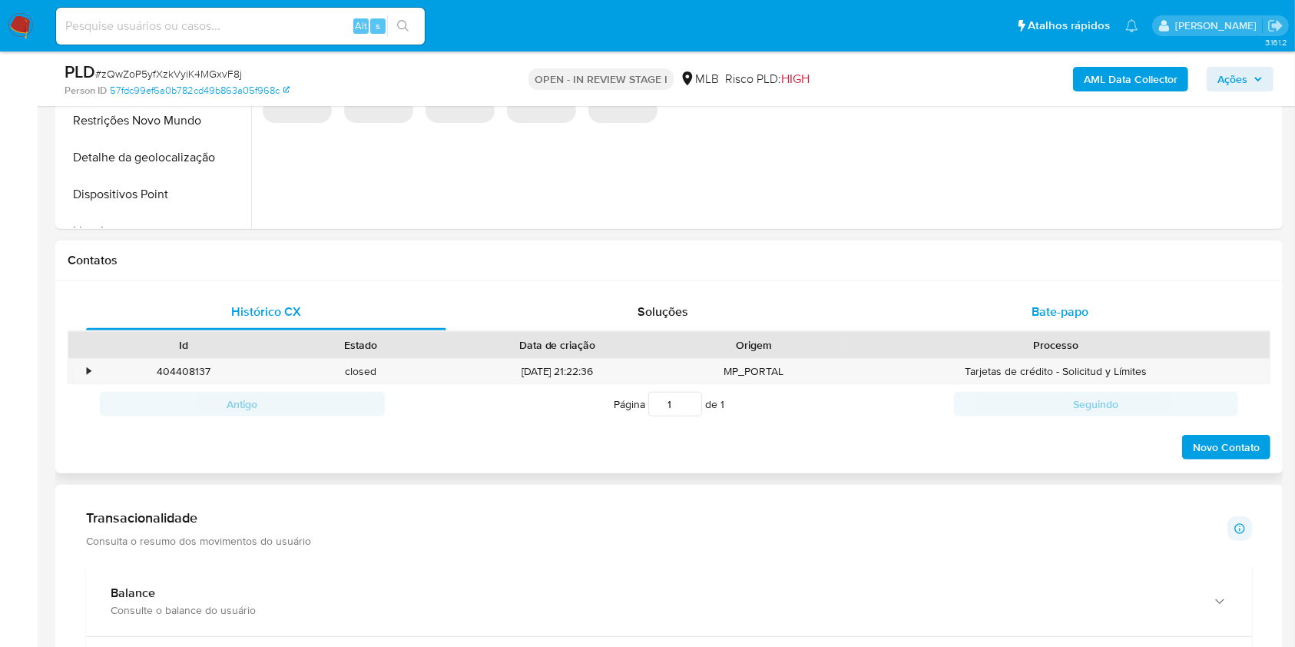
click at [938, 304] on div "Bate-papo" at bounding box center [1060, 311] width 360 height 37
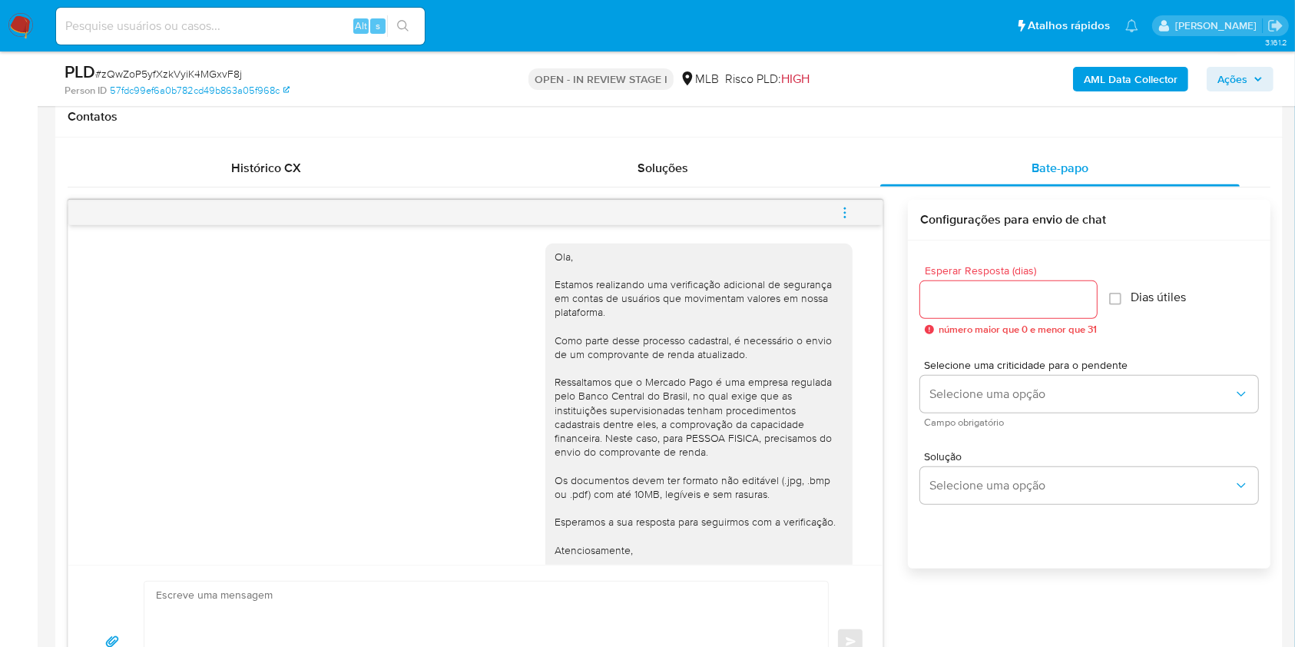
scroll to position [169, 0]
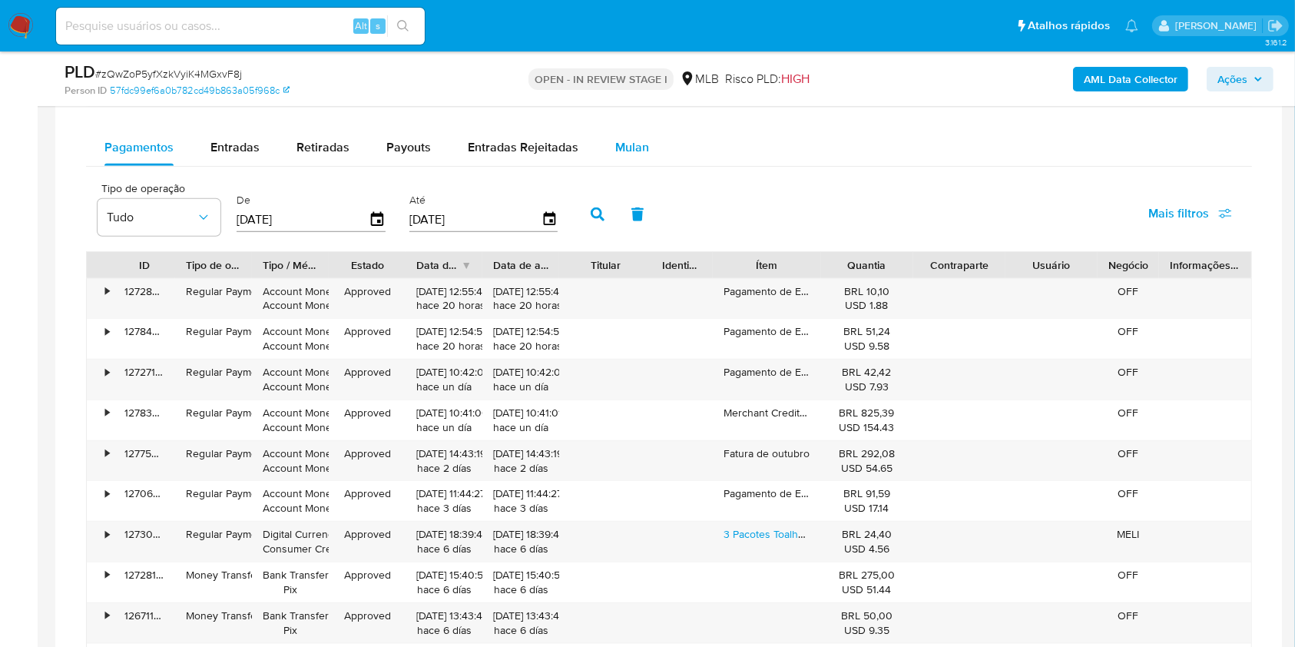
click at [621, 162] on div "Mulan" at bounding box center [632, 147] width 34 height 37
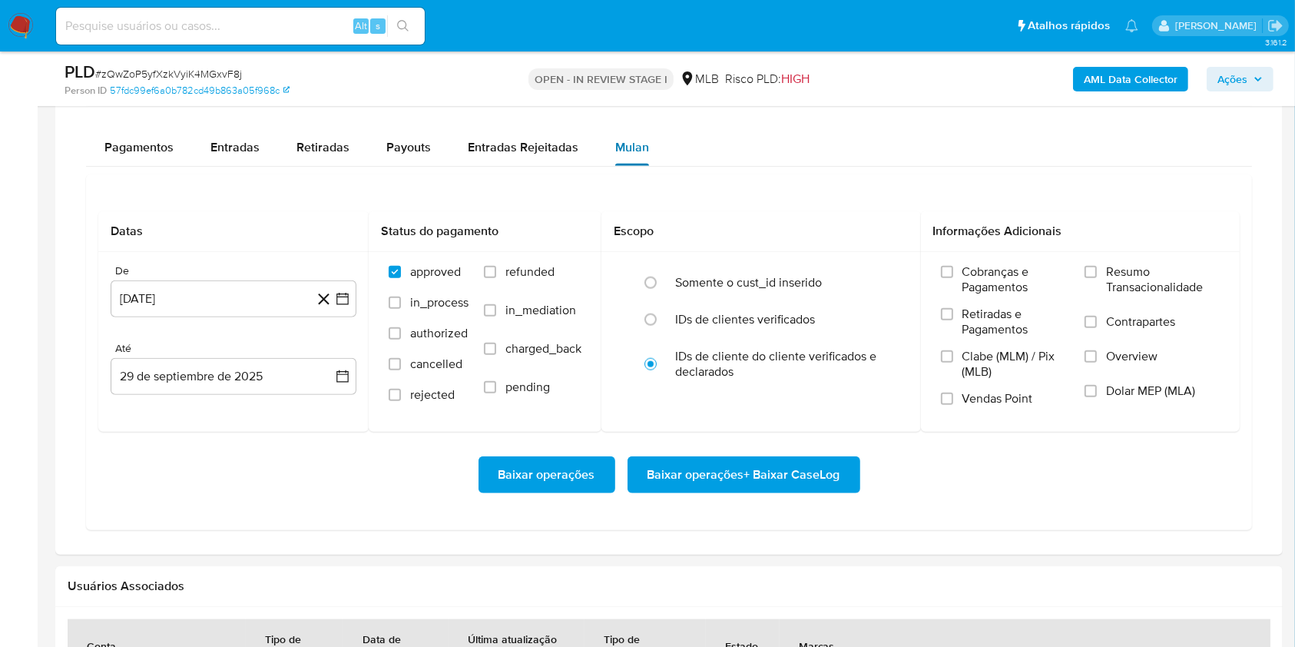
scroll to position [1569, 0]
click at [227, 300] on button "29 de agosto de 2024" at bounding box center [234, 298] width 246 height 37
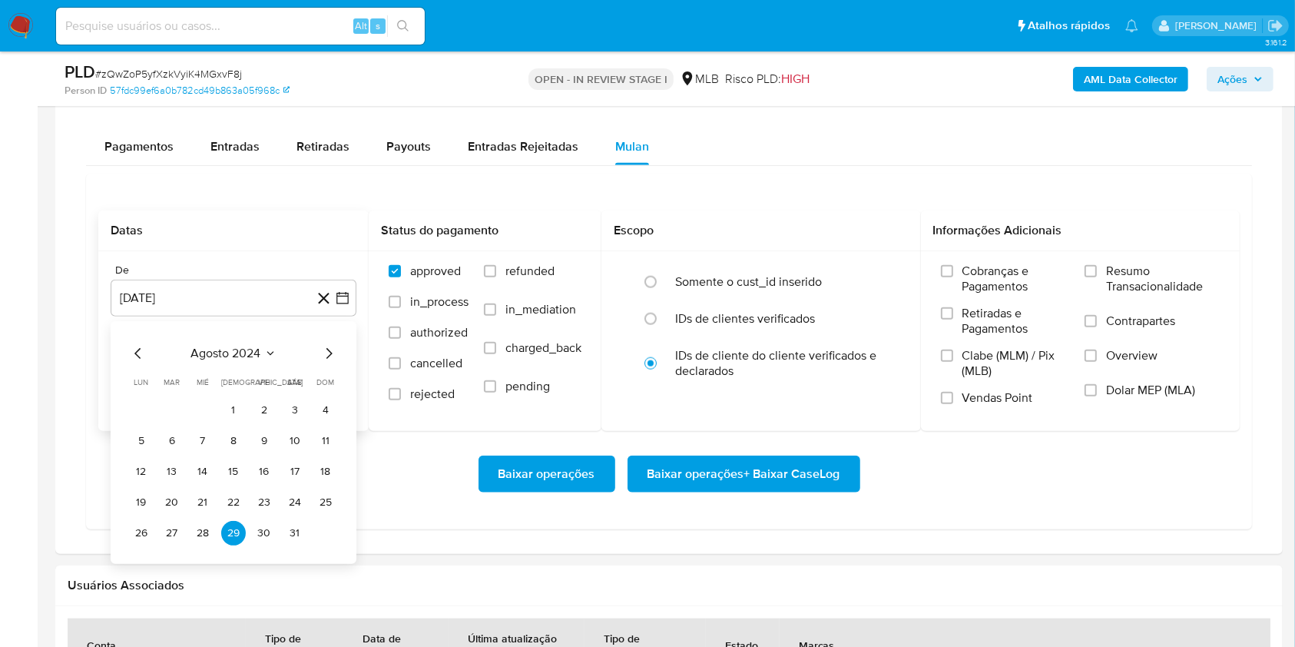
click at [224, 354] on span "agosto 2024" at bounding box center [226, 353] width 70 height 15
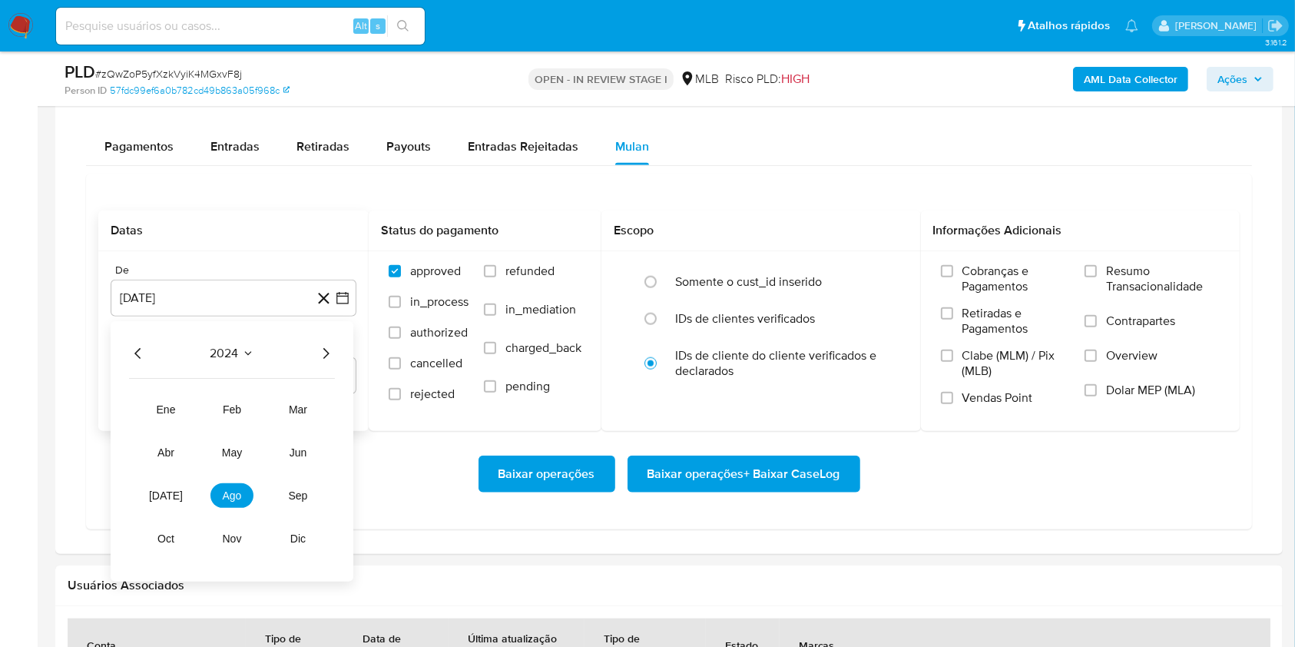
click at [331, 355] on icon "Año siguiente" at bounding box center [326, 353] width 18 height 18
click at [234, 486] on button "ago" at bounding box center [232, 495] width 43 height 25
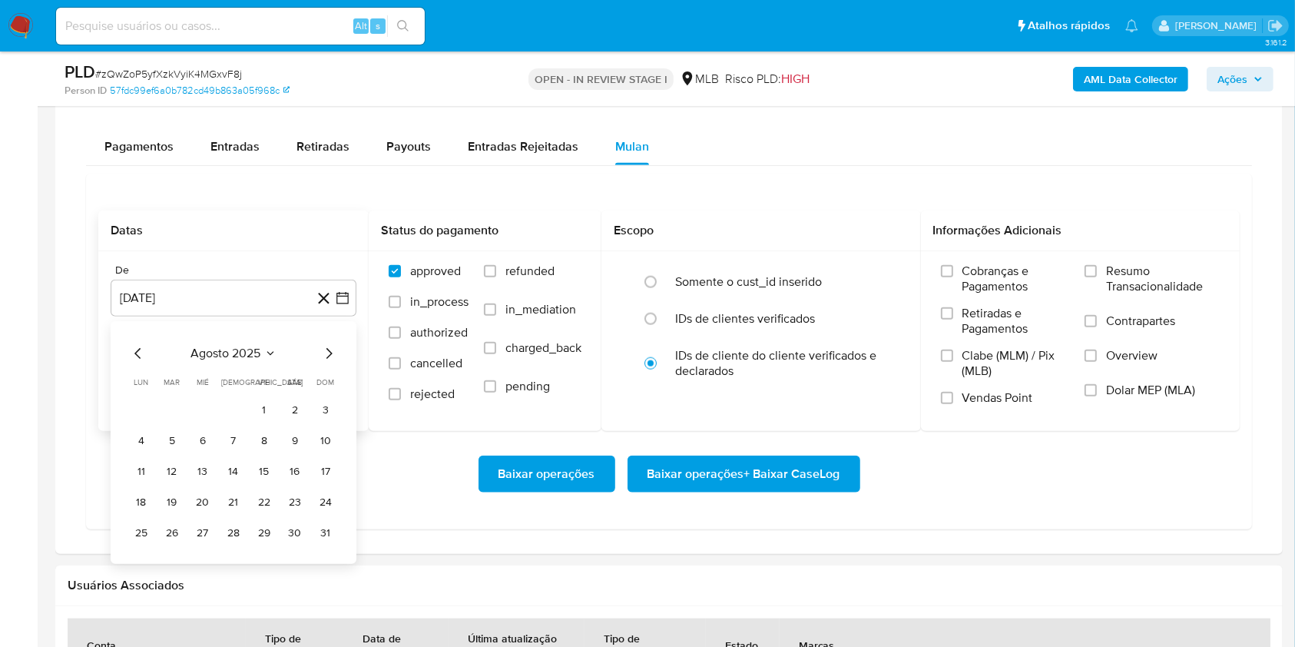
click at [265, 410] on button "1" at bounding box center [264, 410] width 25 height 25
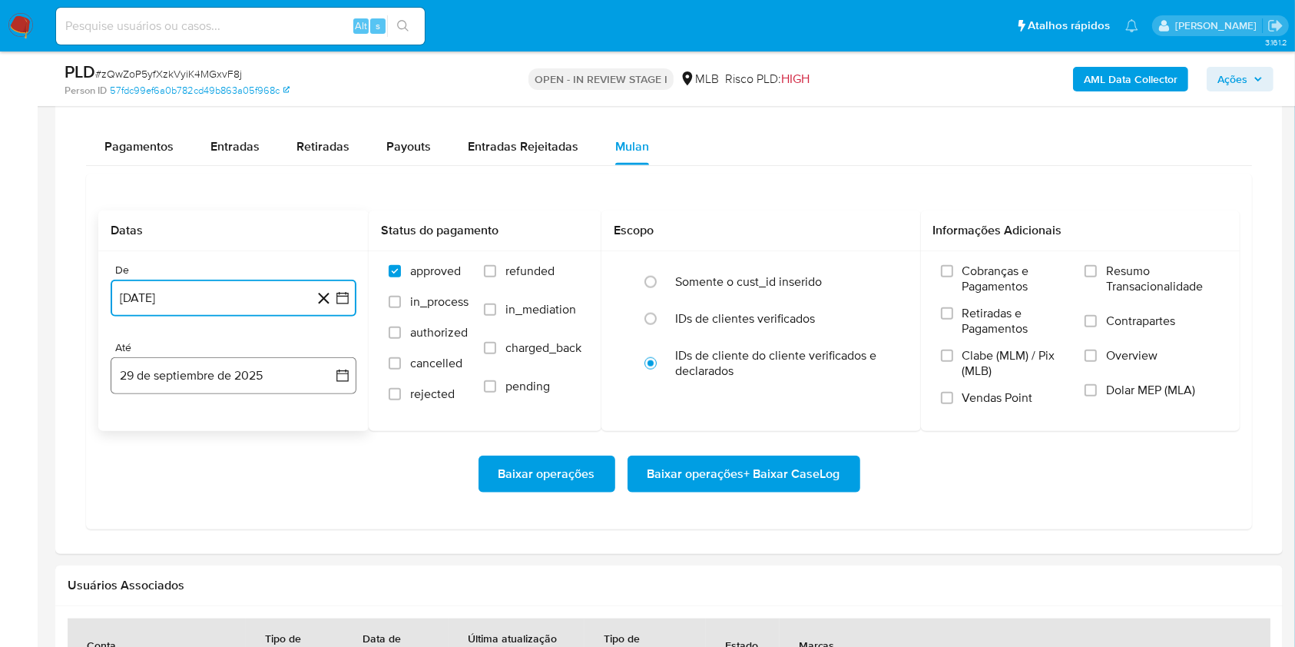
click at [254, 367] on button "29 de septiembre de 2025" at bounding box center [234, 375] width 246 height 37
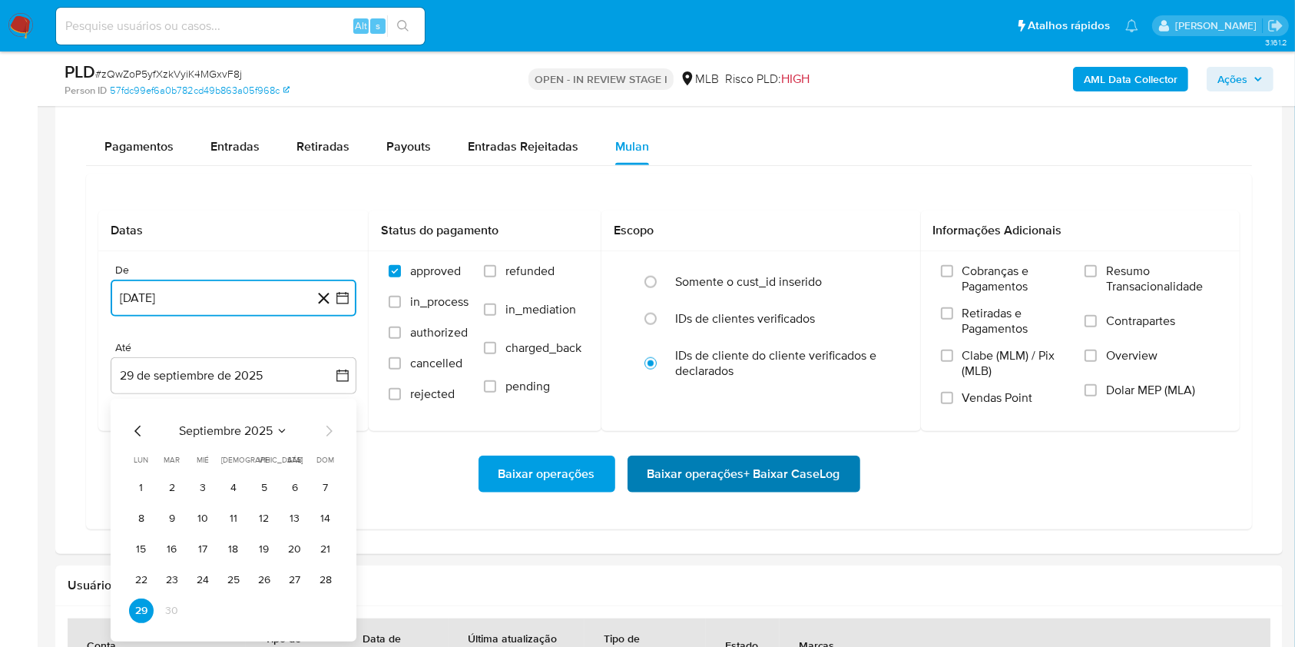
drag, startPoint x: 332, startPoint y: 573, endPoint x: 627, endPoint y: 474, distance: 311.2
click at [332, 573] on button "28" at bounding box center [325, 580] width 25 height 25
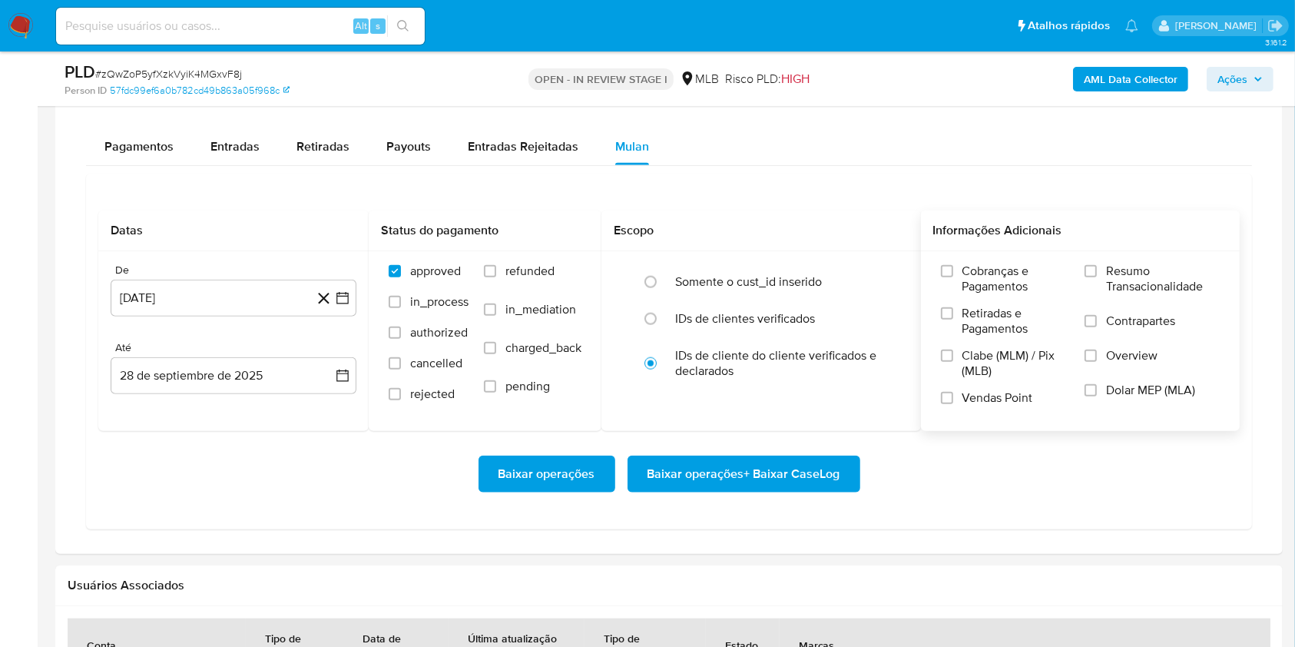
click at [1102, 265] on label "Resumo Transacionalidade" at bounding box center [1152, 289] width 135 height 50
click at [1097, 265] on input "Resumo Transacionalidade" at bounding box center [1091, 271] width 12 height 12
click at [804, 466] on span "Baixar operações + Baixar CaseLog" at bounding box center [744, 474] width 193 height 34
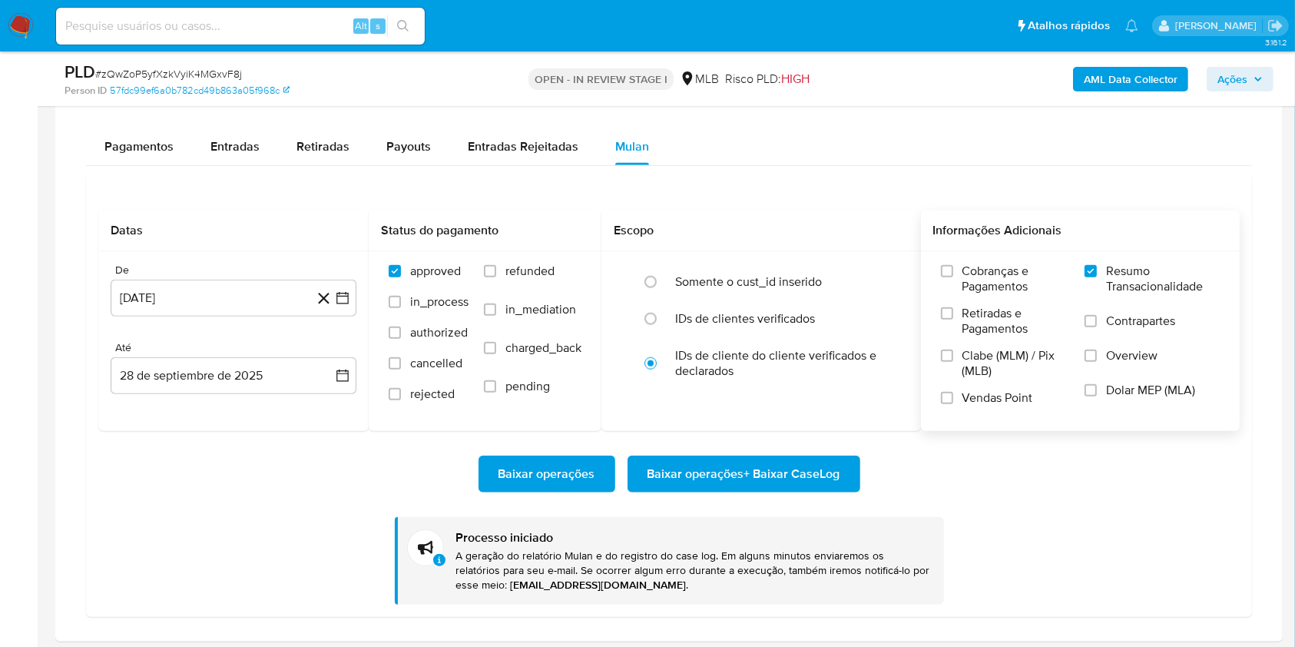
click at [72, 149] on div "Transacionalidade Consulta o resumo dos movimentos do usuário Informações trans…" at bounding box center [669, 261] width 1203 height 736
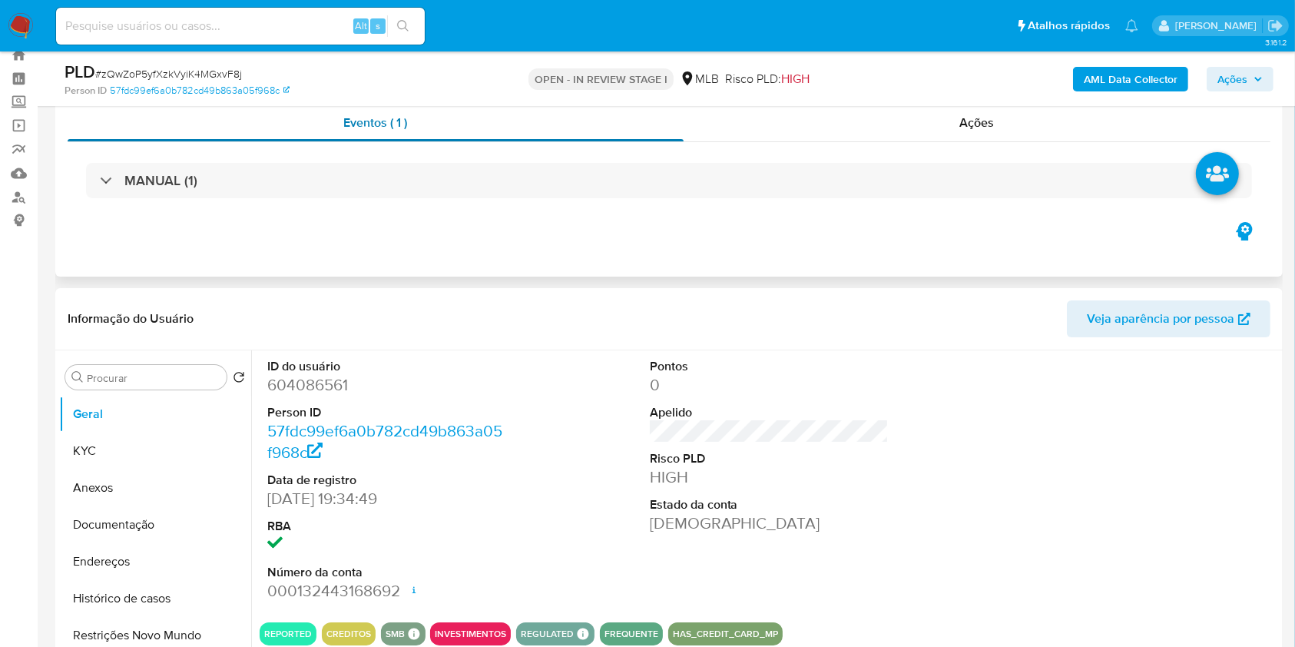
scroll to position [0, 0]
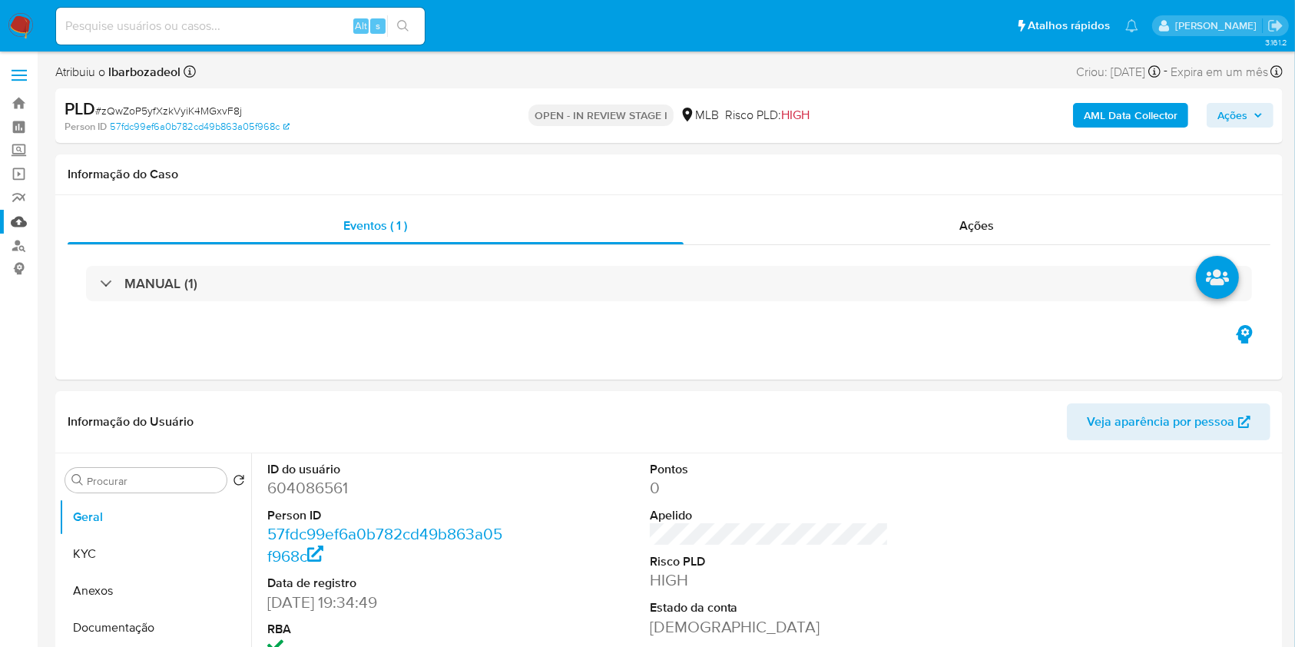
click at [18, 221] on link "Mulan" at bounding box center [91, 222] width 183 height 24
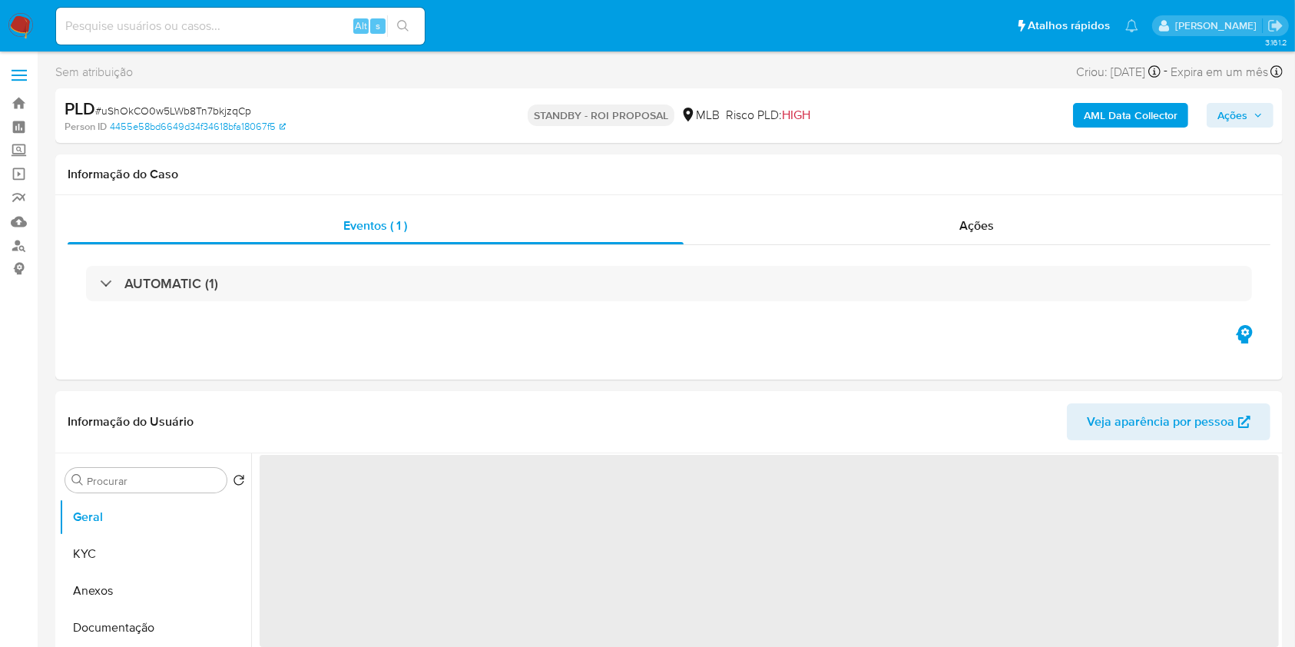
select select "10"
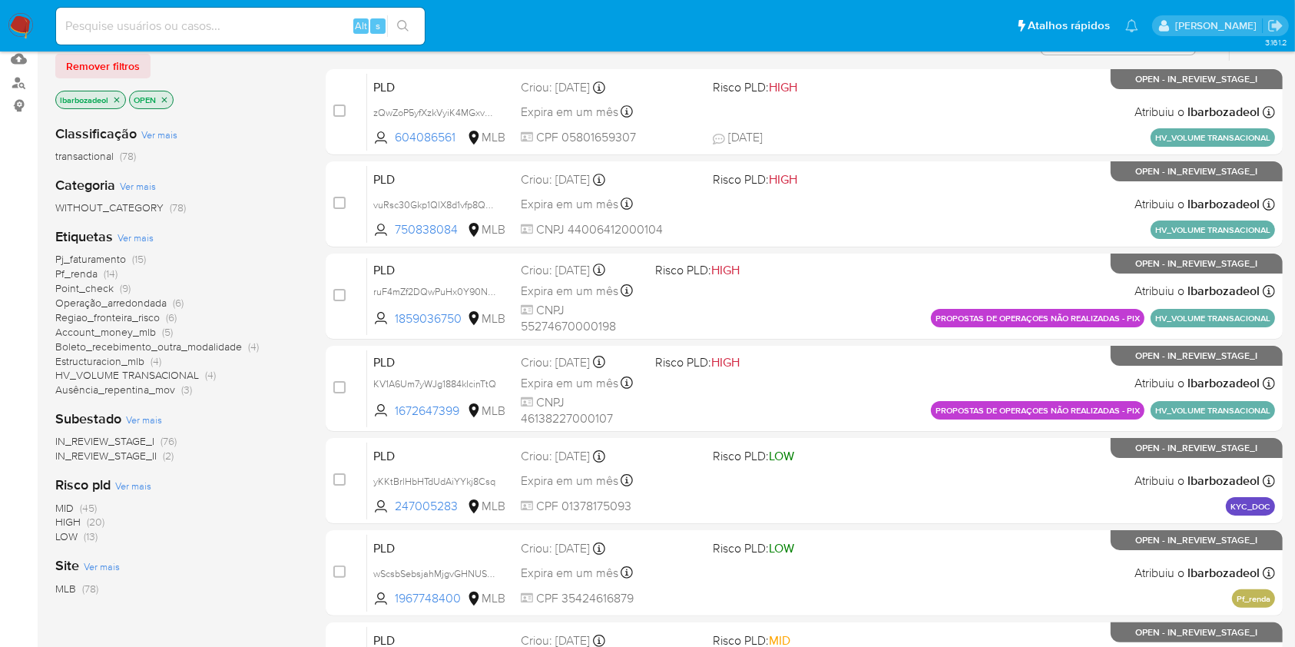
scroll to position [164, 0]
click at [138, 260] on span "(15)" at bounding box center [139, 257] width 14 height 15
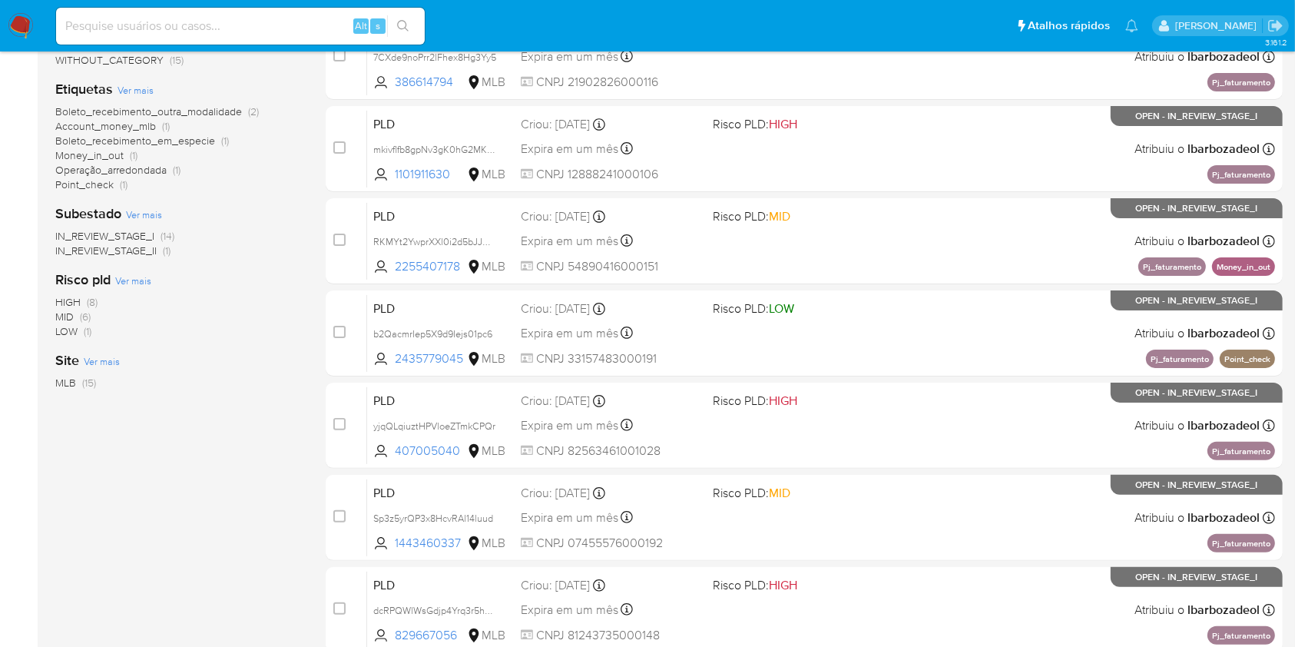
scroll to position [313, 0]
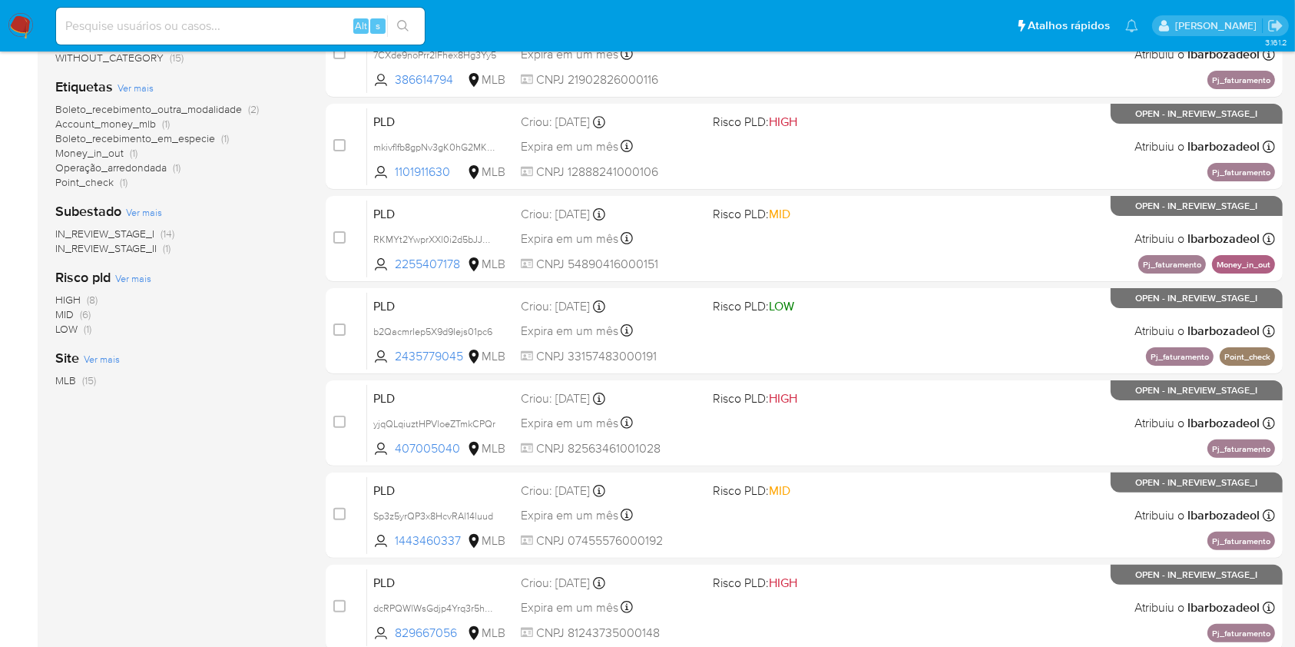
click at [91, 300] on span "(8)" at bounding box center [92, 299] width 11 height 15
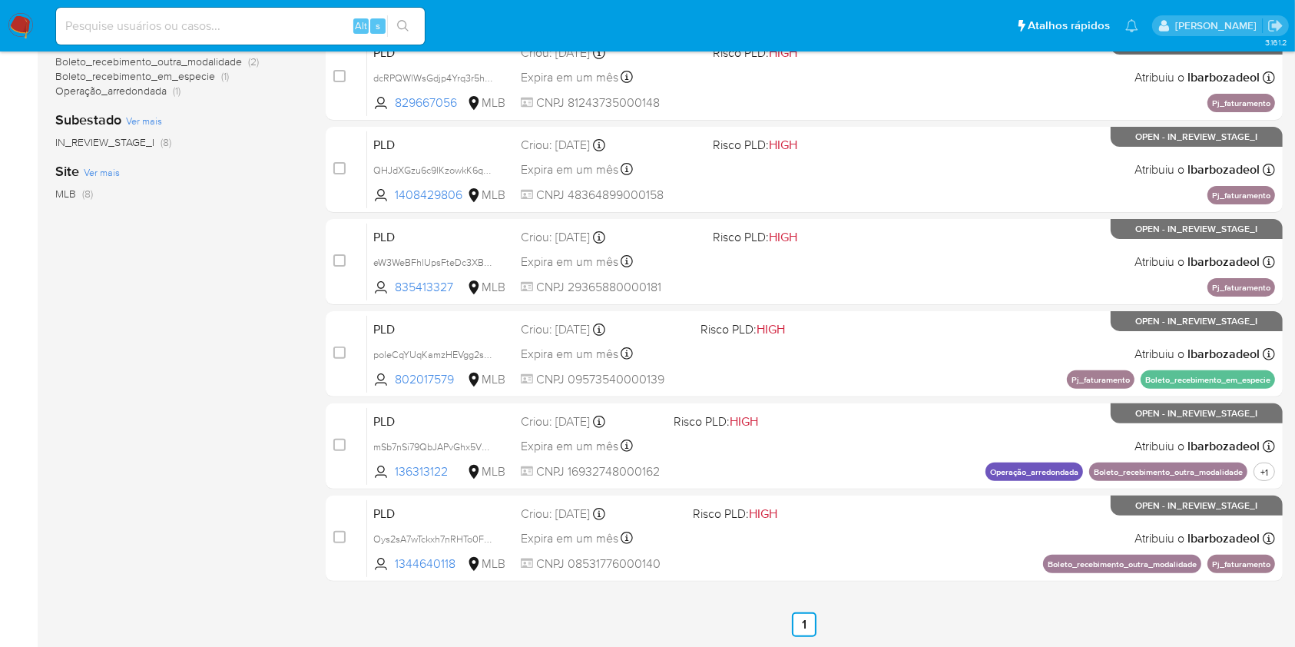
scroll to position [383, 0]
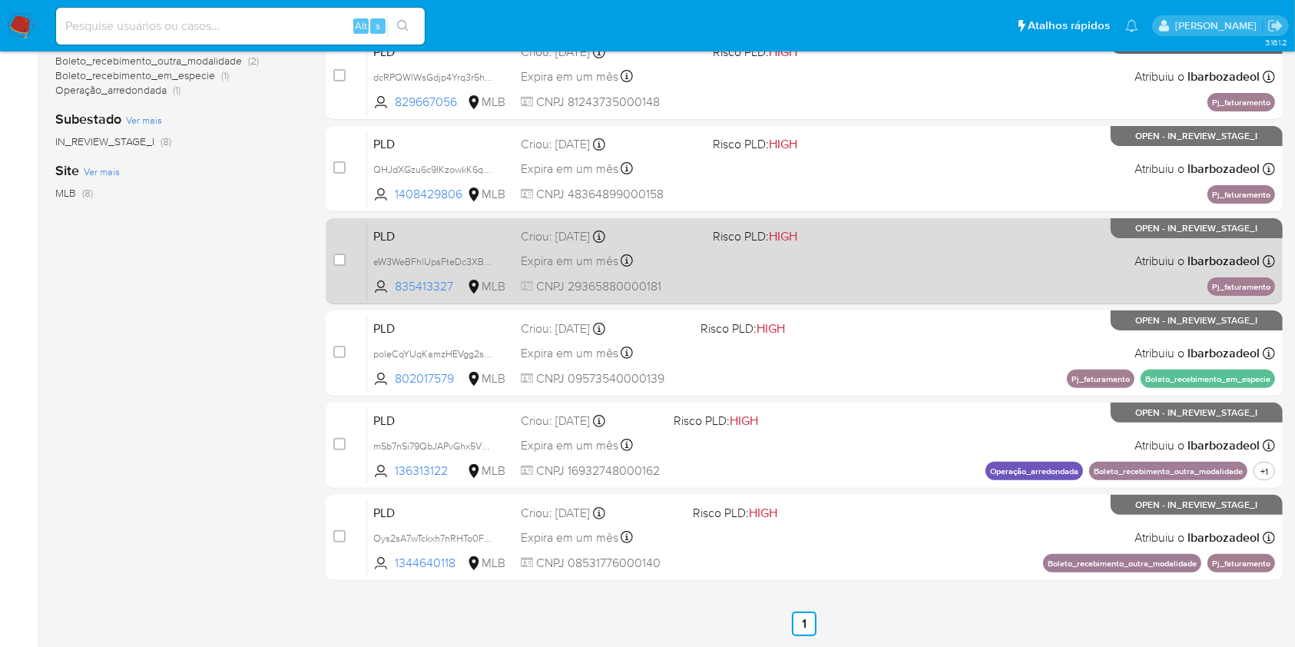
click at [834, 261] on div "PLD eW3WeBFhlUpsFteDc3XB8NGG 835413327 MLB Risco PLD: HIGH Criou: 12/09/2025 Cr…" at bounding box center [821, 261] width 908 height 78
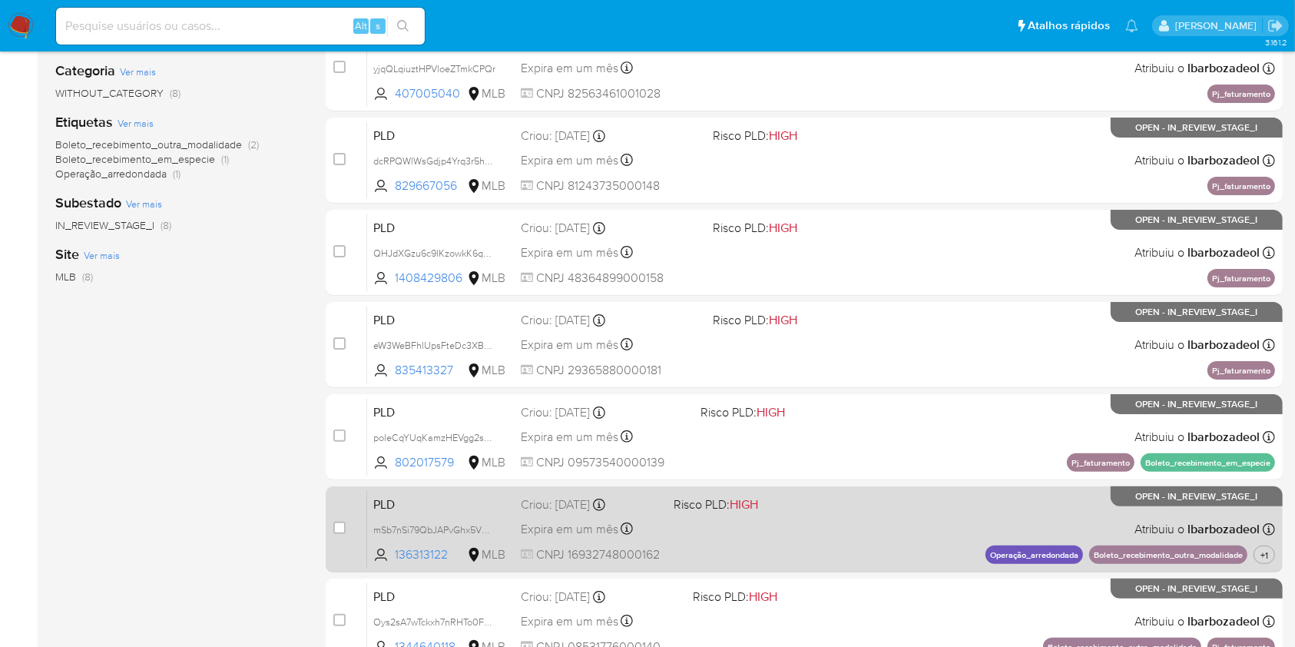
scroll to position [298, 0]
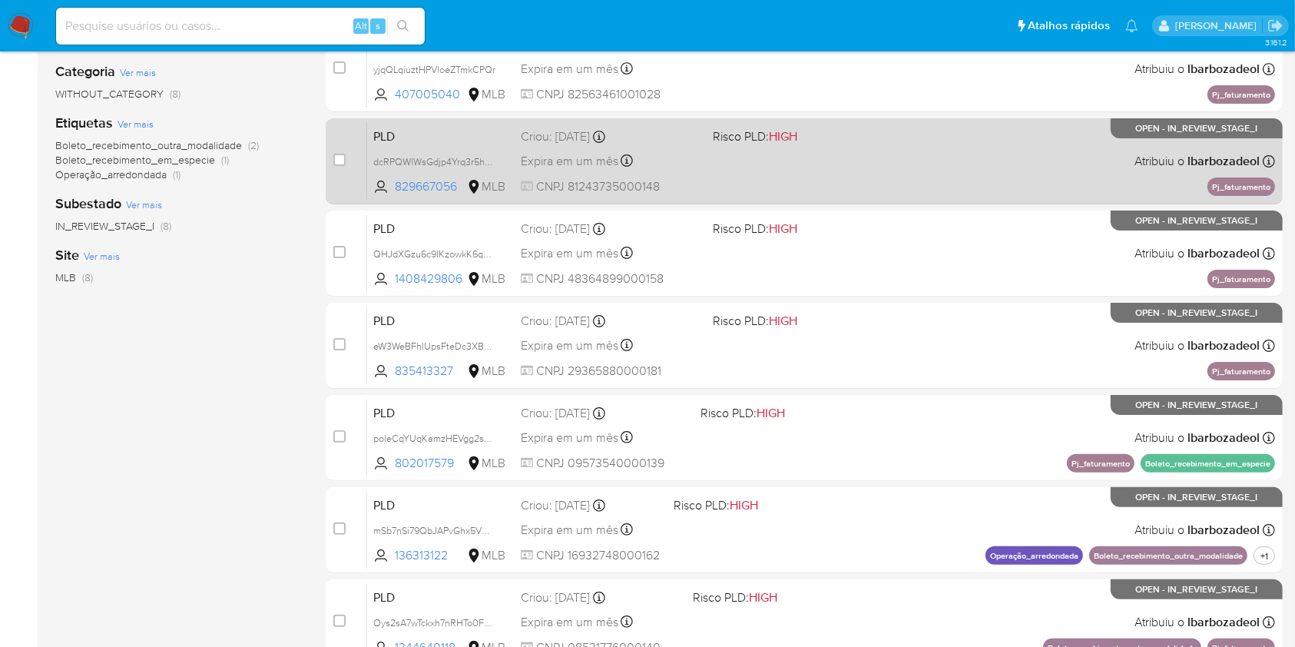
click at [848, 181] on div "PLD dcRPQWlWsGdjp4Yrq3r5hLko 829667056 MLB Risco PLD: HIGH Criou: 12/09/2025 Cr…" at bounding box center [821, 161] width 908 height 78
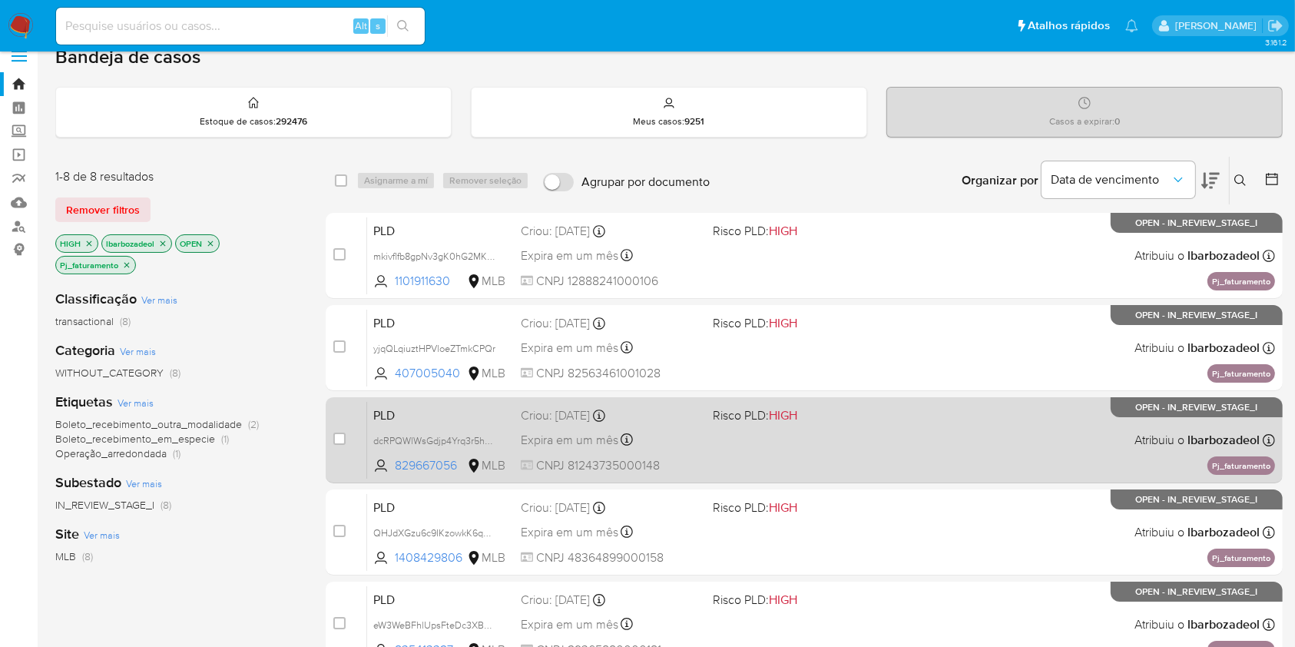
scroll to position [18, 0]
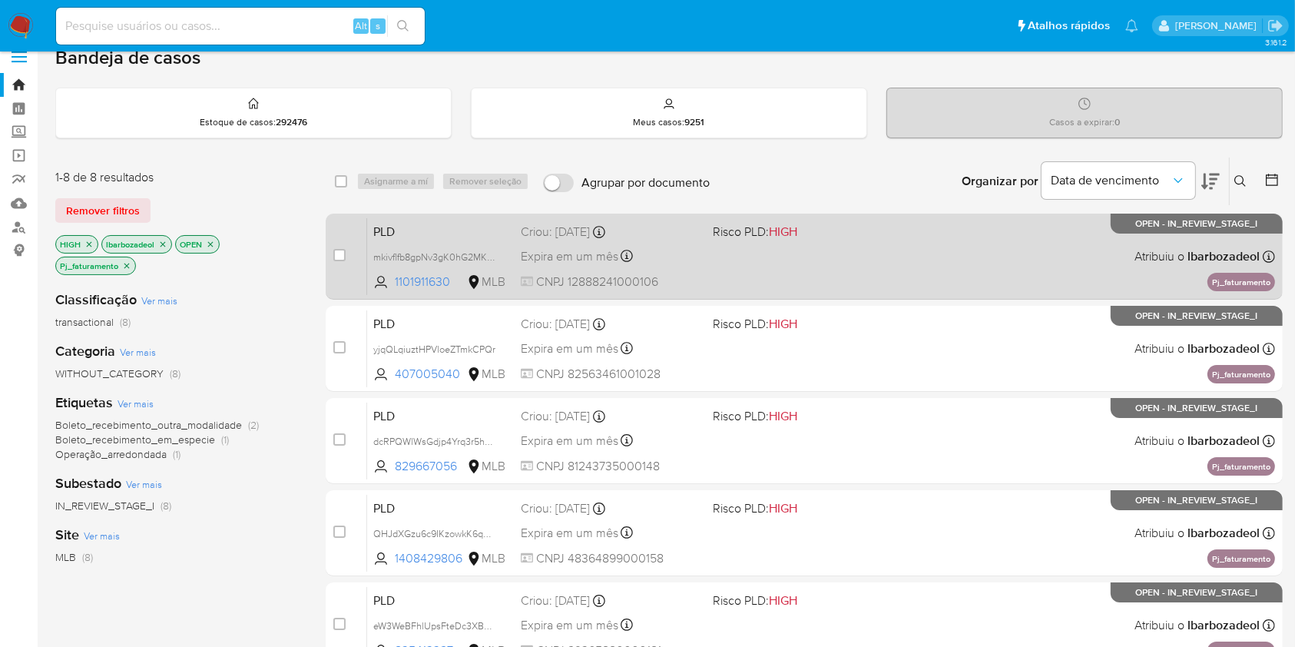
click at [855, 258] on div "PLD mkivflfb8gpNv3gK0hG2MKLZ 1101911630 MLB Risco PLD: HIGH Criou: 12/09/2025 C…" at bounding box center [821, 256] width 908 height 78
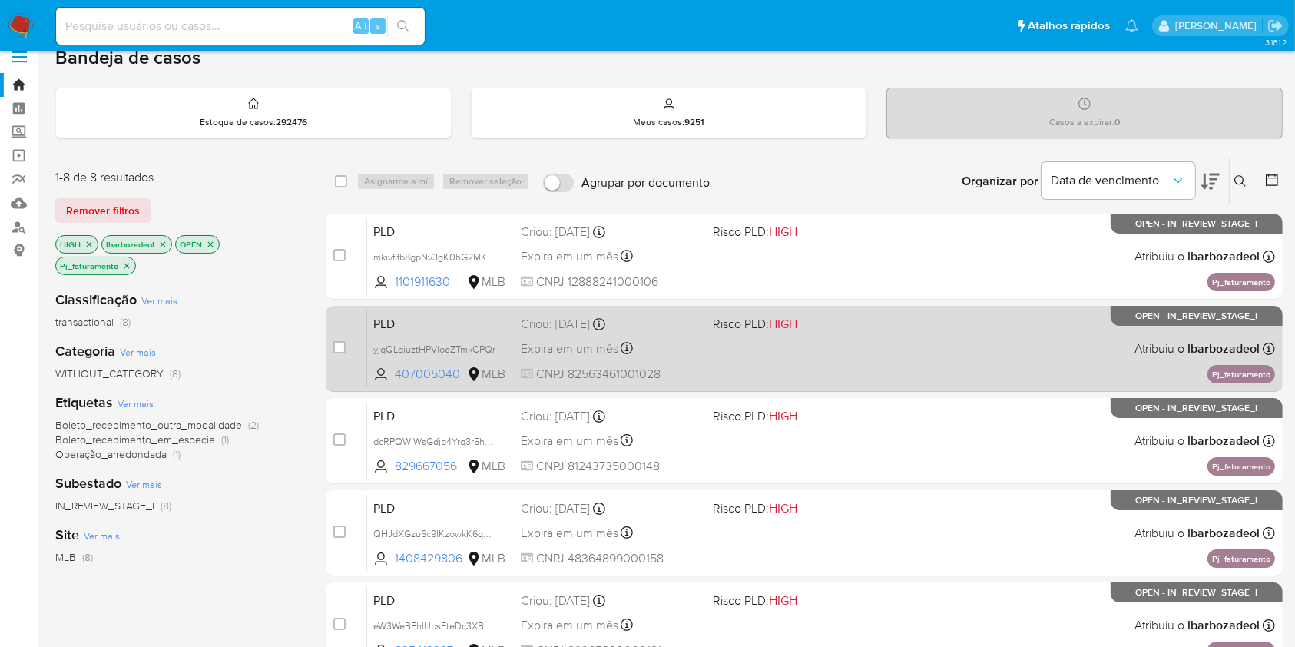
click at [789, 351] on div "PLD yjqQLqiuztHPVloeZTmkCPQr 407005040 MLB Risco PLD: HIGH Criou: 12/09/2025 Cr…" at bounding box center [821, 349] width 908 height 78
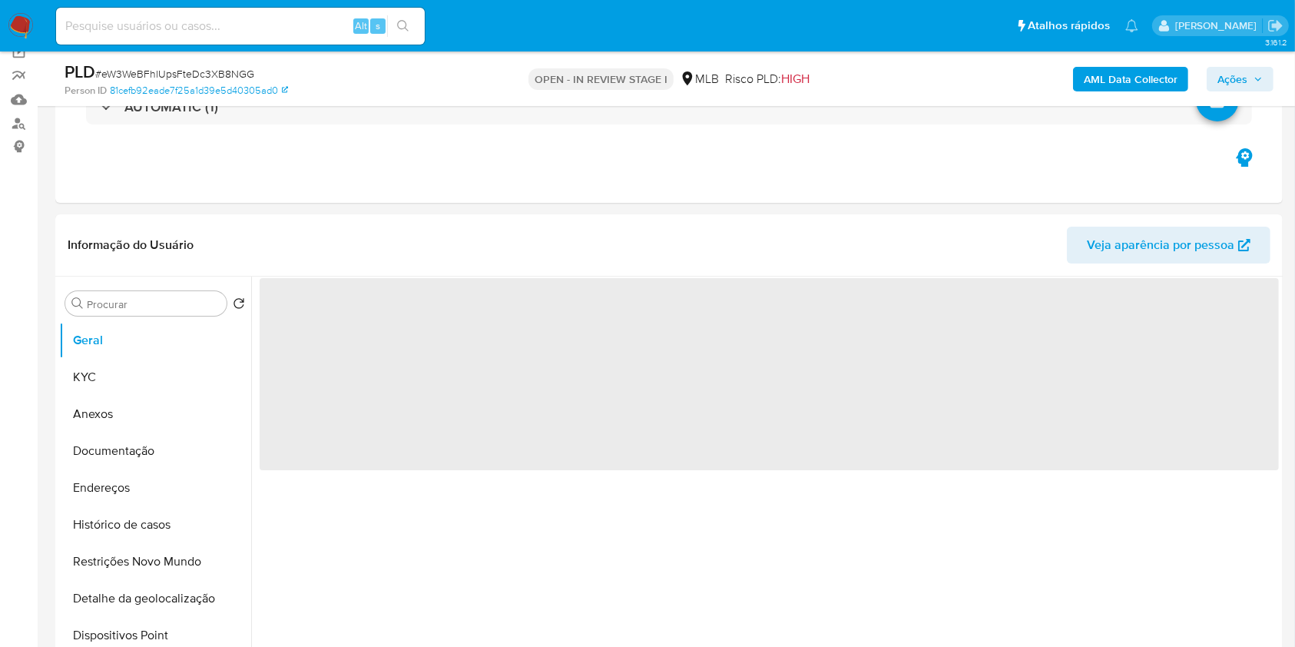
scroll to position [141, 0]
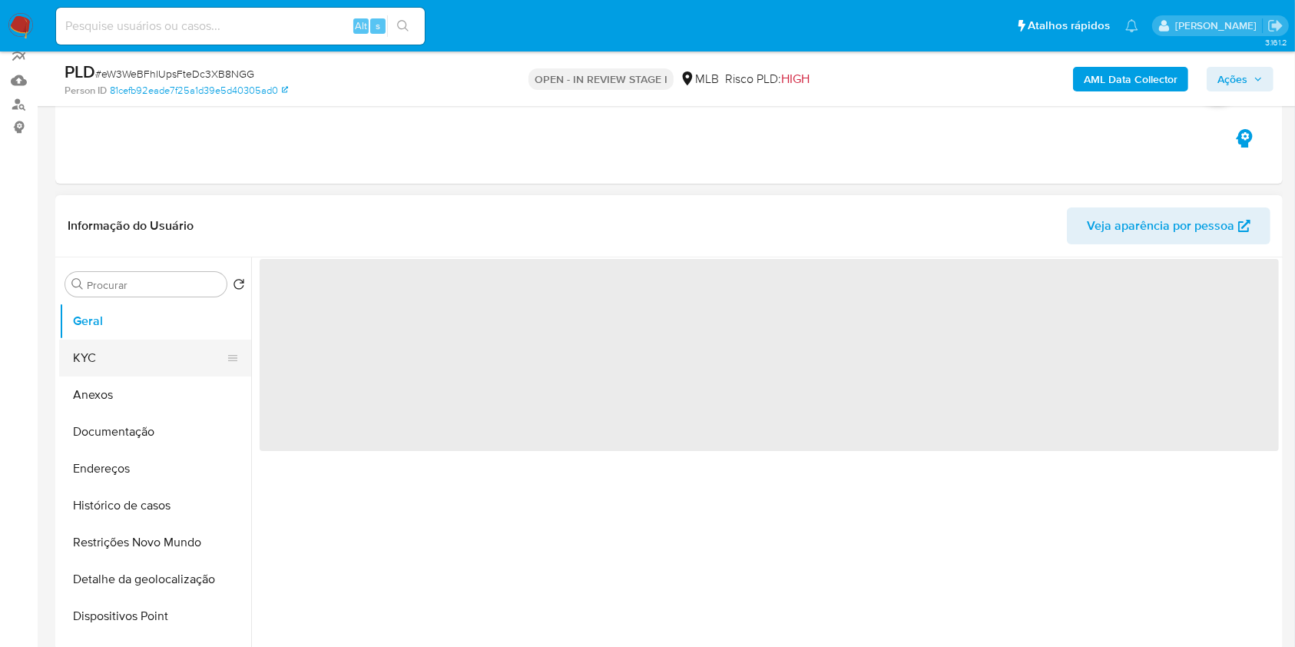
click at [174, 370] on button "KYC" at bounding box center [149, 358] width 180 height 37
select select "10"
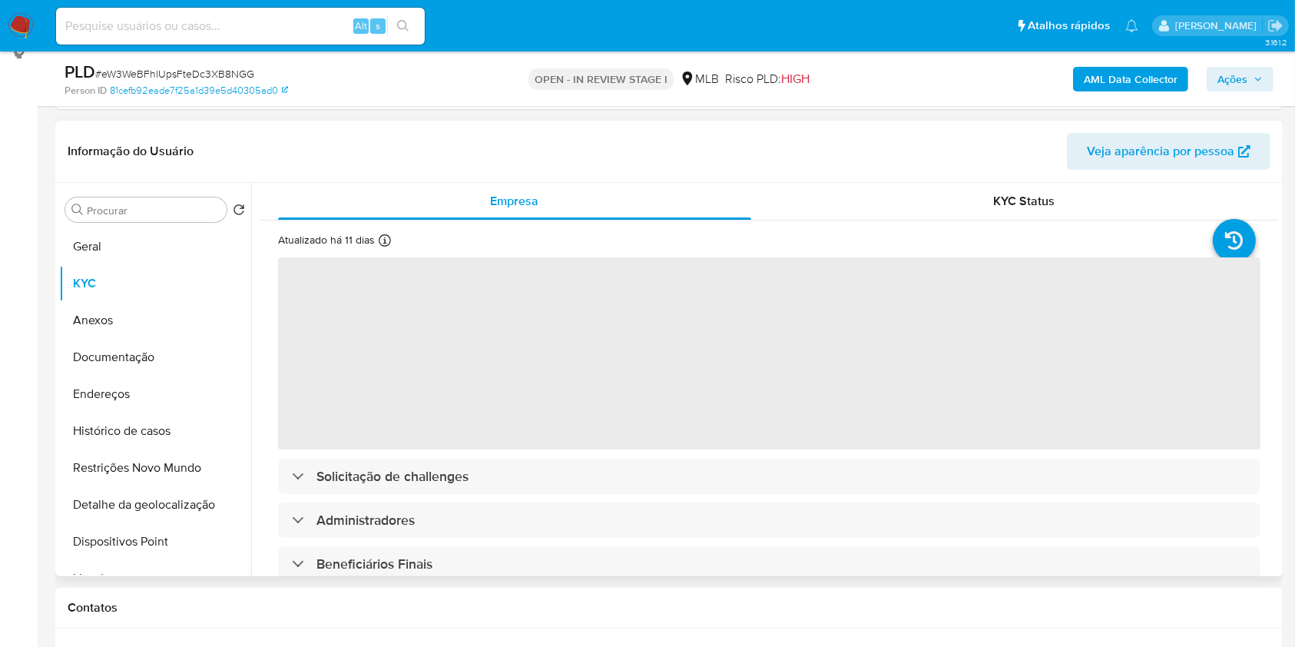
scroll to position [218, 0]
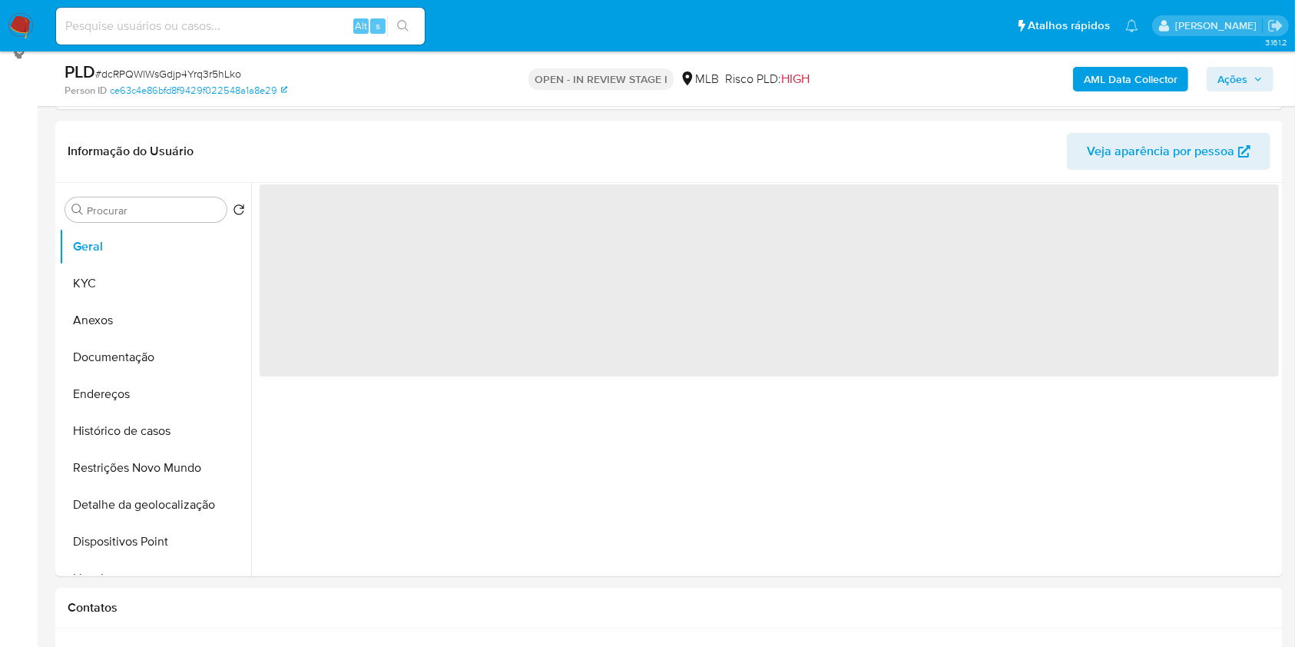
scroll to position [217, 0]
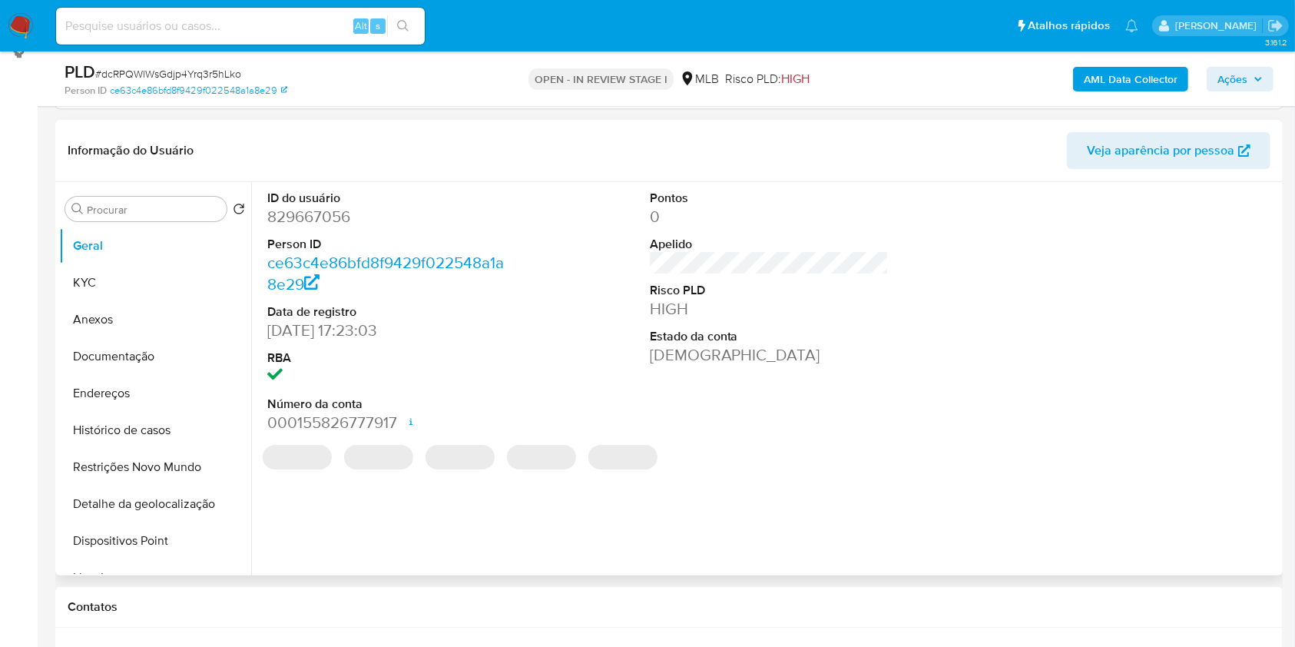
select select "10"
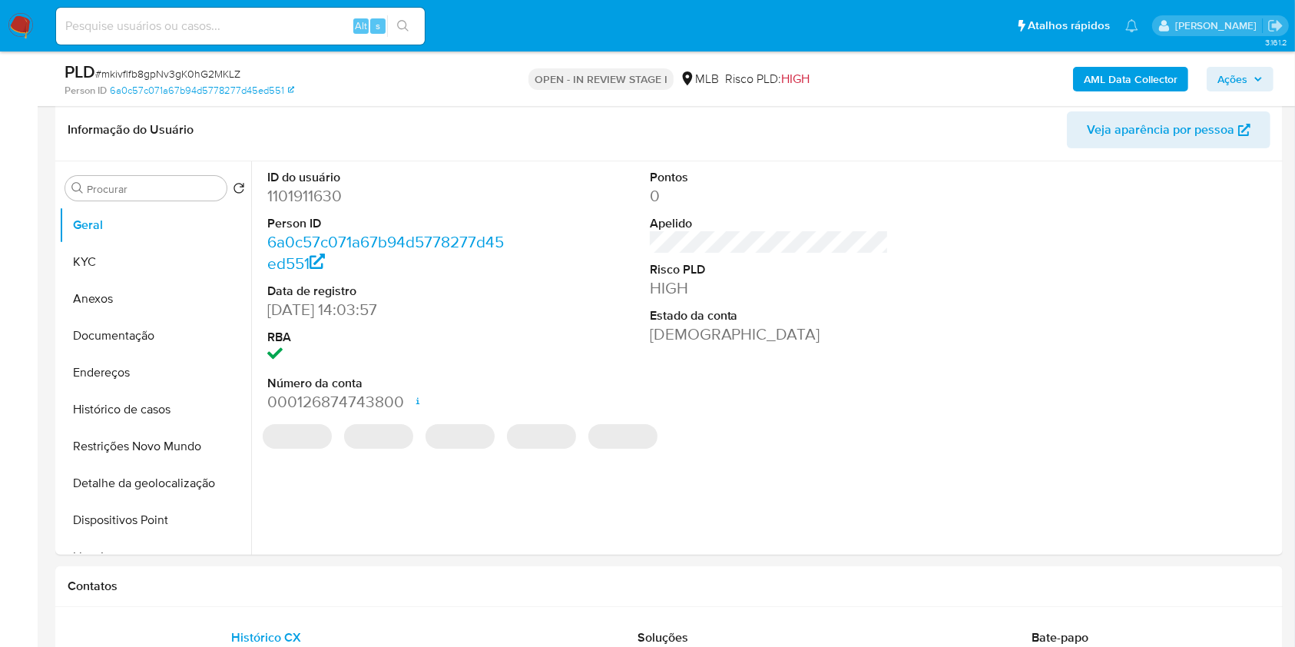
select select "10"
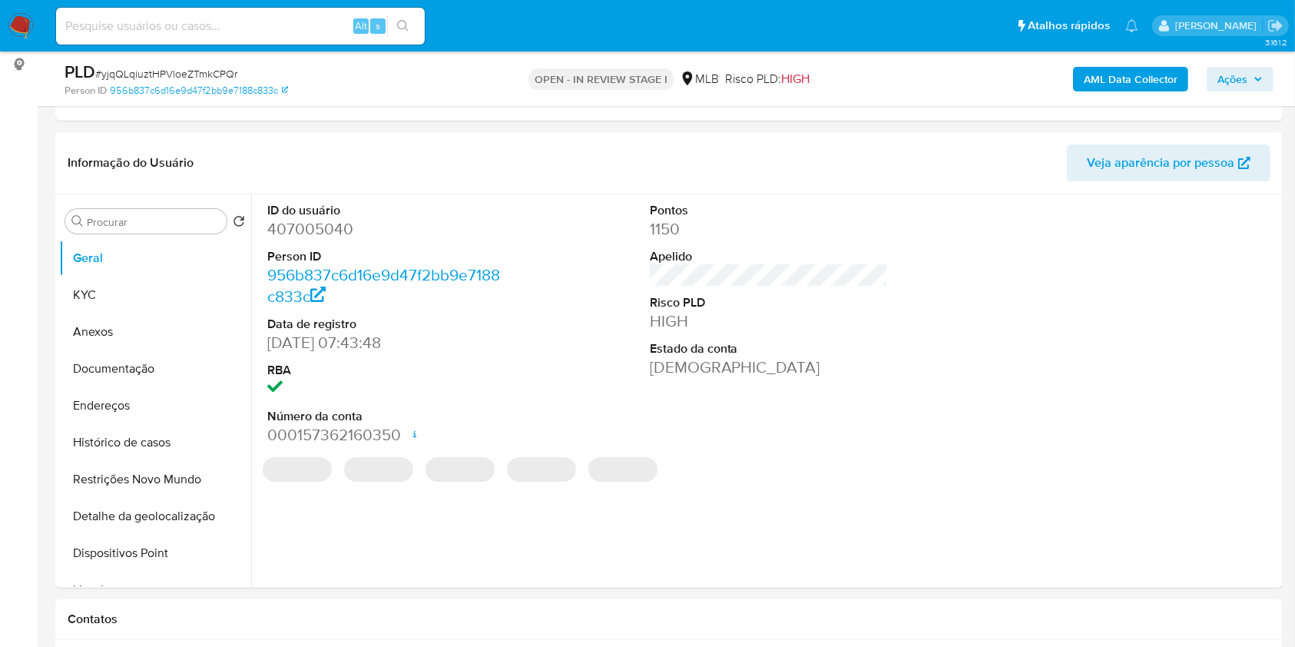
select select "10"
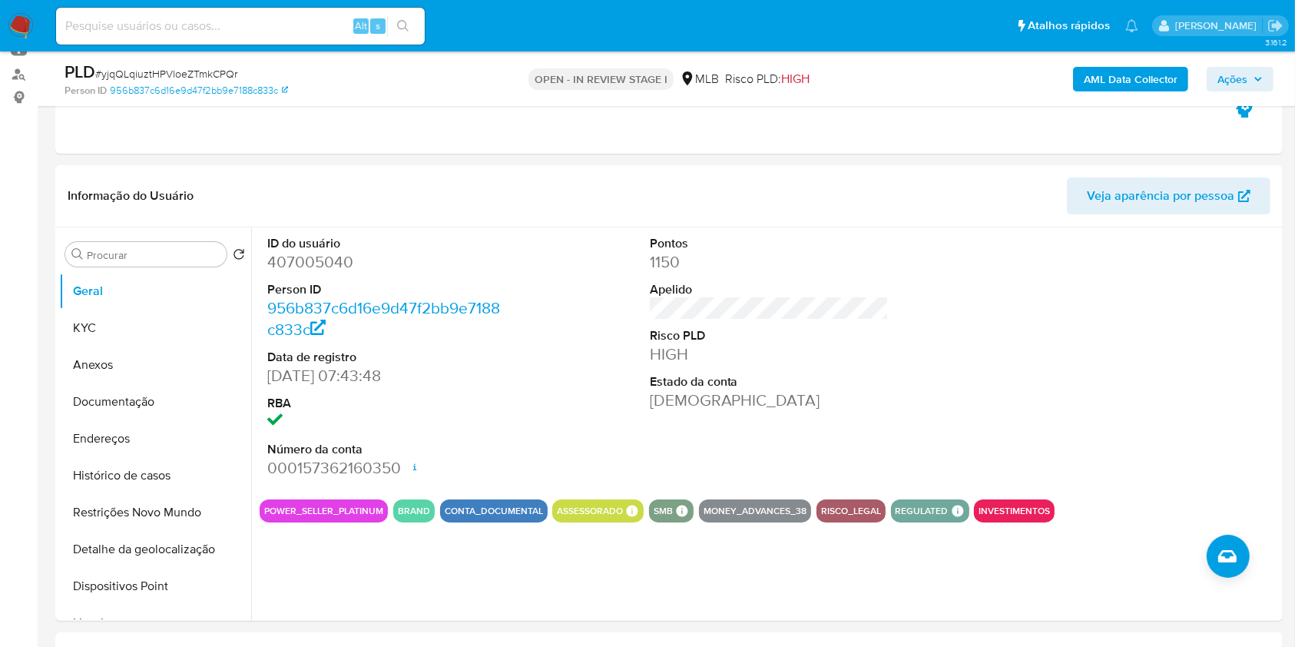
scroll to position [122, 0]
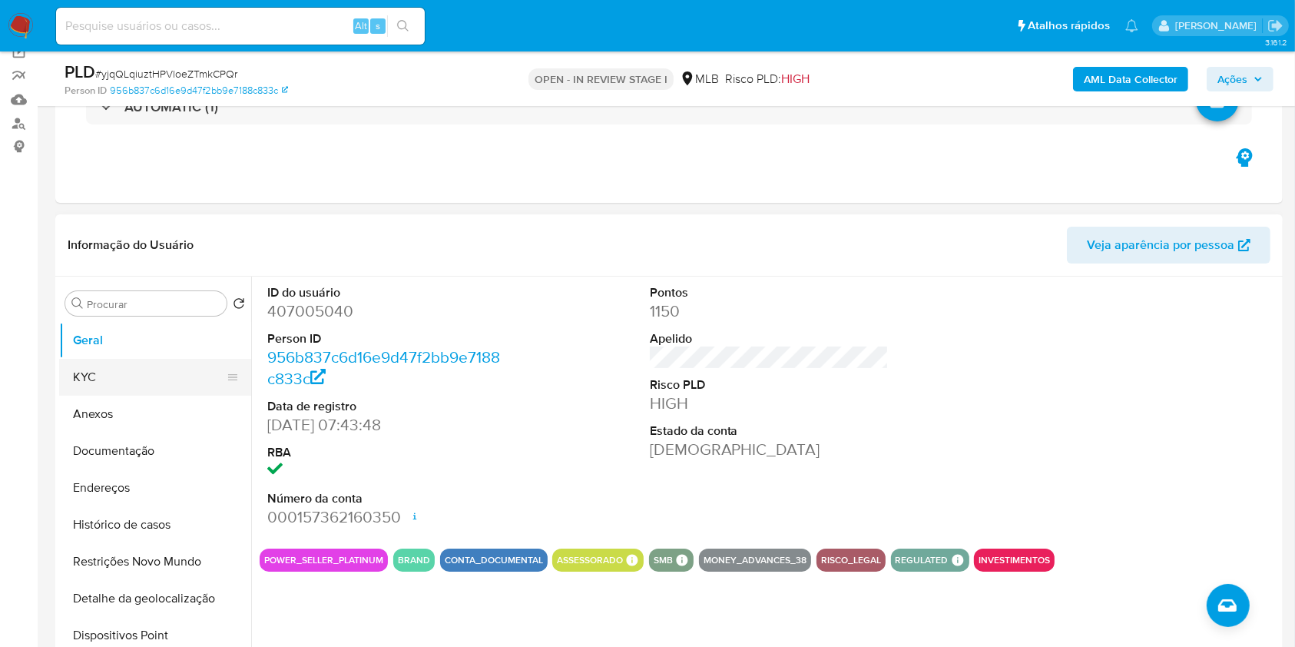
click at [109, 376] on button "KYC" at bounding box center [149, 377] width 180 height 37
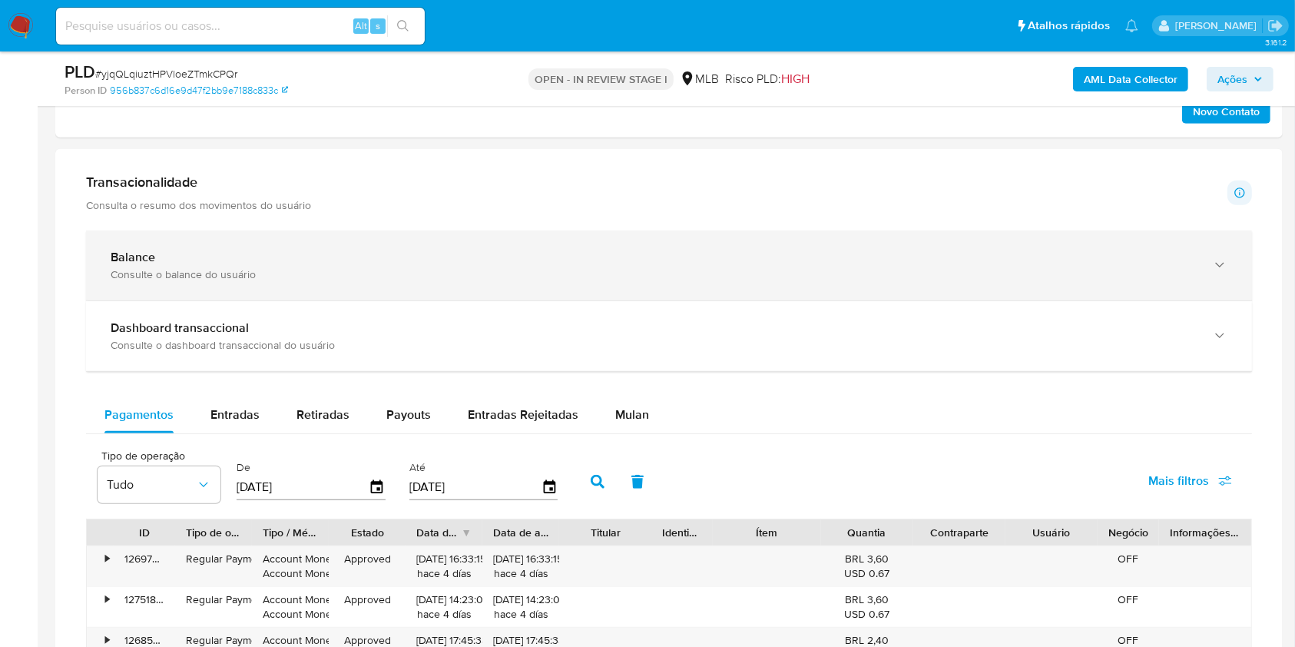
scroll to position [1009, 0]
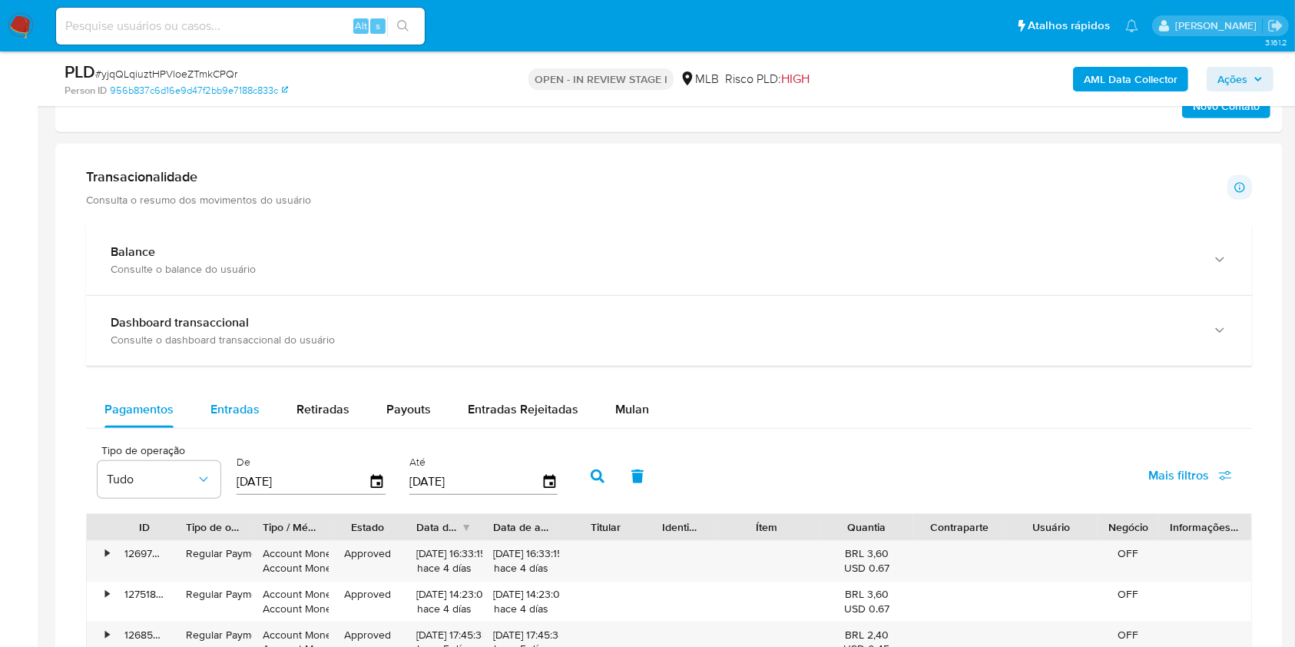
click at [245, 413] on span "Entradas" at bounding box center [235, 409] width 49 height 18
select select "10"
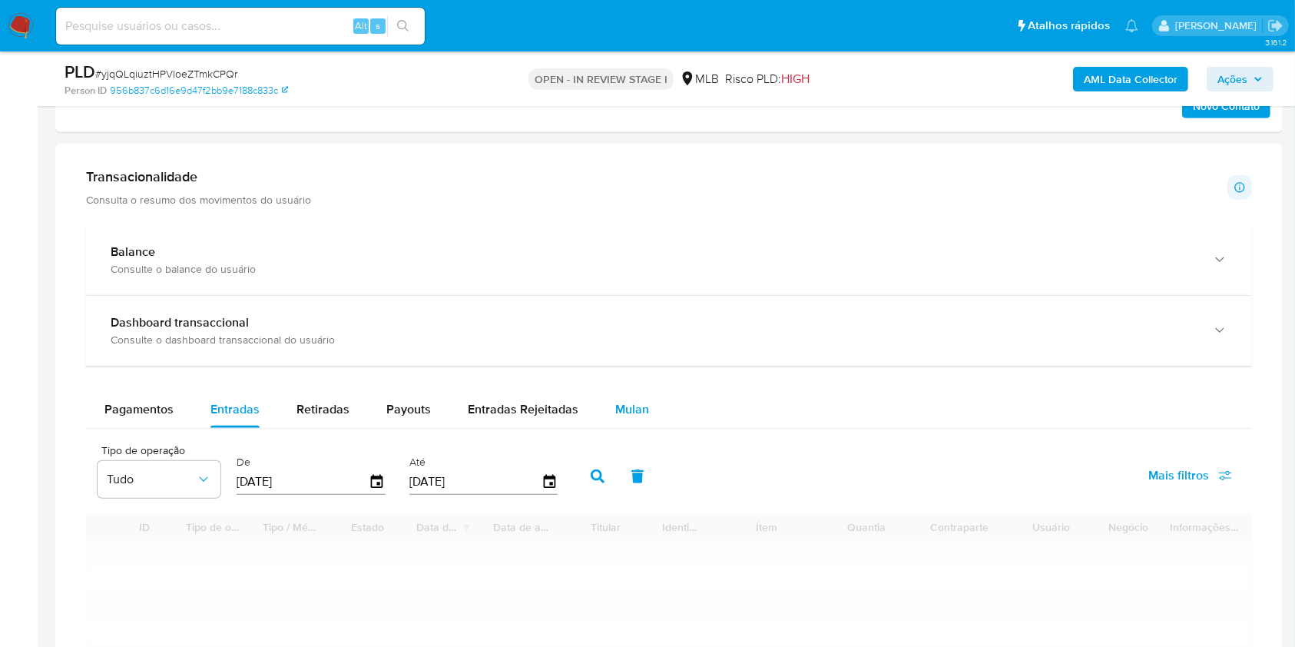
click at [639, 419] on div "Mulan" at bounding box center [632, 409] width 34 height 37
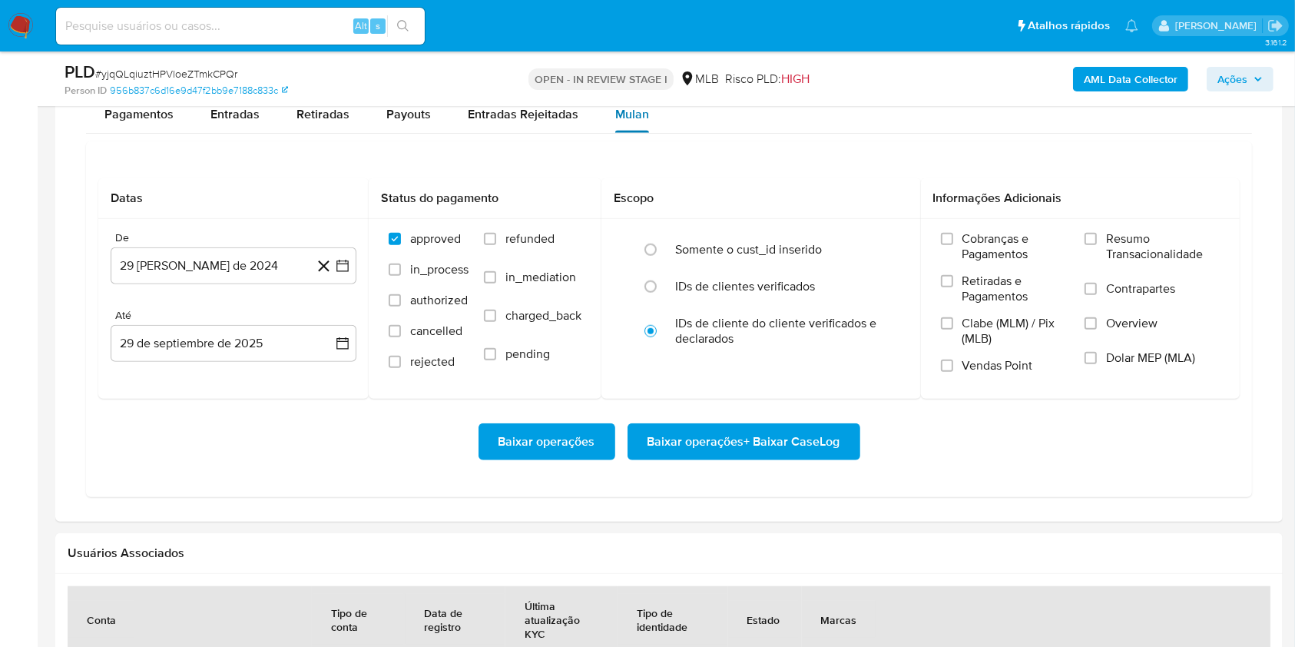
scroll to position [1306, 0]
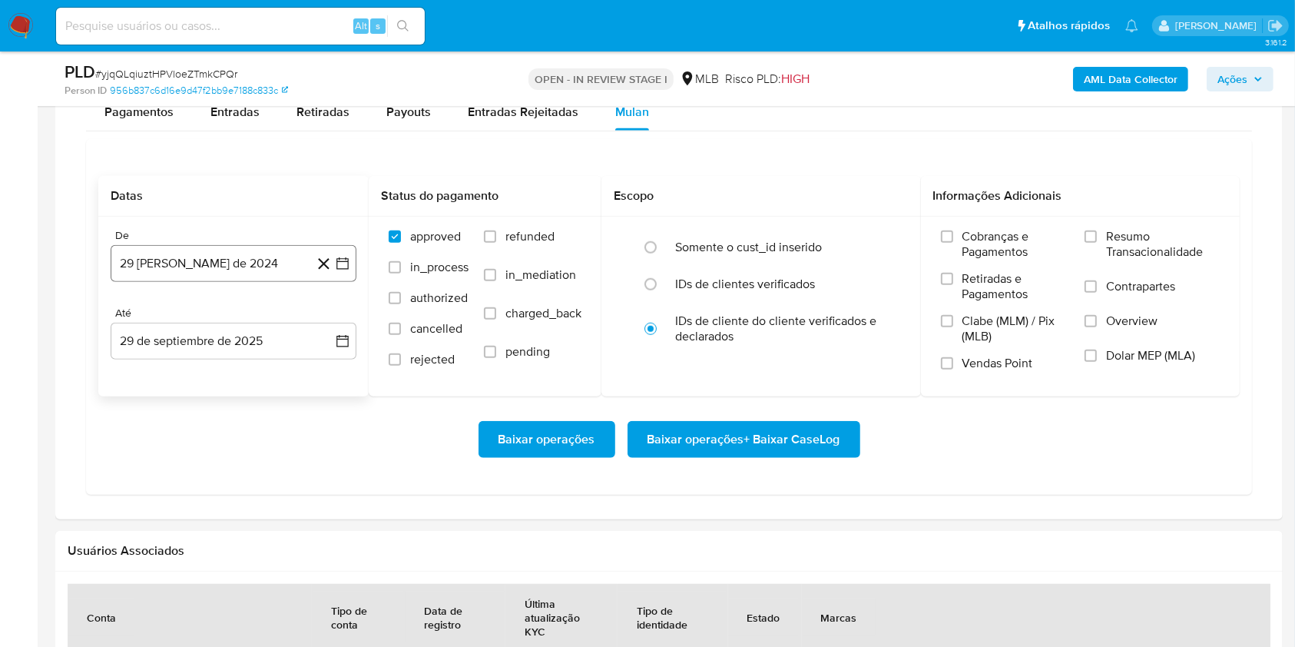
click at [283, 267] on button "[DATE]" at bounding box center [234, 263] width 246 height 37
click at [240, 325] on span "agosto 2024" at bounding box center [226, 318] width 70 height 15
click at [319, 322] on icon "Año siguiente" at bounding box center [326, 319] width 18 height 18
click at [216, 466] on button "ago" at bounding box center [232, 461] width 43 height 25
click at [264, 374] on button "1" at bounding box center [264, 375] width 25 height 25
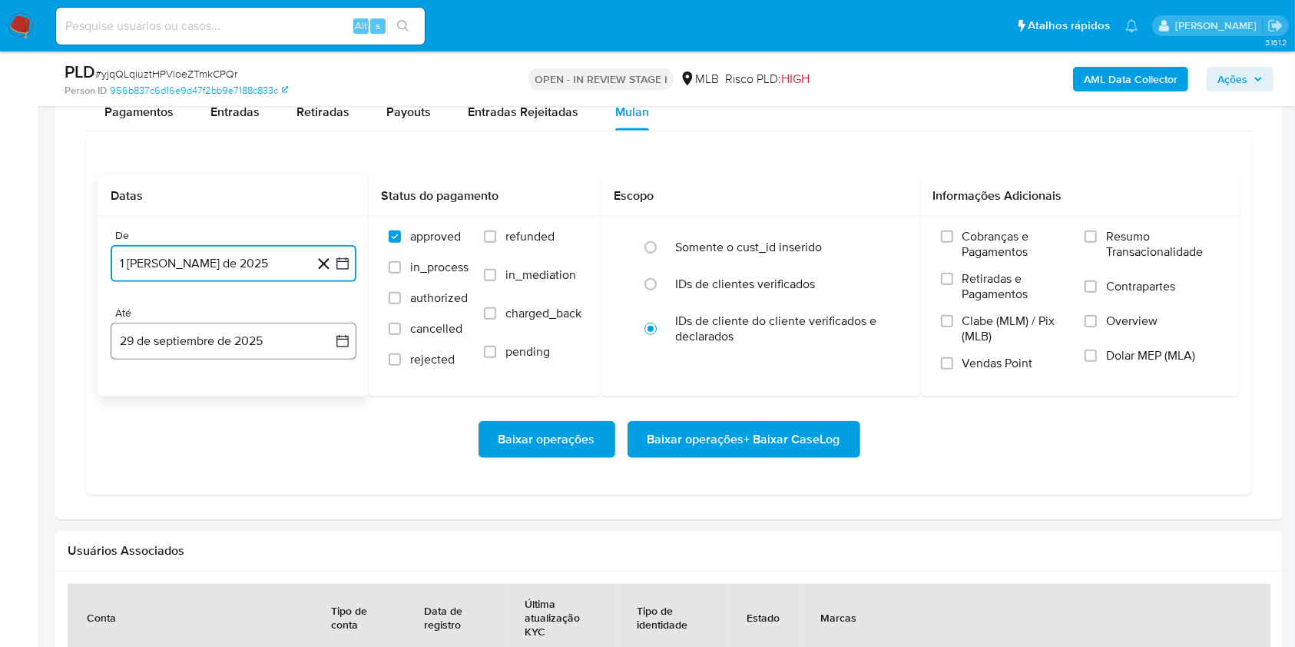
click at [233, 341] on button "29 de septiembre de 2025" at bounding box center [234, 341] width 246 height 37
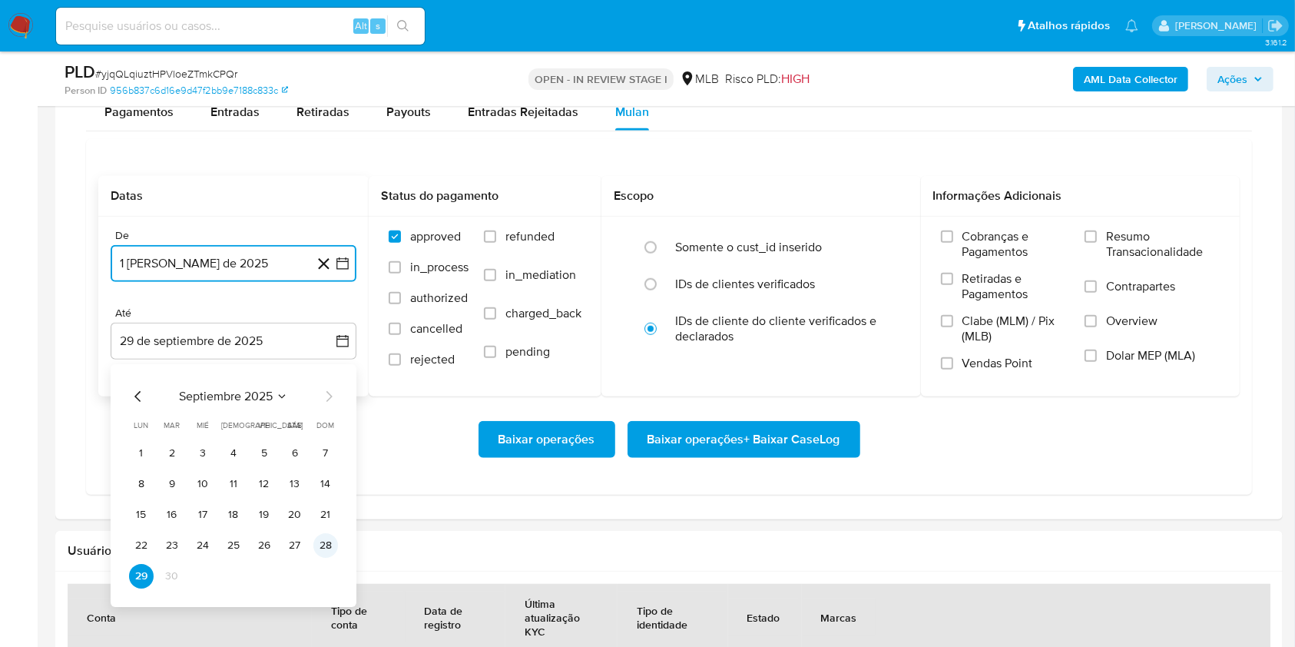
click at [332, 548] on button "28" at bounding box center [325, 545] width 25 height 25
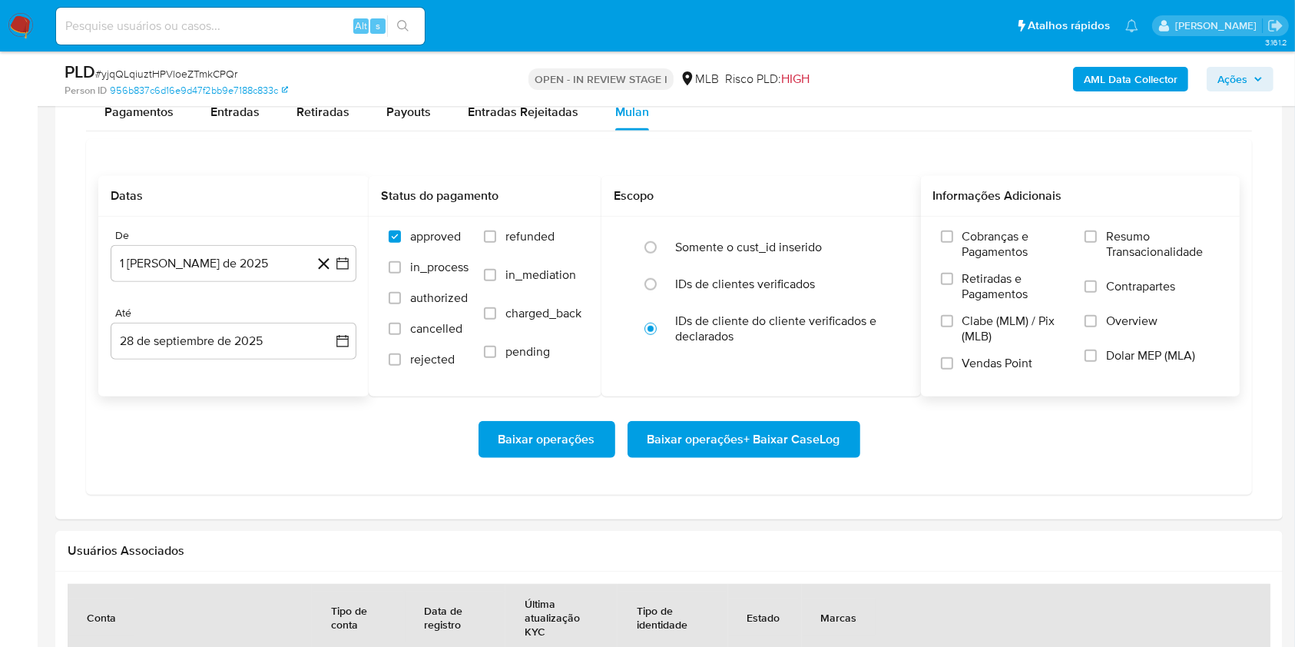
click at [1161, 255] on span "Resumo Transacionalidade" at bounding box center [1163, 244] width 114 height 31
click at [1097, 243] on input "Resumo Transacionalidade" at bounding box center [1091, 236] width 12 height 12
click at [784, 426] on span "Baixar operações + Baixar CaseLog" at bounding box center [744, 440] width 193 height 34
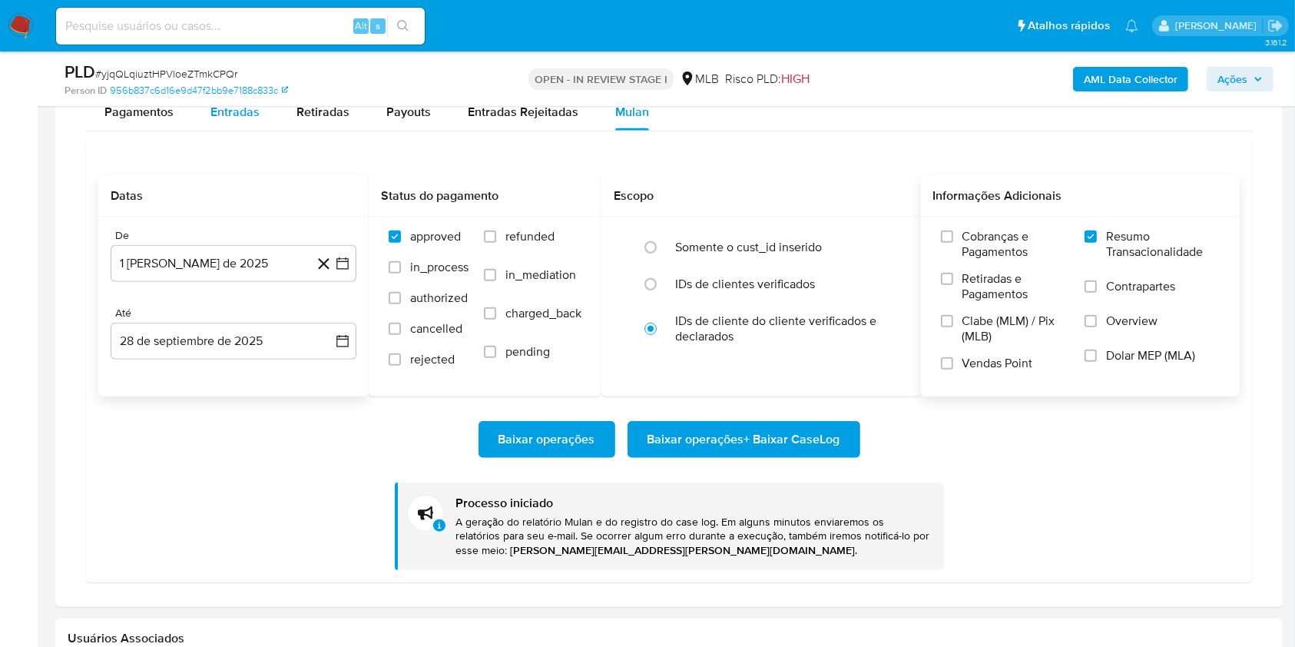
click at [214, 121] on div "Entradas" at bounding box center [235, 112] width 49 height 37
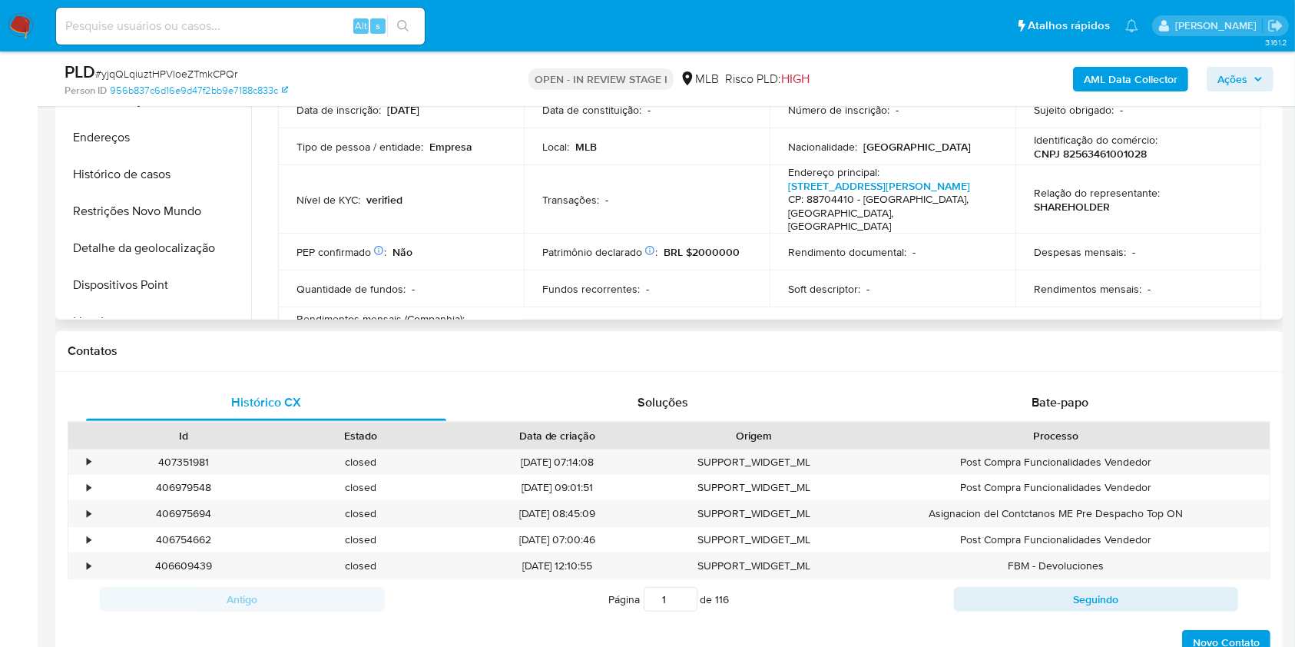
scroll to position [0, 0]
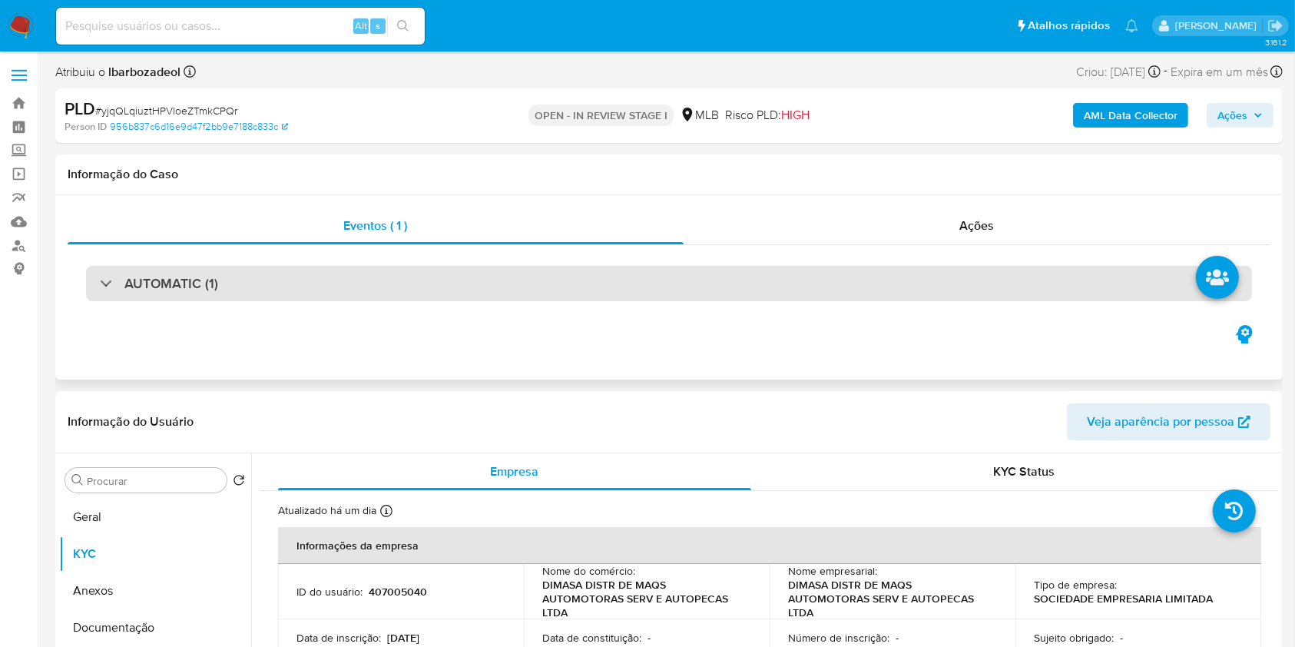
click at [622, 285] on div "AUTOMATIC (1)" at bounding box center [669, 283] width 1166 height 35
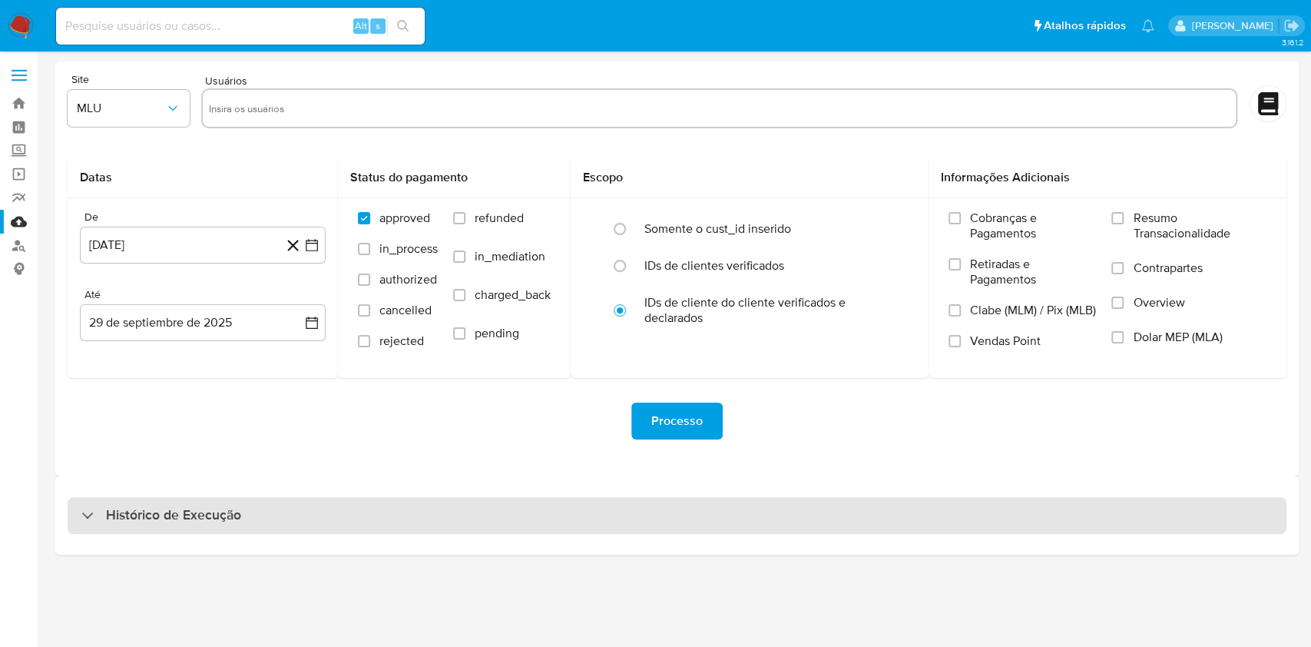
click at [454, 516] on div "Histórico de Execução" at bounding box center [677, 515] width 1219 height 37
select select "10"
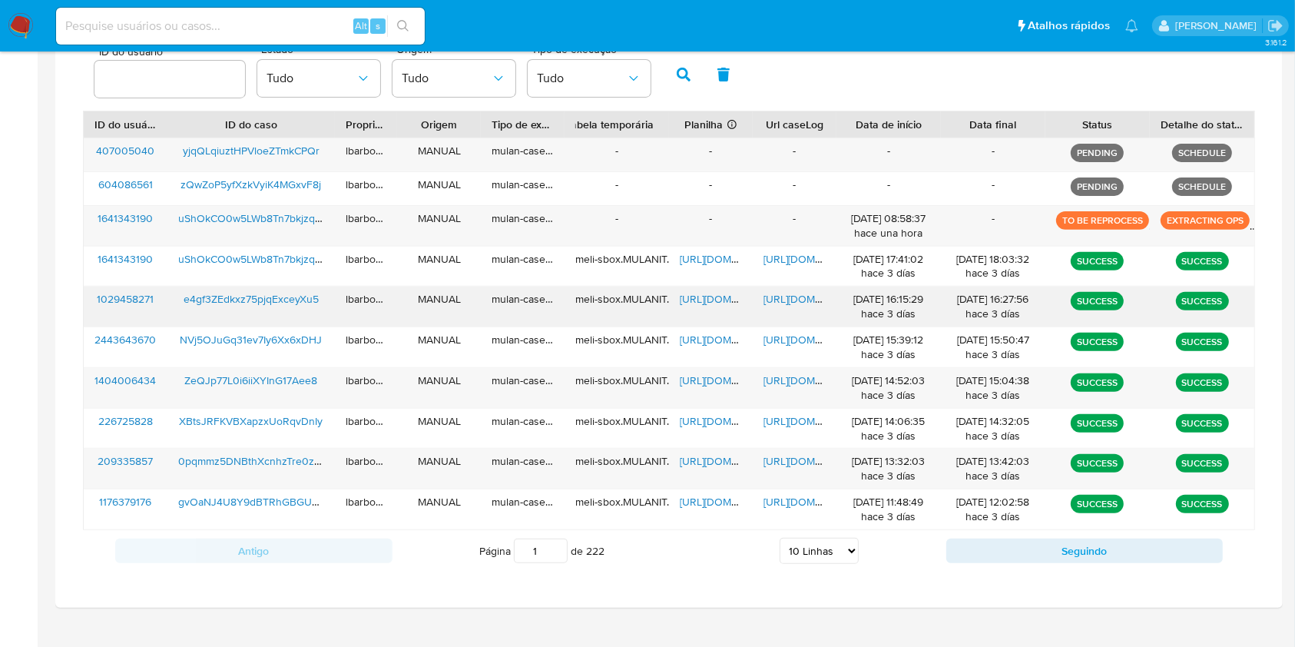
scroll to position [515, 0]
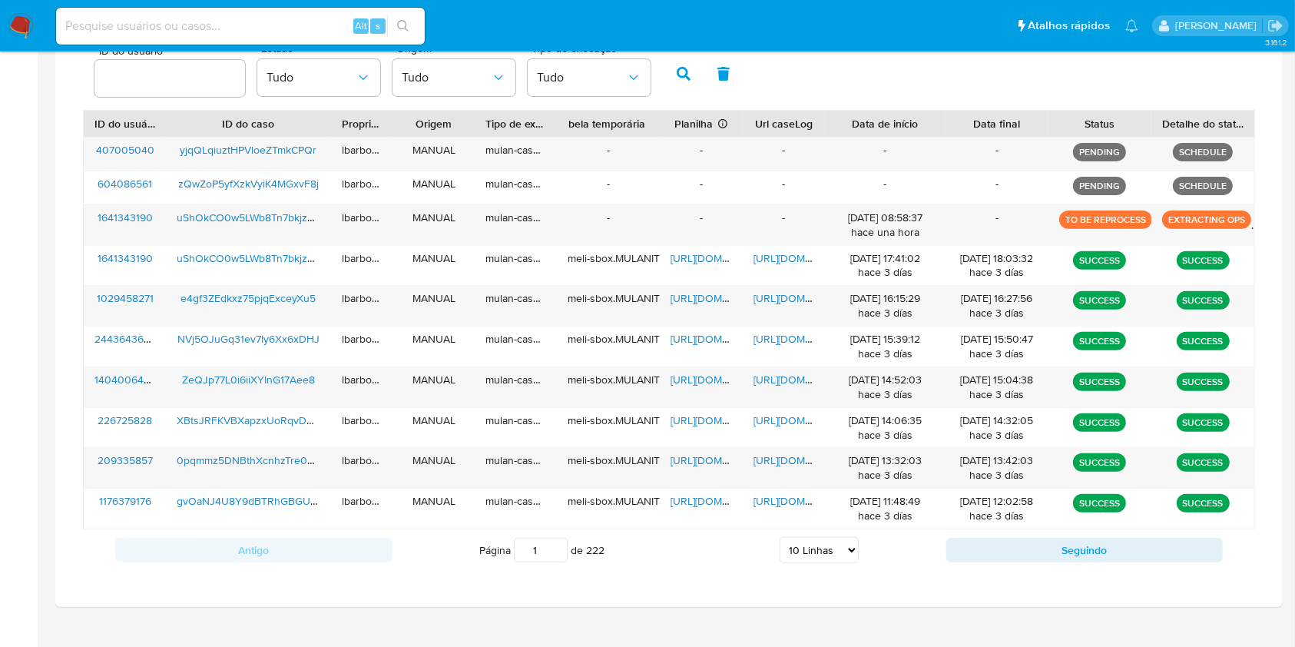
drag, startPoint x: 947, startPoint y: 124, endPoint x: 963, endPoint y: 124, distance: 16.1
click at [963, 124] on div "ID do usuário ID do caso Proprietário Origem Tipo de execução Tabela temporária…" at bounding box center [669, 124] width 1171 height 26
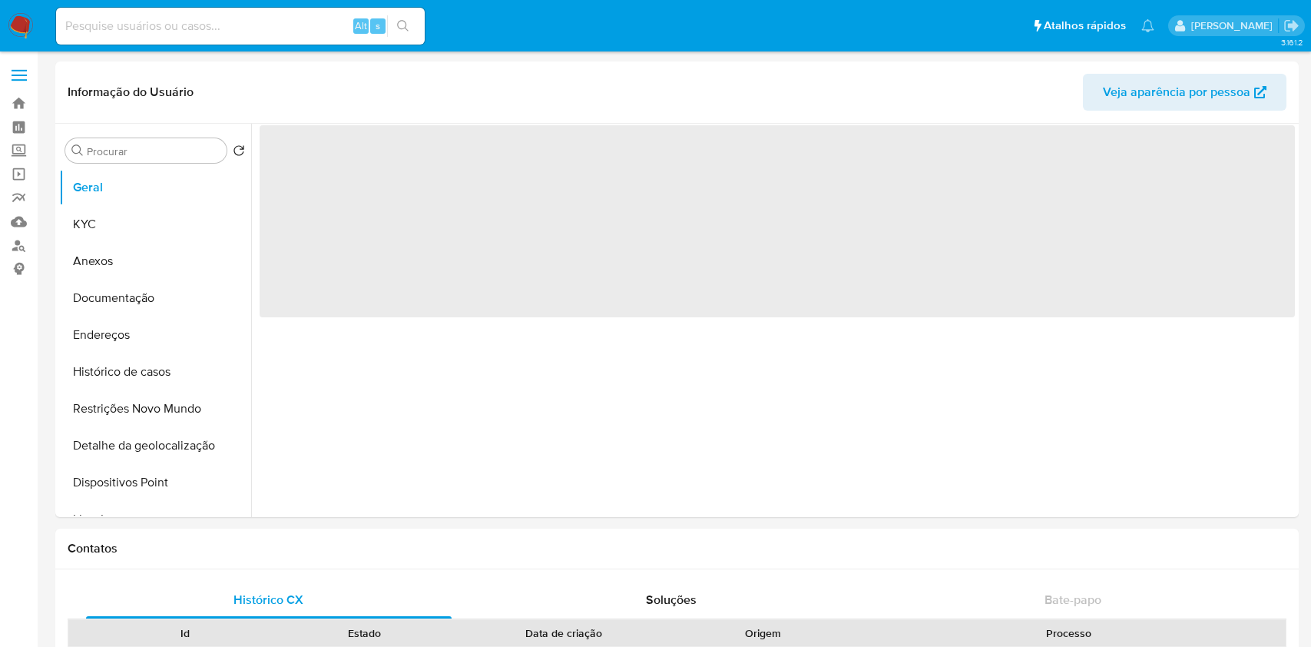
select select "10"
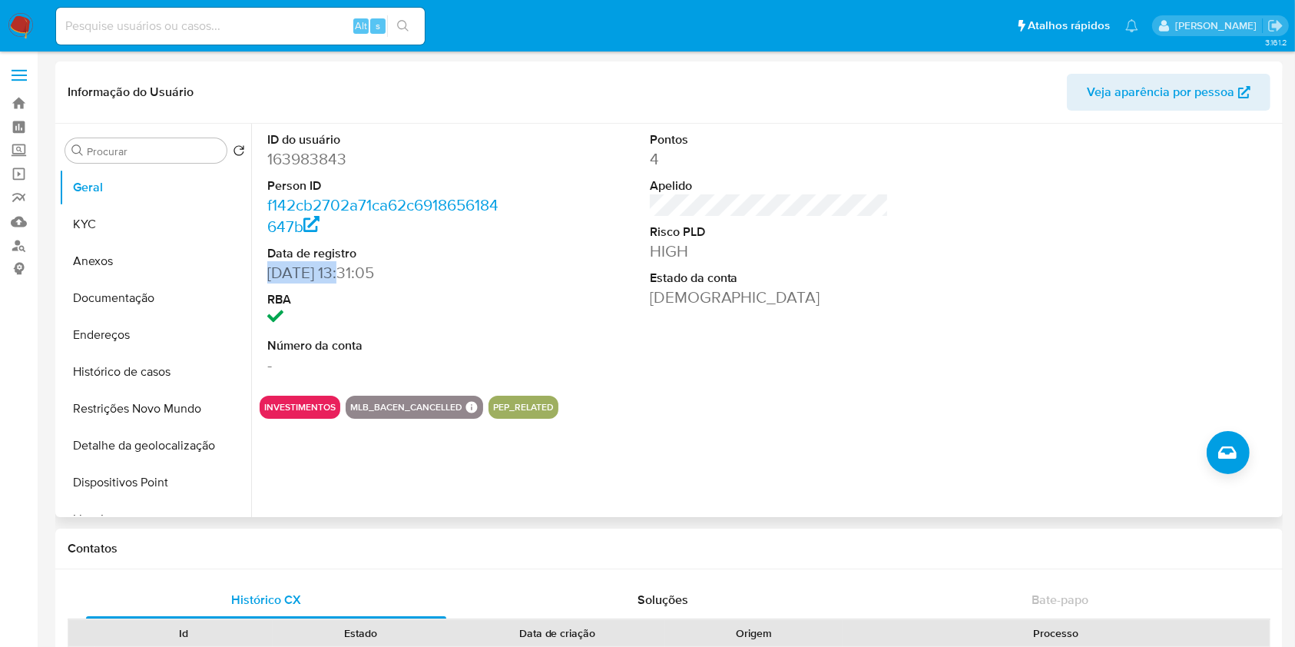
drag, startPoint x: 346, startPoint y: 270, endPoint x: 260, endPoint y: 267, distance: 85.3
click at [260, 267] on div "ID do usuário 163983843 Person ID f142cb2702a71ca62c6918656184647b Data de regi…" at bounding box center [387, 254] width 255 height 260
copy dd "05/08/2014"
click at [136, 223] on button "KYC" at bounding box center [149, 224] width 180 height 37
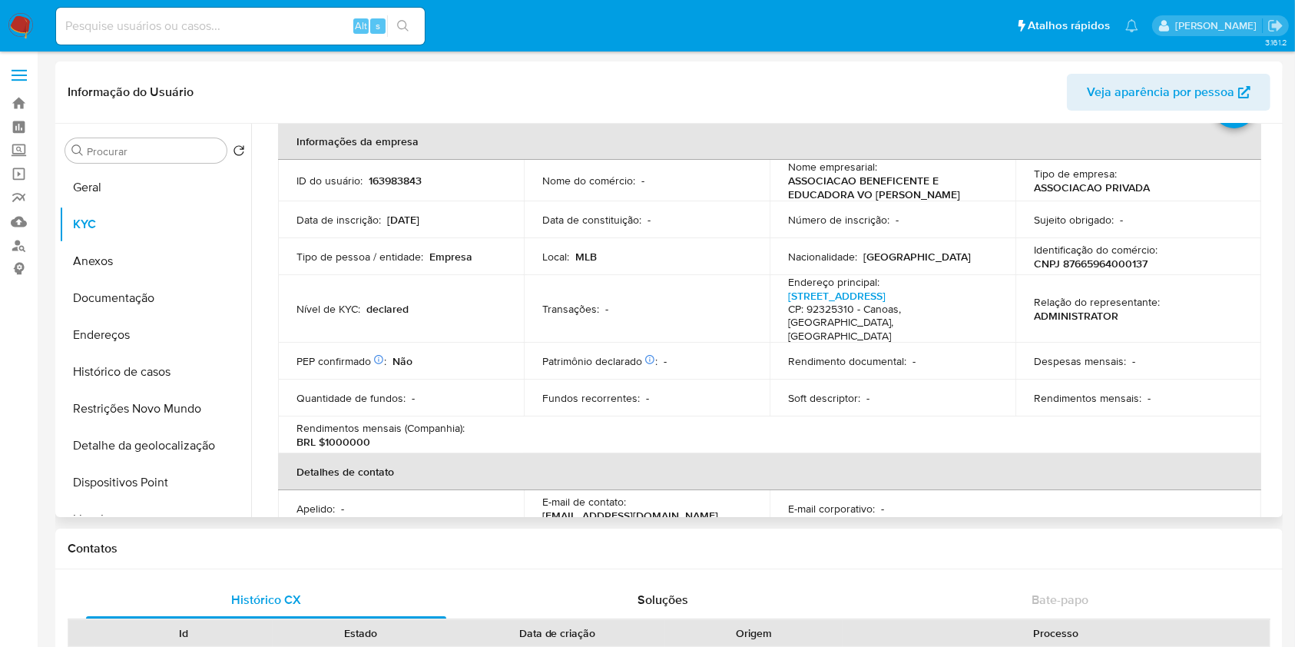
scroll to position [75, 0]
drag, startPoint x: 390, startPoint y: 441, endPoint x: 283, endPoint y: 432, distance: 107.2
click at [283, 432] on td "Rendimentos mensais (Companhia) : BRL $1000000" at bounding box center [401, 434] width 246 height 37
copy div "Rendimentos mensais (Companhia) : BRL $1000000"
click at [1205, 529] on div "Contatos" at bounding box center [669, 549] width 1228 height 41
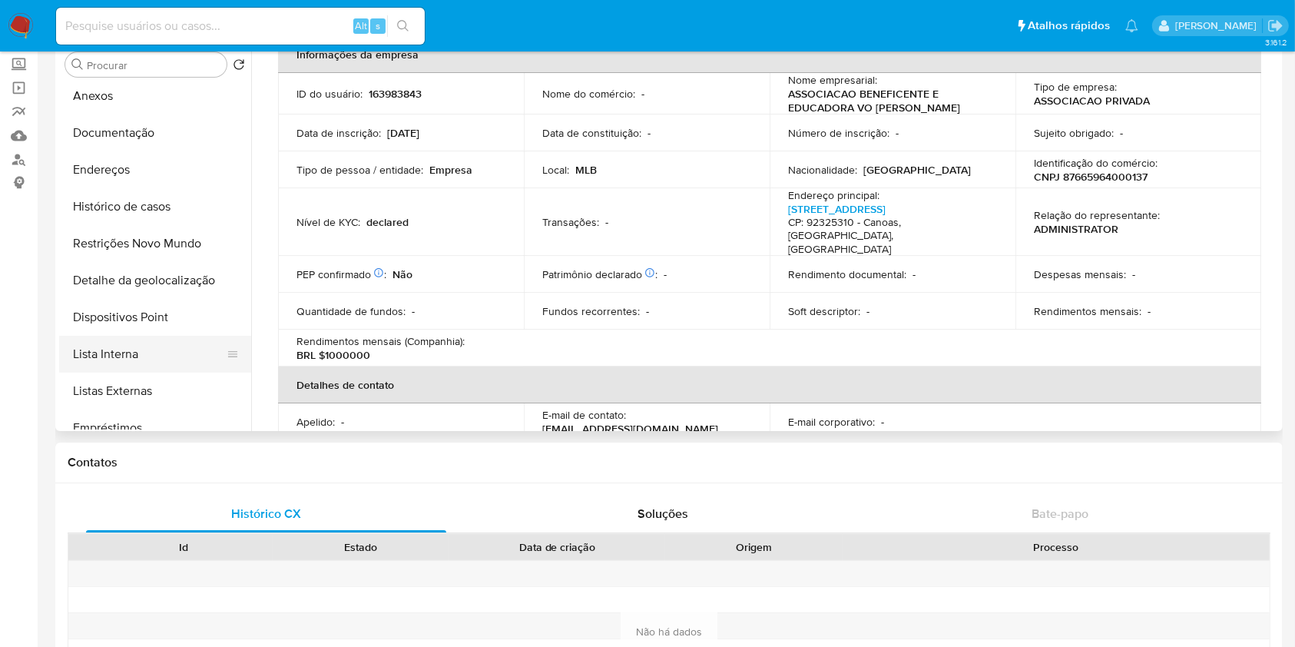
scroll to position [80, 0]
drag, startPoint x: 174, startPoint y: 339, endPoint x: 185, endPoint y: 337, distance: 10.9
click at [174, 340] on button "Lista Interna" at bounding box center [149, 353] width 180 height 37
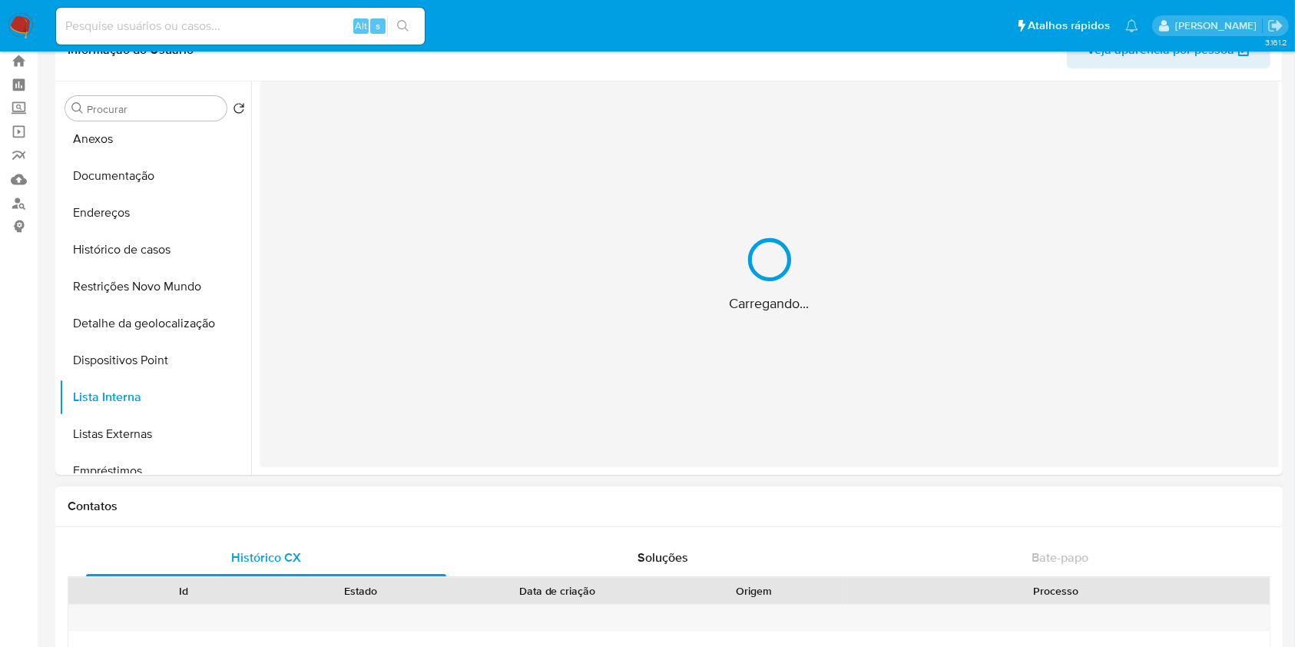
scroll to position [32, 0]
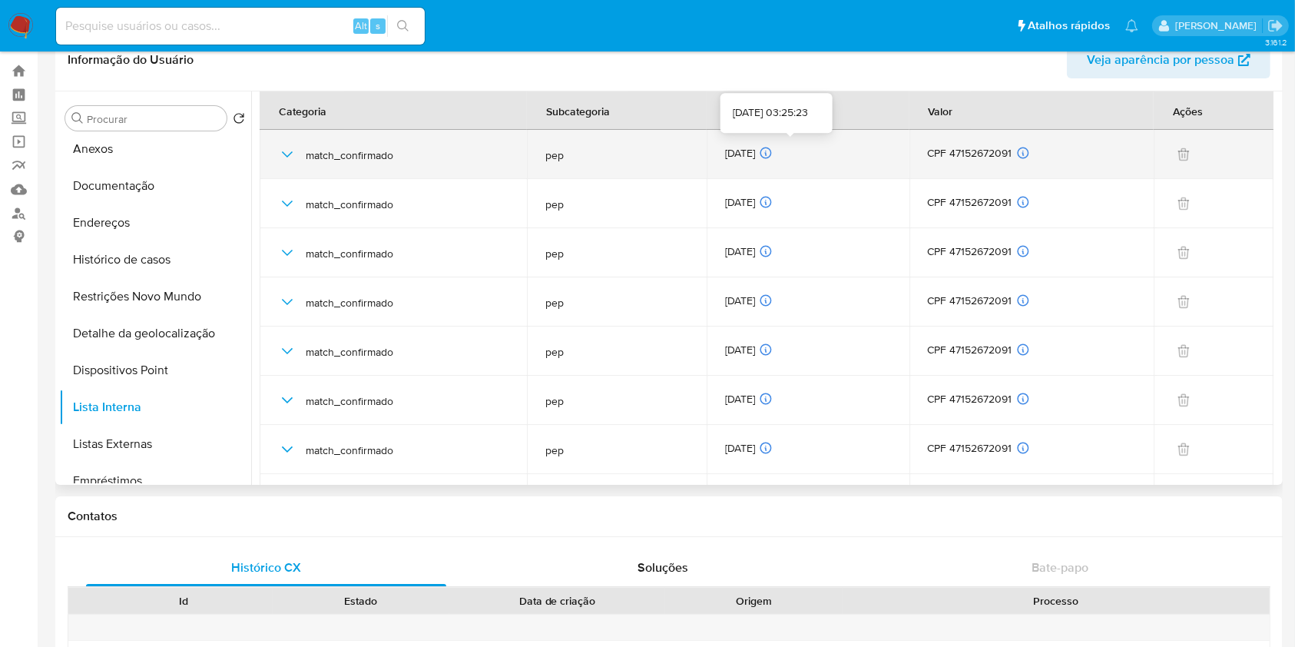
click at [749, 146] on div "20/09/2025 20/09/2025 03:25:23" at bounding box center [808, 154] width 166 height 17
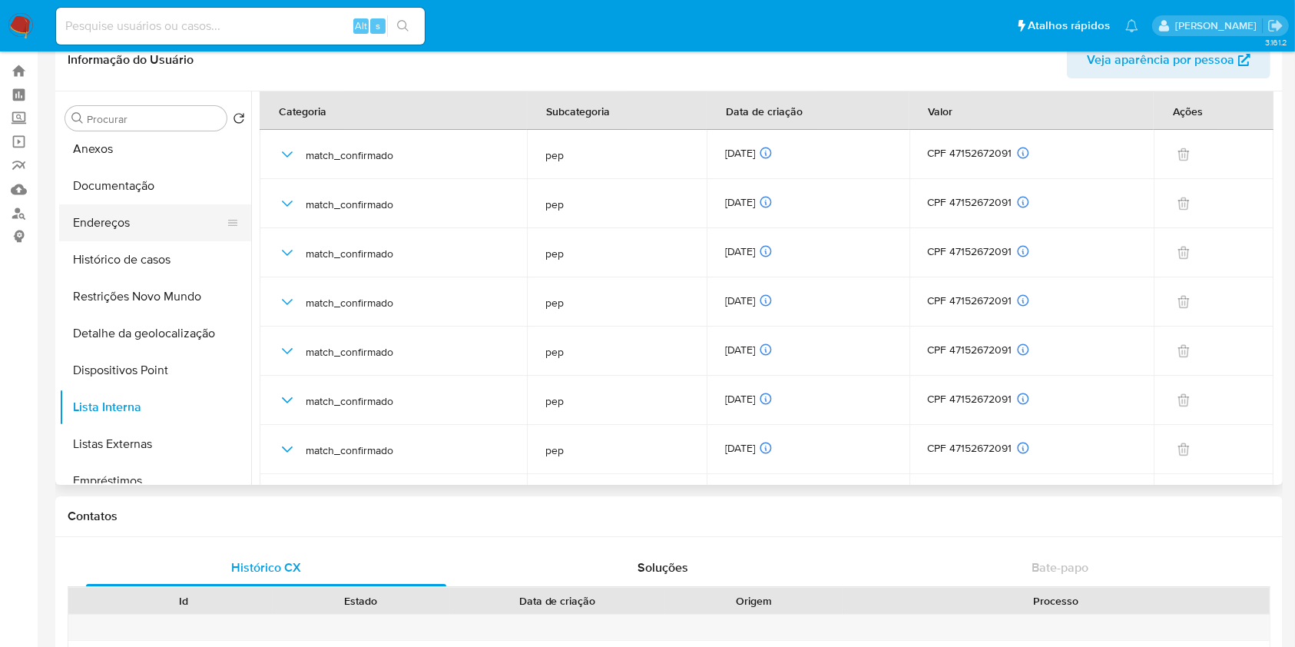
click at [176, 229] on button "Endereços" at bounding box center [149, 222] width 180 height 37
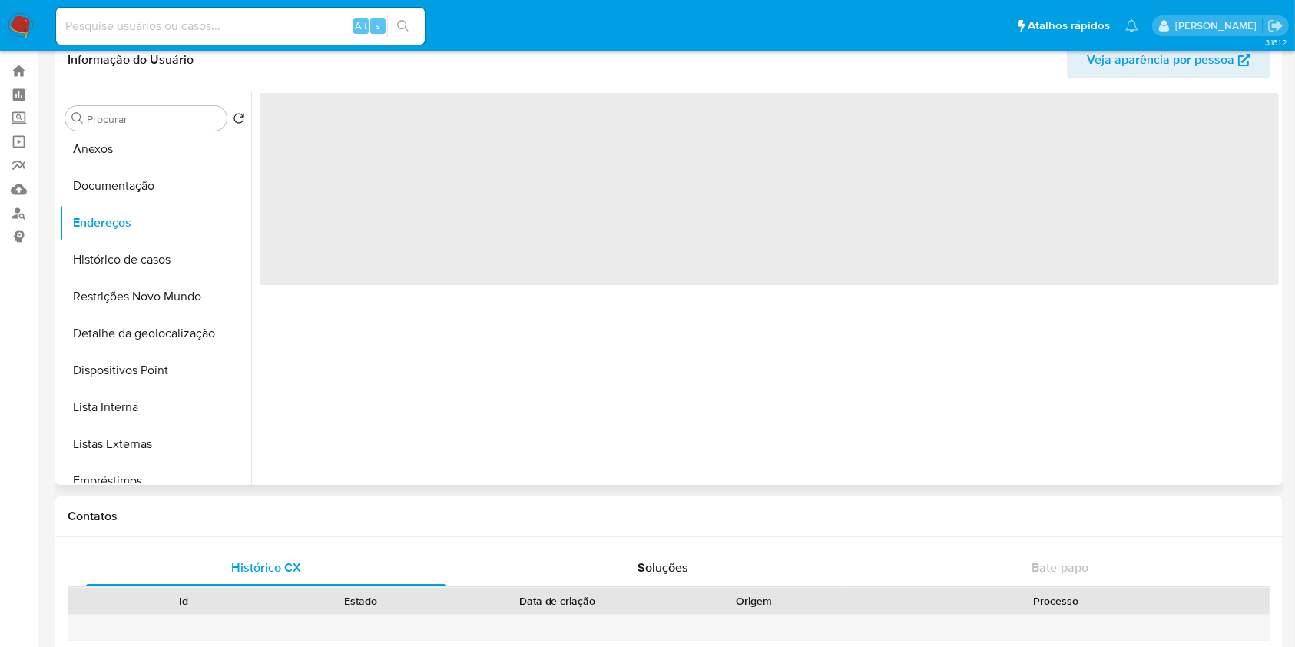
scroll to position [0, 0]
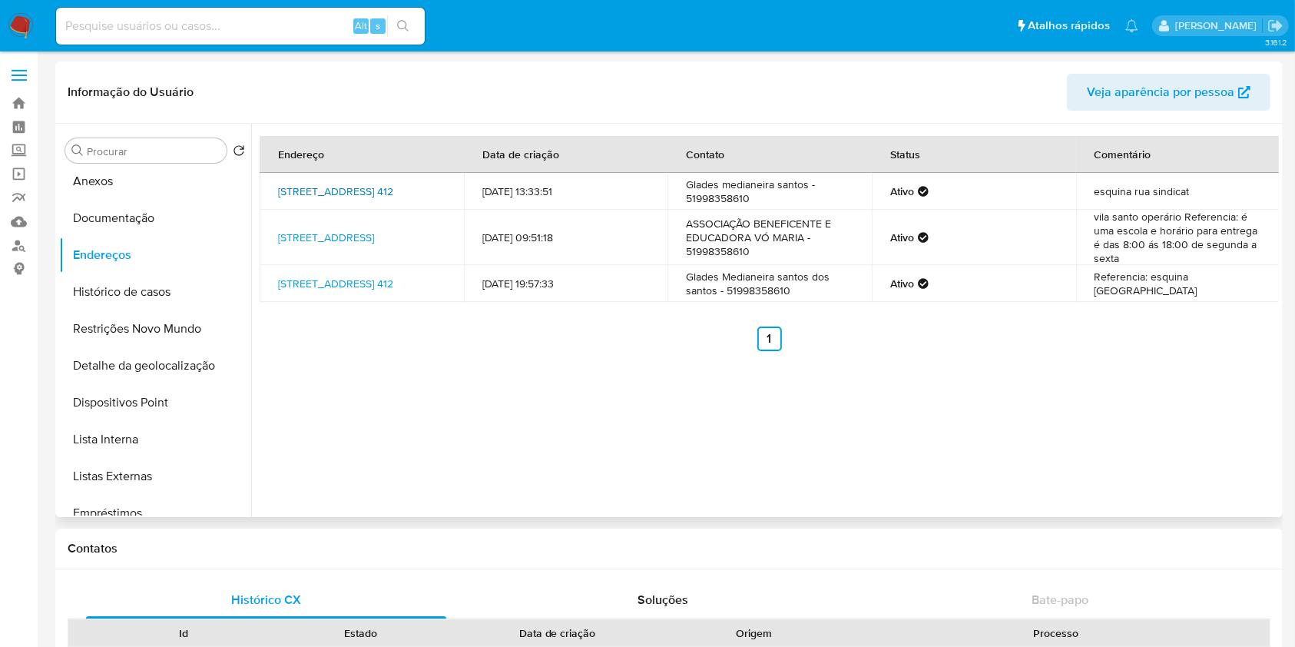
click at [342, 185] on link "Rua Santo Antônio Dos Pobres 412, Canoas, Rio Grande Do Sul, 92325310, Brasil 4…" at bounding box center [335, 191] width 115 height 15
click at [332, 230] on link "Rua Da Associação 261, Canoas, Rio Grande Do Sul, 92325000, Brasil 261" at bounding box center [326, 237] width 96 height 15
click at [317, 291] on link "Rua Santo Antônio Dos Pobres 412, Canoas, Rio Grande Do Sul, 92325310, Brasil 4…" at bounding box center [335, 283] width 115 height 15
click at [154, 206] on button "Documentação" at bounding box center [149, 218] width 180 height 37
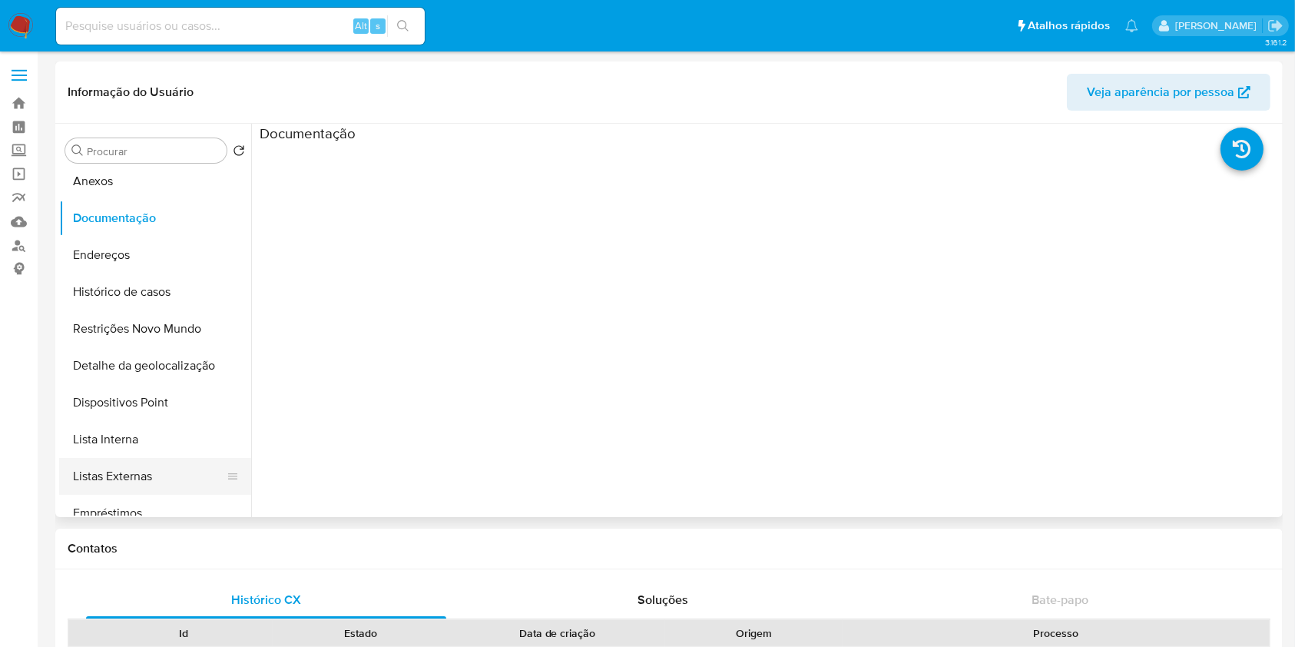
click at [154, 476] on button "Listas Externas" at bounding box center [149, 476] width 180 height 37
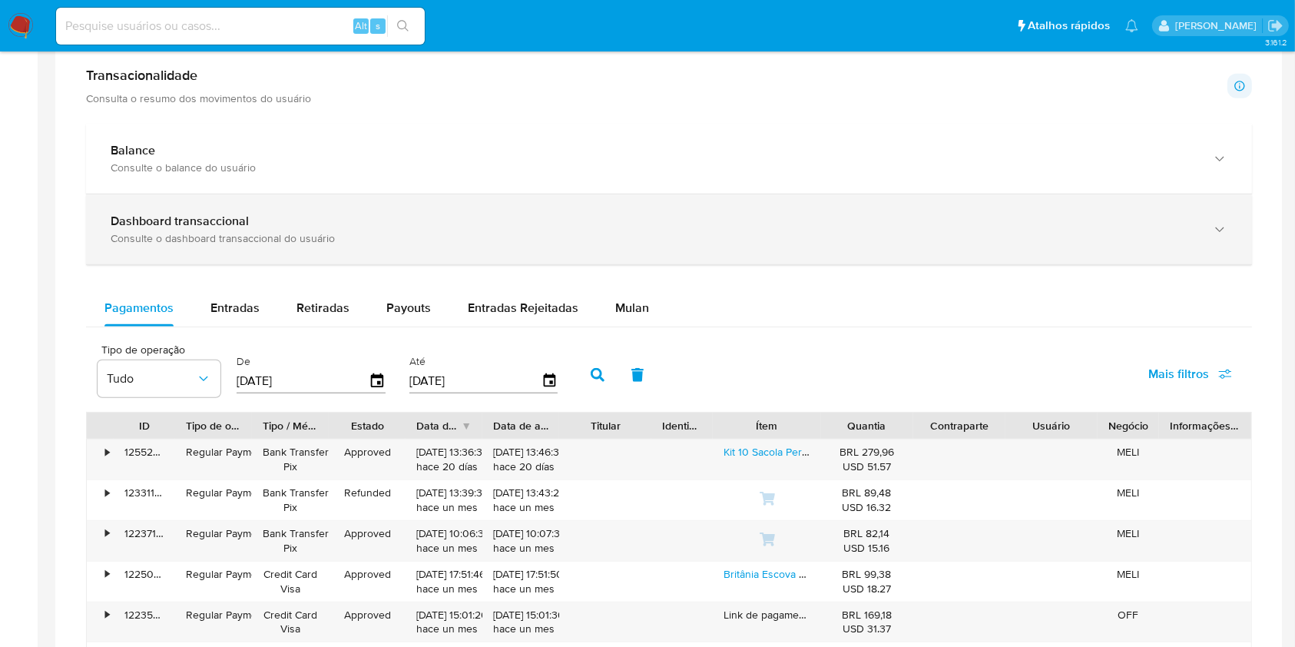
scroll to position [797, 0]
click at [352, 225] on div "Dashboard transaccional" at bounding box center [654, 222] width 1086 height 15
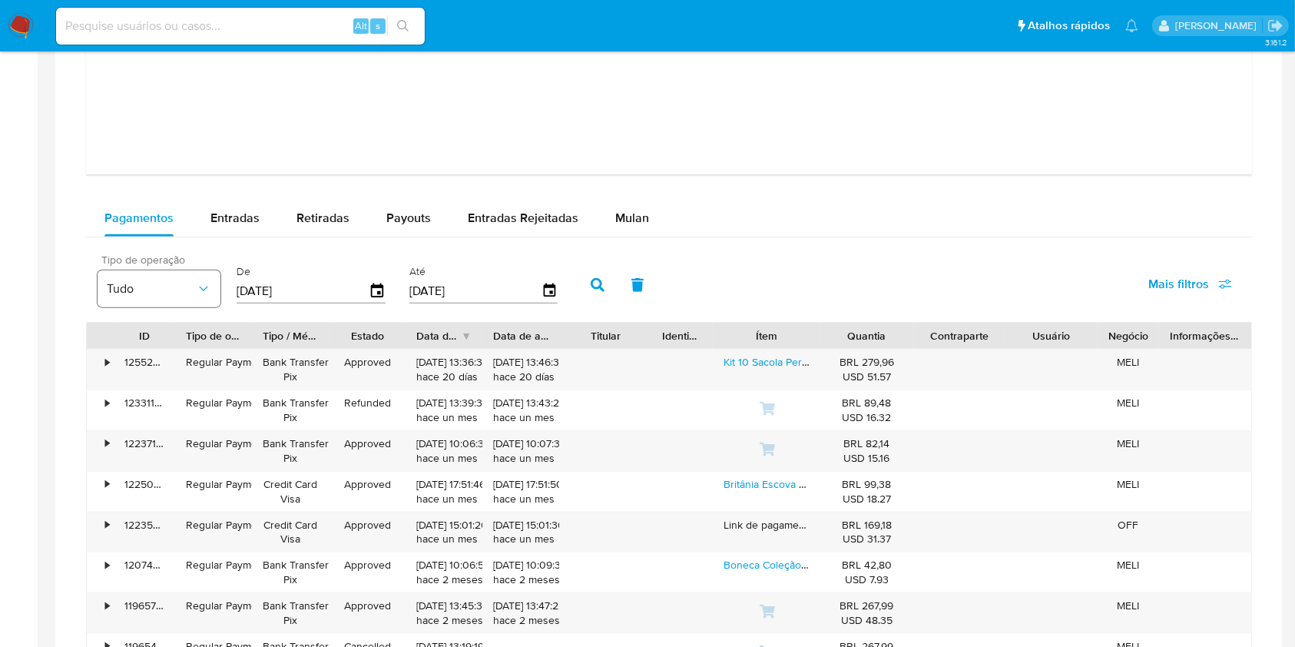
scroll to position [1590, 0]
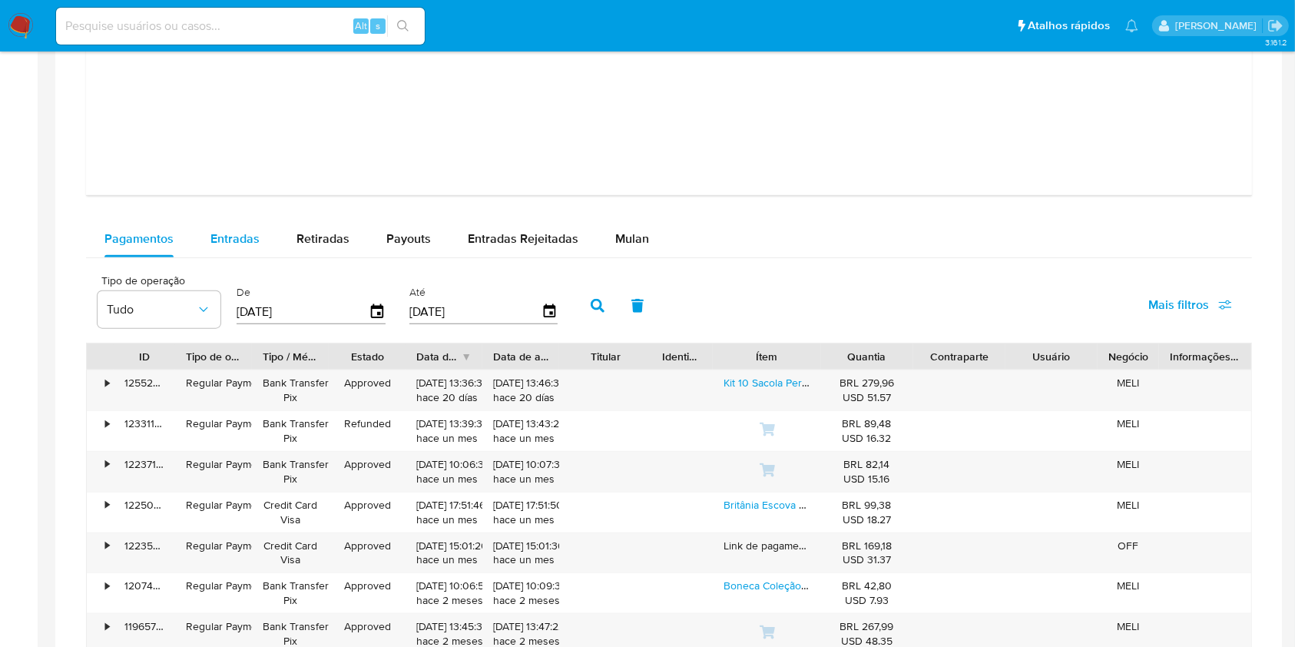
click at [240, 244] on span "Entradas" at bounding box center [235, 239] width 49 height 18
select select "10"
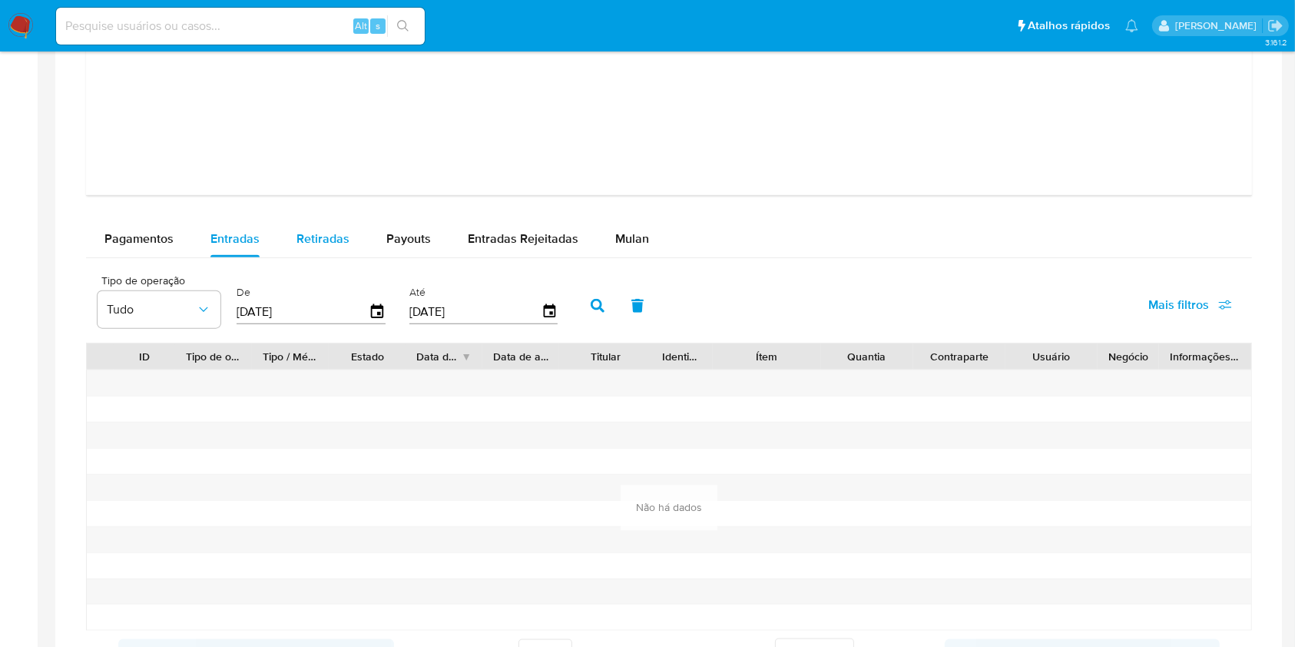
click at [329, 247] on div "Retiradas" at bounding box center [323, 239] width 53 height 37
select select "10"
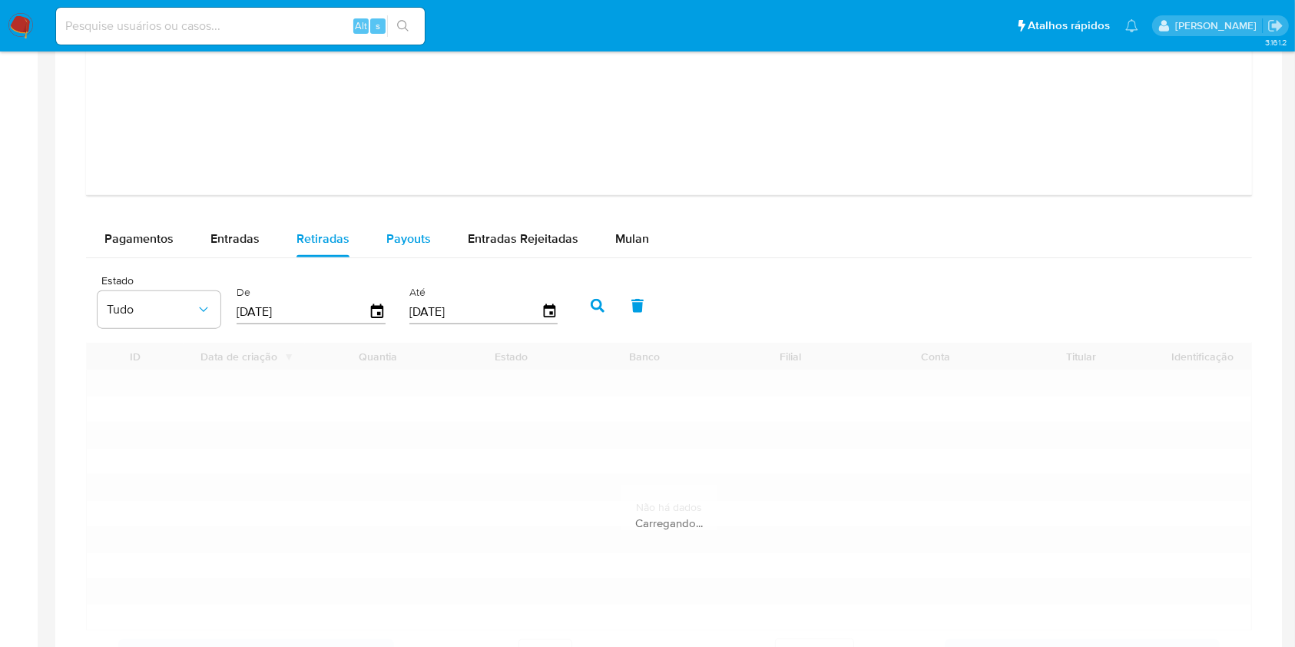
click at [386, 238] on span "Payouts" at bounding box center [408, 239] width 45 height 18
select select "10"
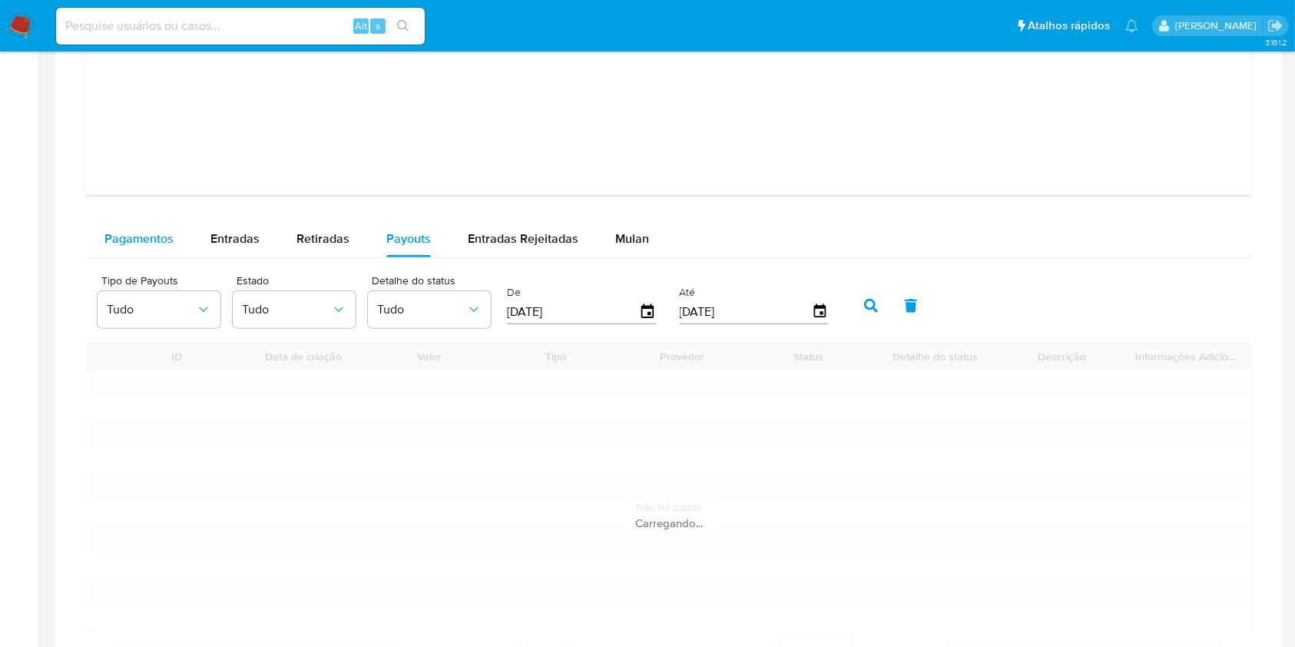
click at [131, 235] on span "Pagamentos" at bounding box center [138, 239] width 69 height 18
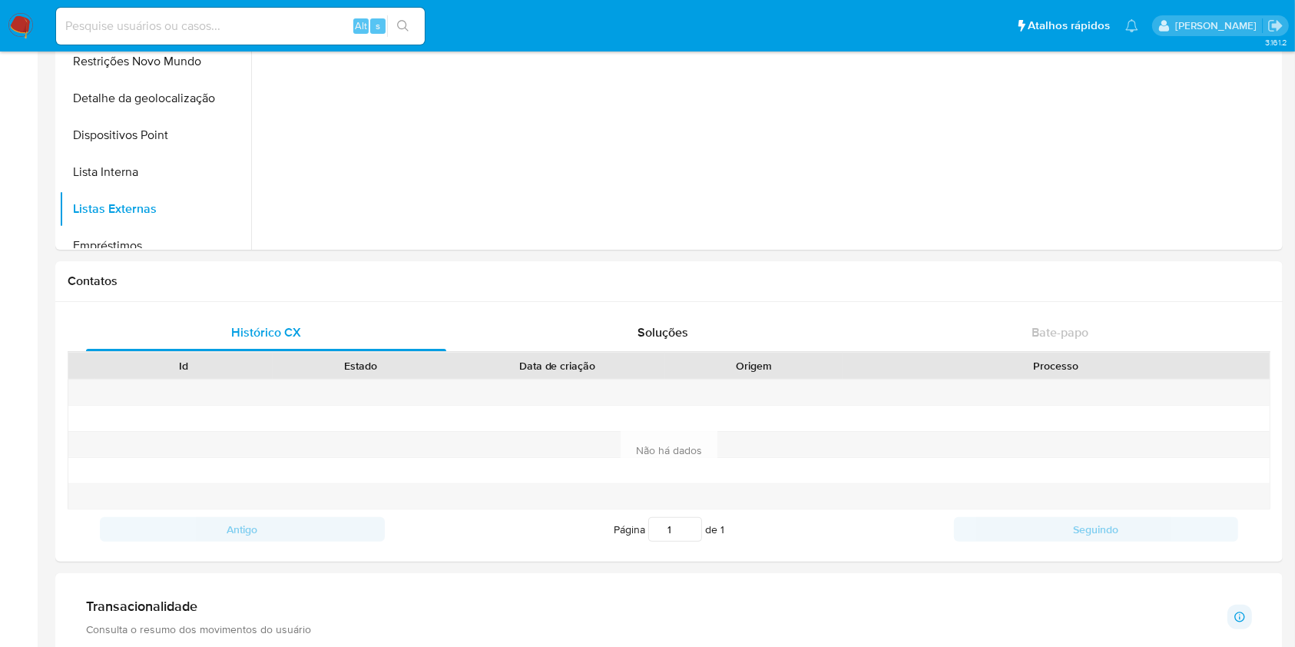
scroll to position [0, 0]
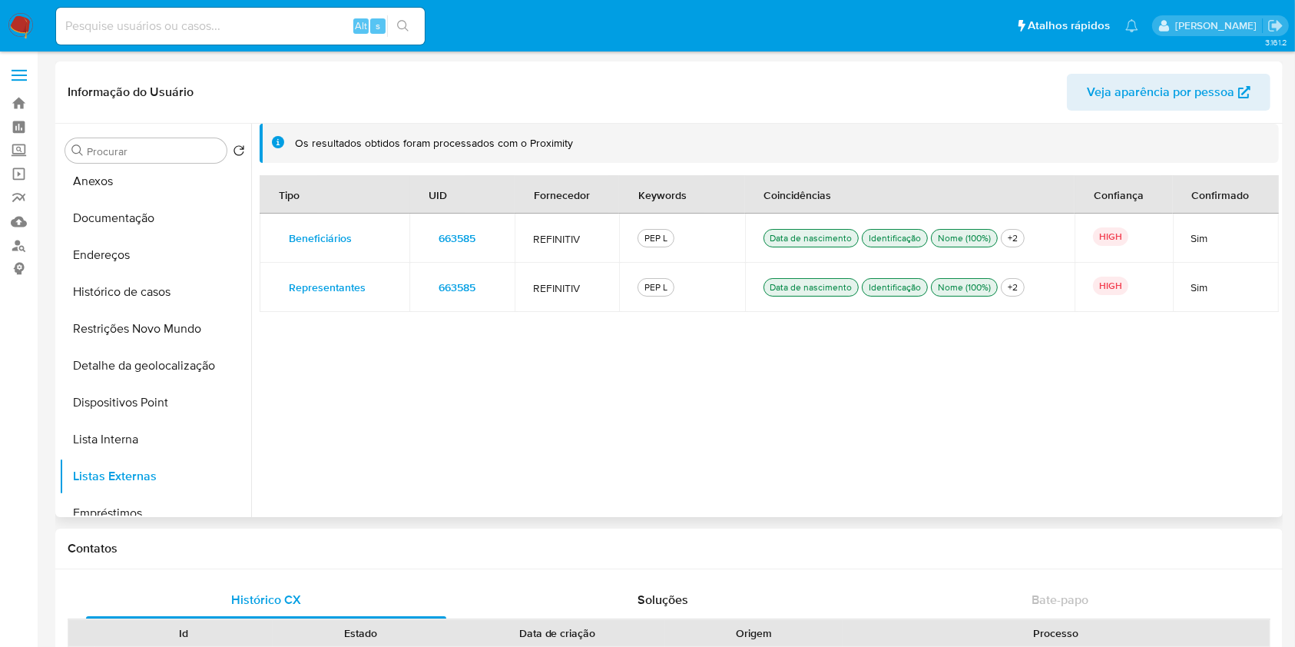
click at [472, 236] on span "663585" at bounding box center [457, 238] width 37 height 22
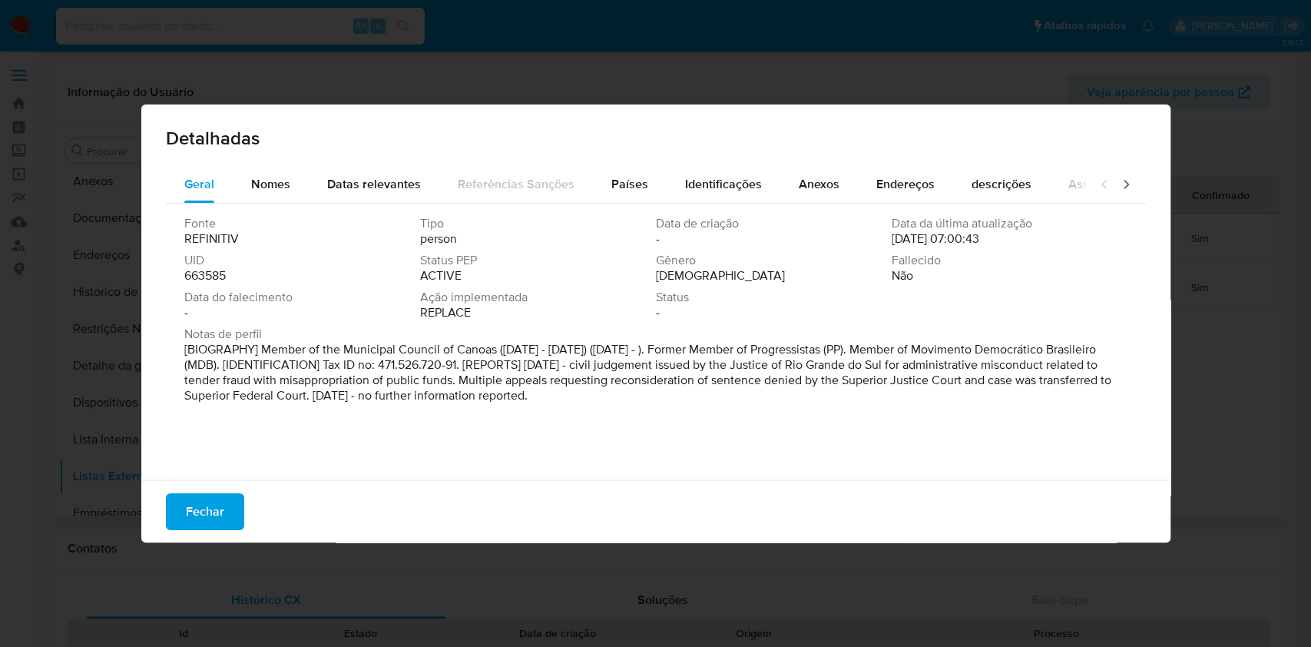
click at [203, 274] on span "663585" at bounding box center [204, 275] width 41 height 15
click at [216, 501] on span "Fechar" at bounding box center [205, 512] width 38 height 34
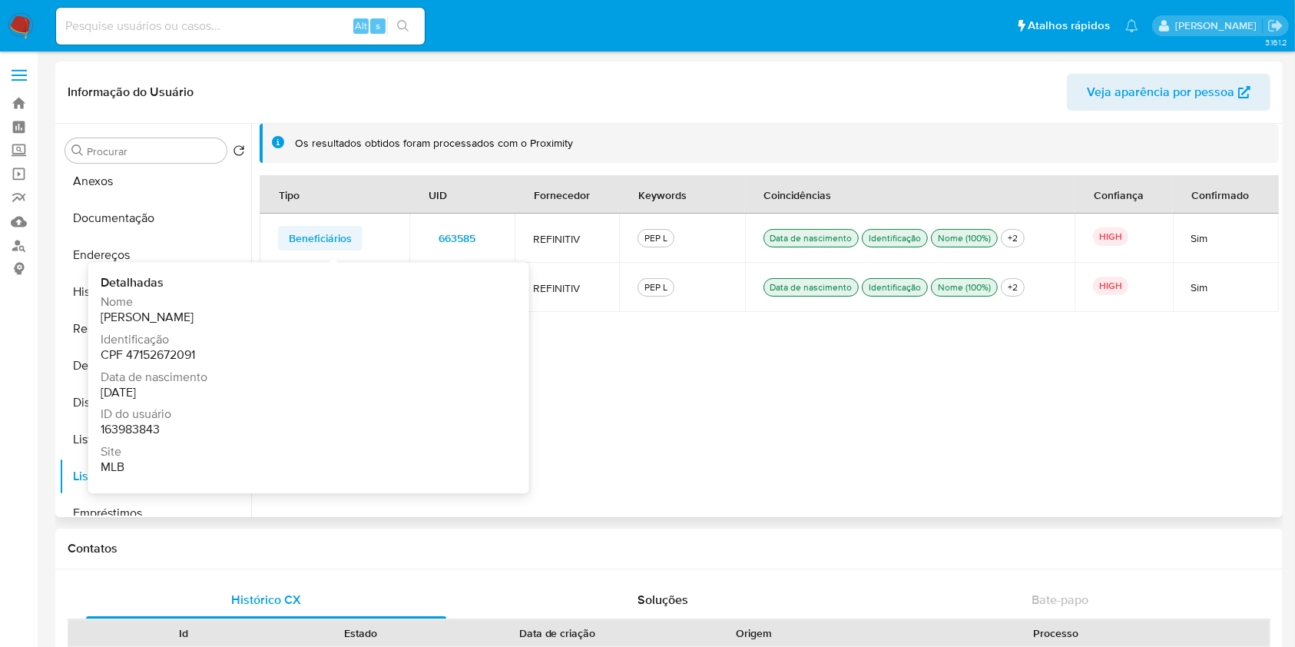
drag, startPoint x: 266, startPoint y: 240, endPoint x: 345, endPoint y: 248, distance: 79.6
click at [345, 248] on td "Beneficiários Detalhadas Nome AIRTON JOSE DE SOUZA Identificação CPF 4715267209…" at bounding box center [335, 238] width 150 height 49
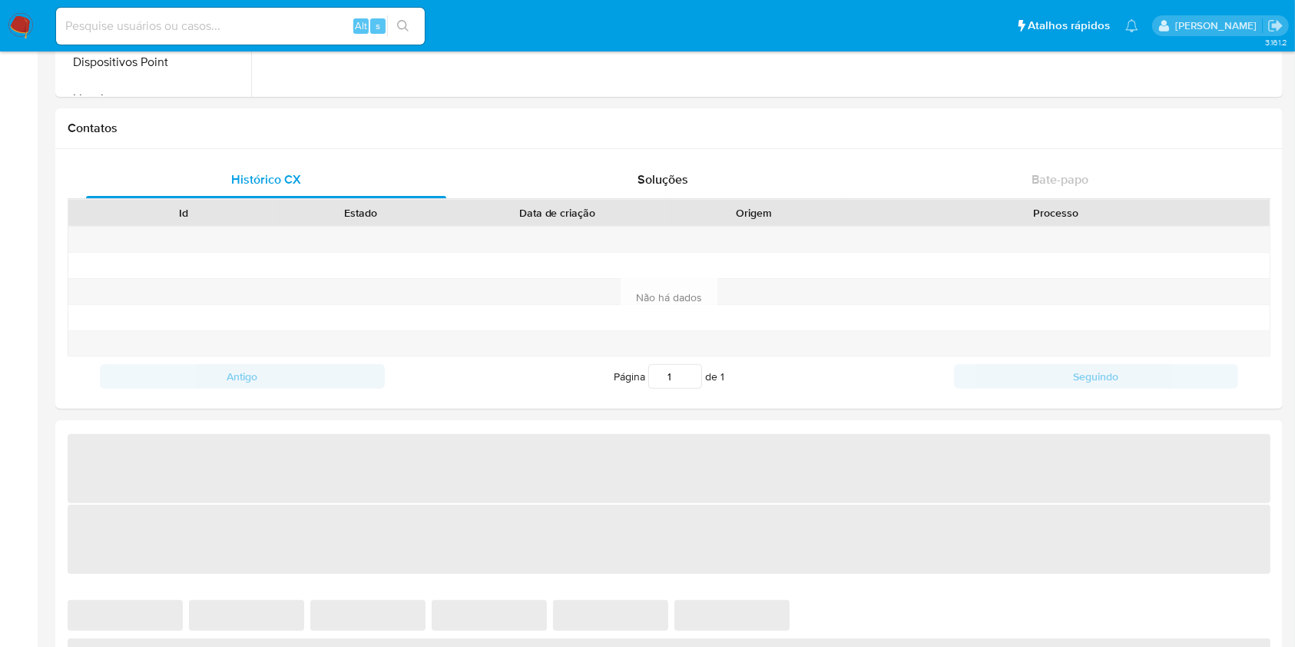
select select "10"
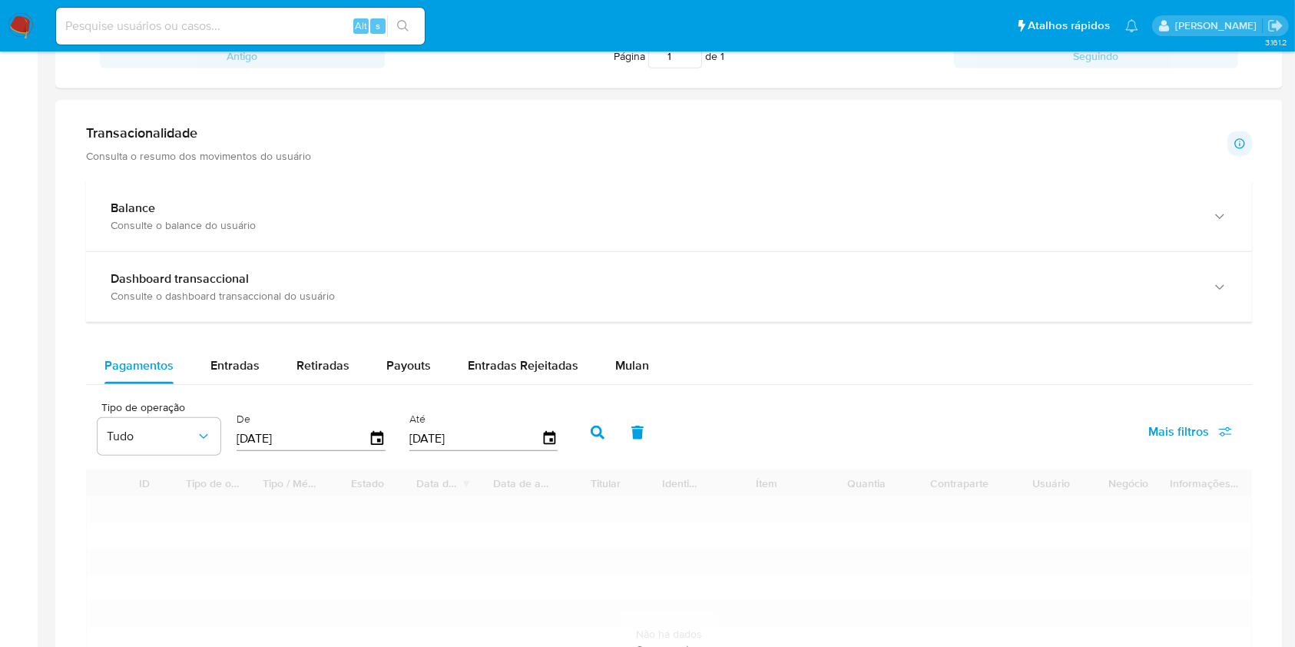
scroll to position [744, 0]
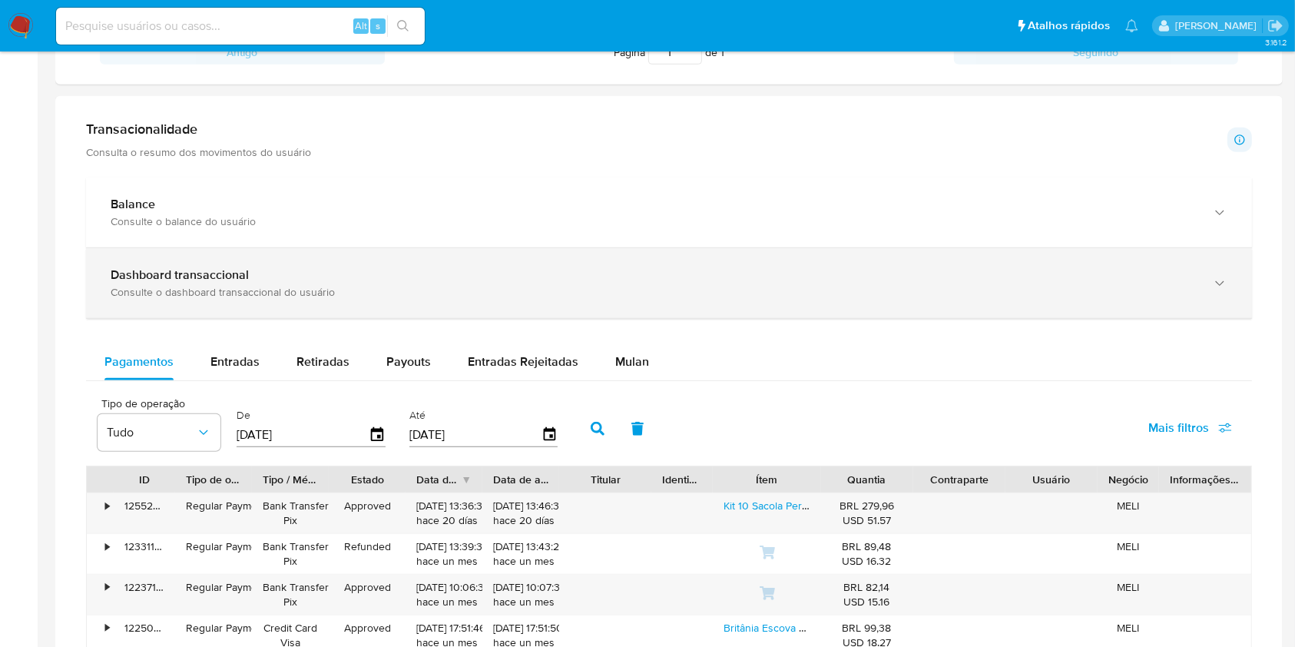
click at [788, 268] on div "Dashboard transaccional" at bounding box center [654, 274] width 1086 height 15
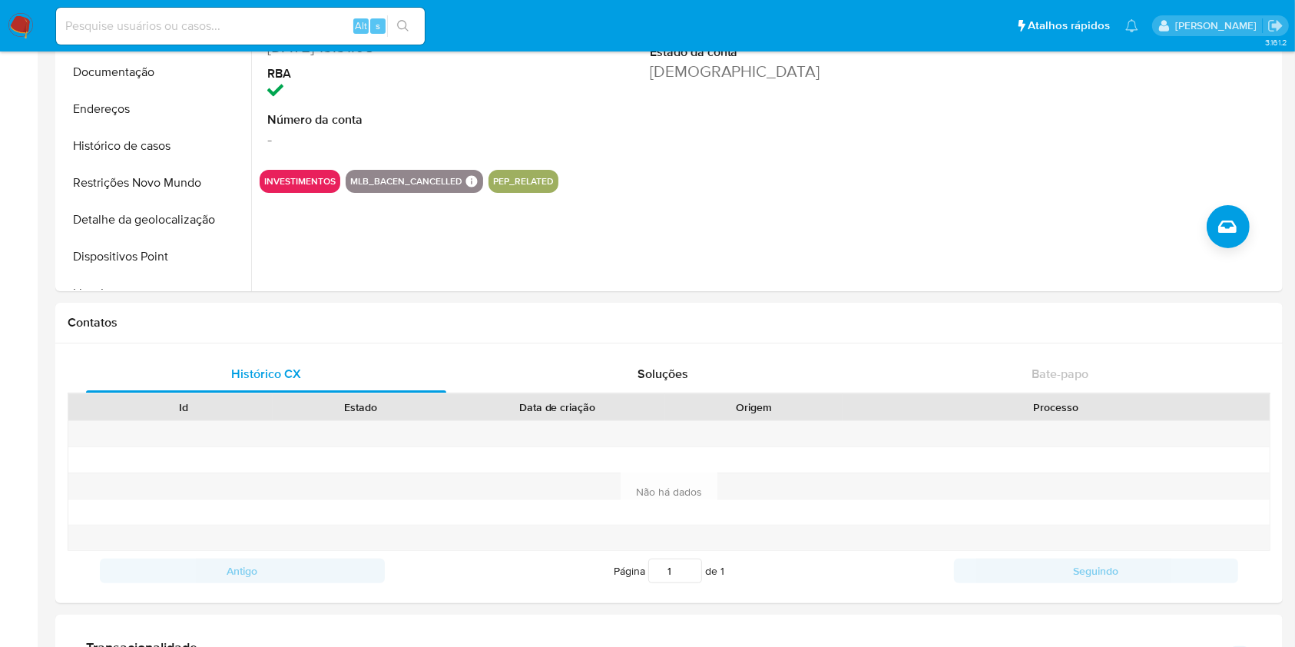
scroll to position [0, 0]
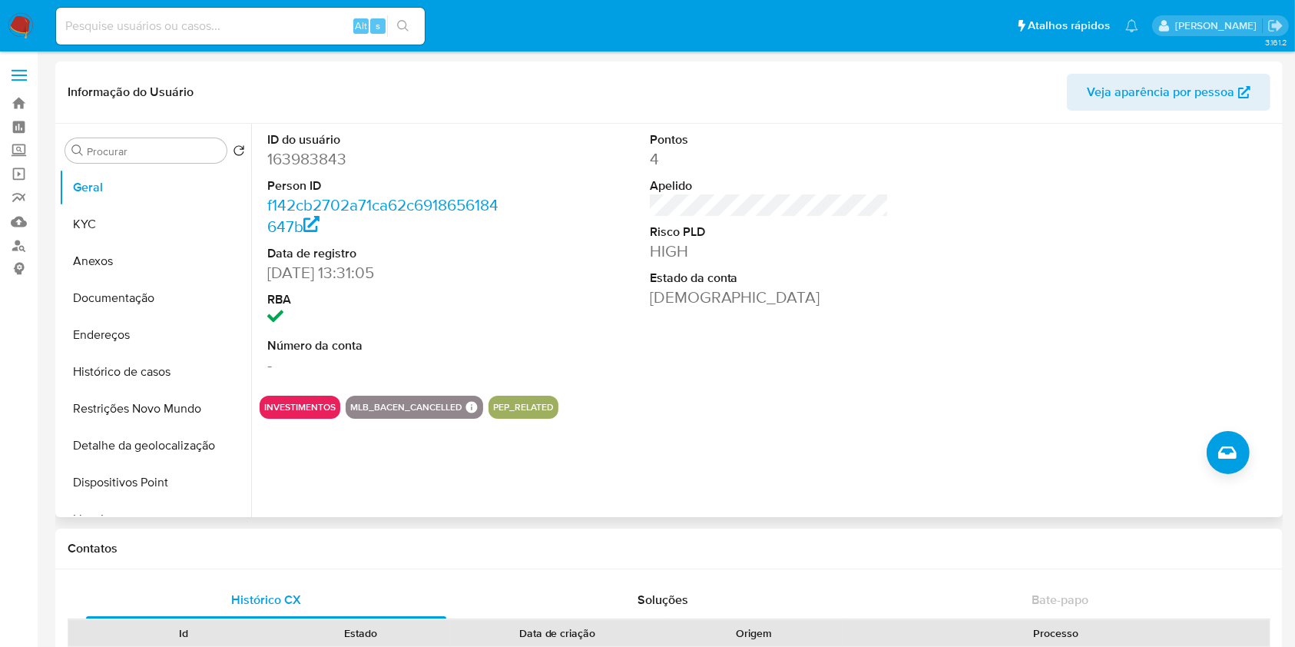
click at [1202, 90] on span "Veja aparência por pessoa" at bounding box center [1161, 92] width 148 height 37
click at [148, 299] on button "Documentação" at bounding box center [149, 298] width 180 height 37
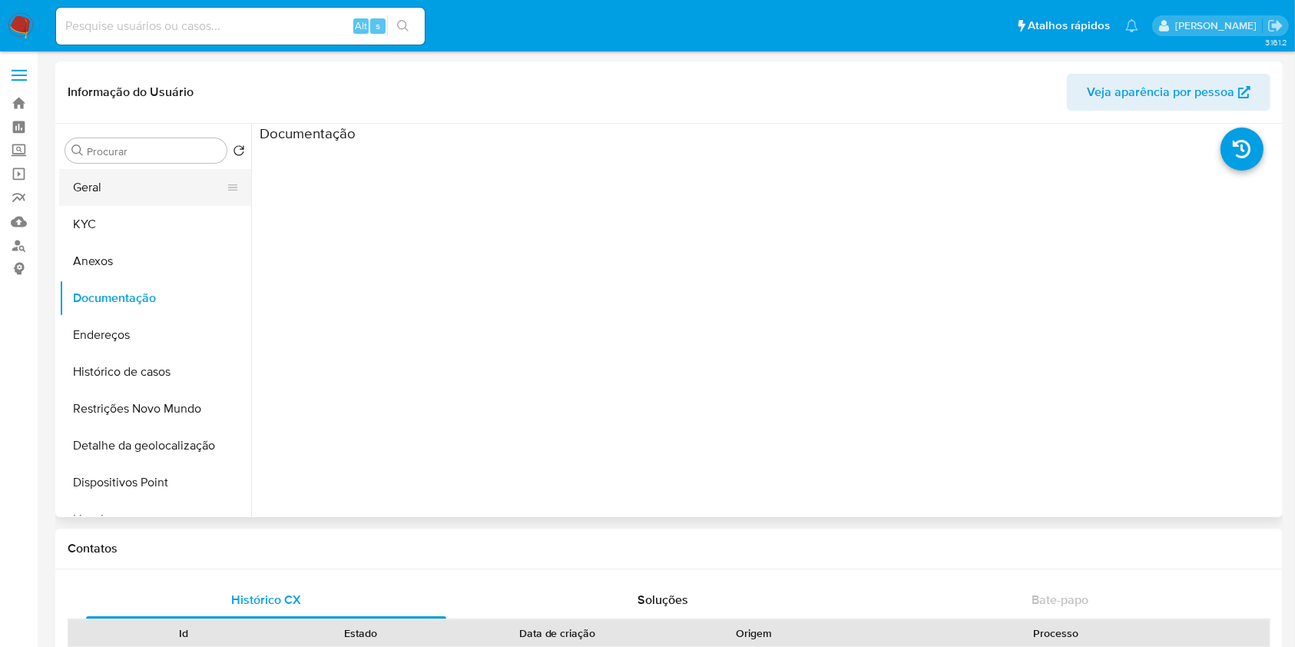
click at [145, 191] on button "Geral" at bounding box center [149, 187] width 180 height 37
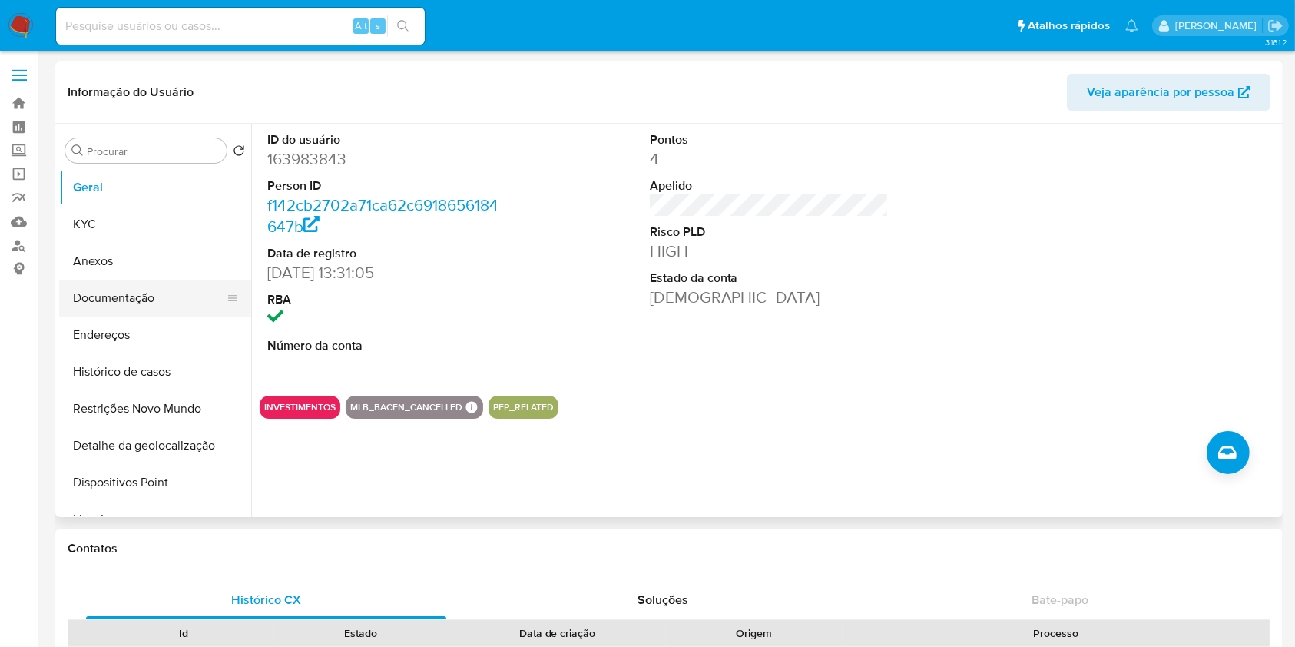
click at [145, 283] on button "Documentação" at bounding box center [149, 298] width 180 height 37
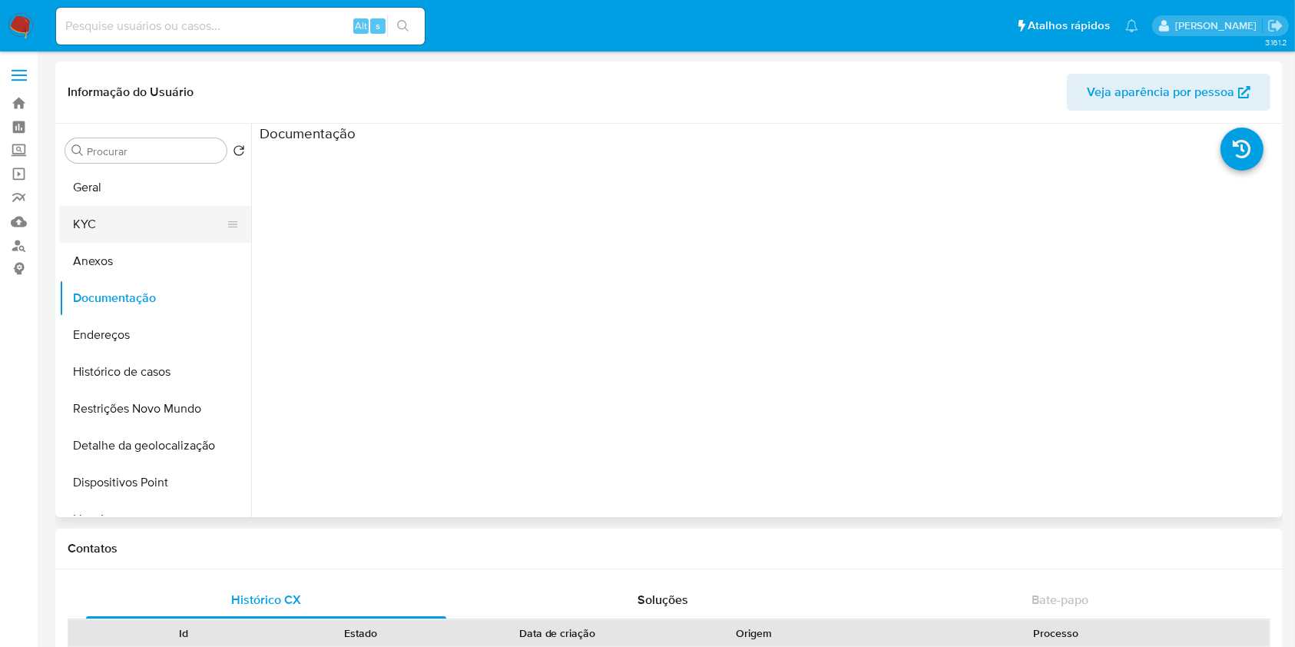
click at [91, 224] on button "KYC" at bounding box center [149, 224] width 180 height 37
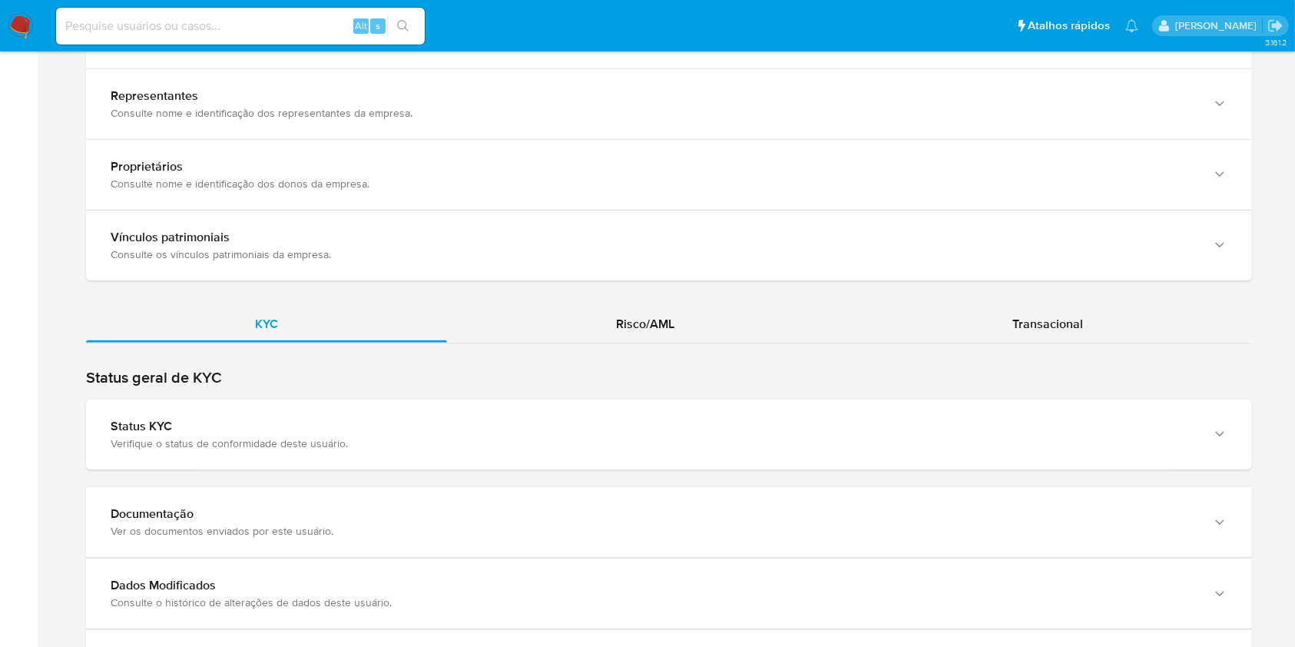
scroll to position [1292, 0]
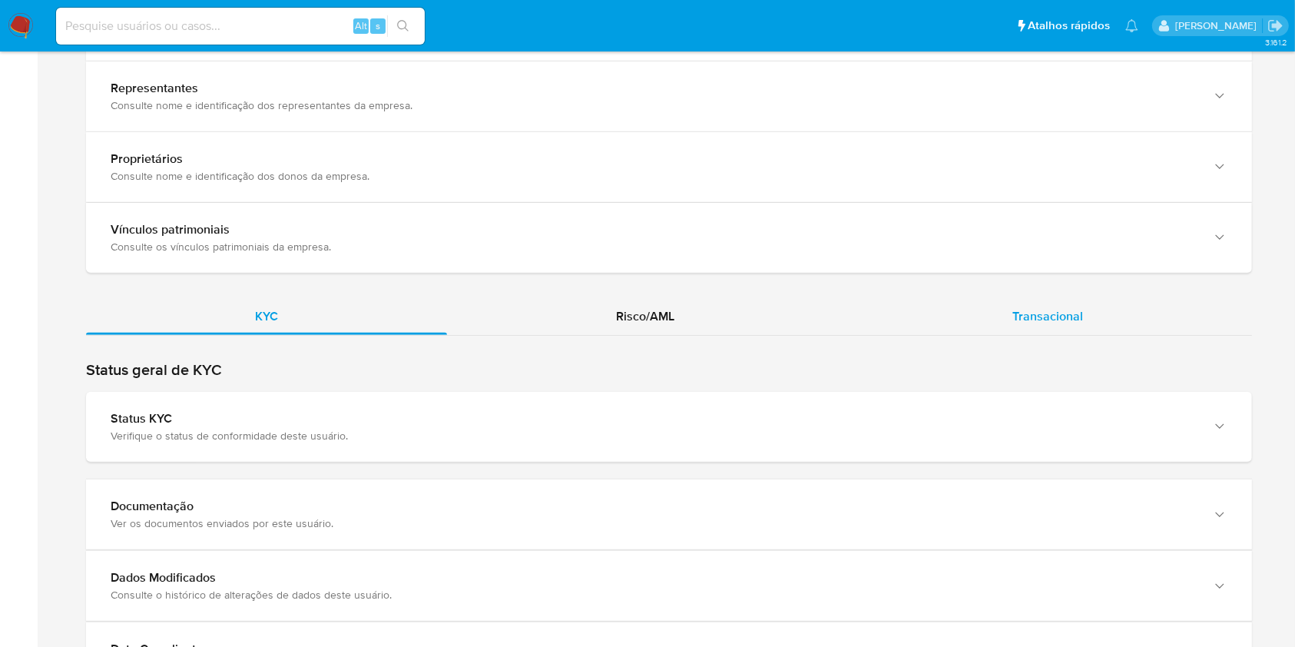
click at [919, 329] on div "Transacional" at bounding box center [1048, 316] width 409 height 37
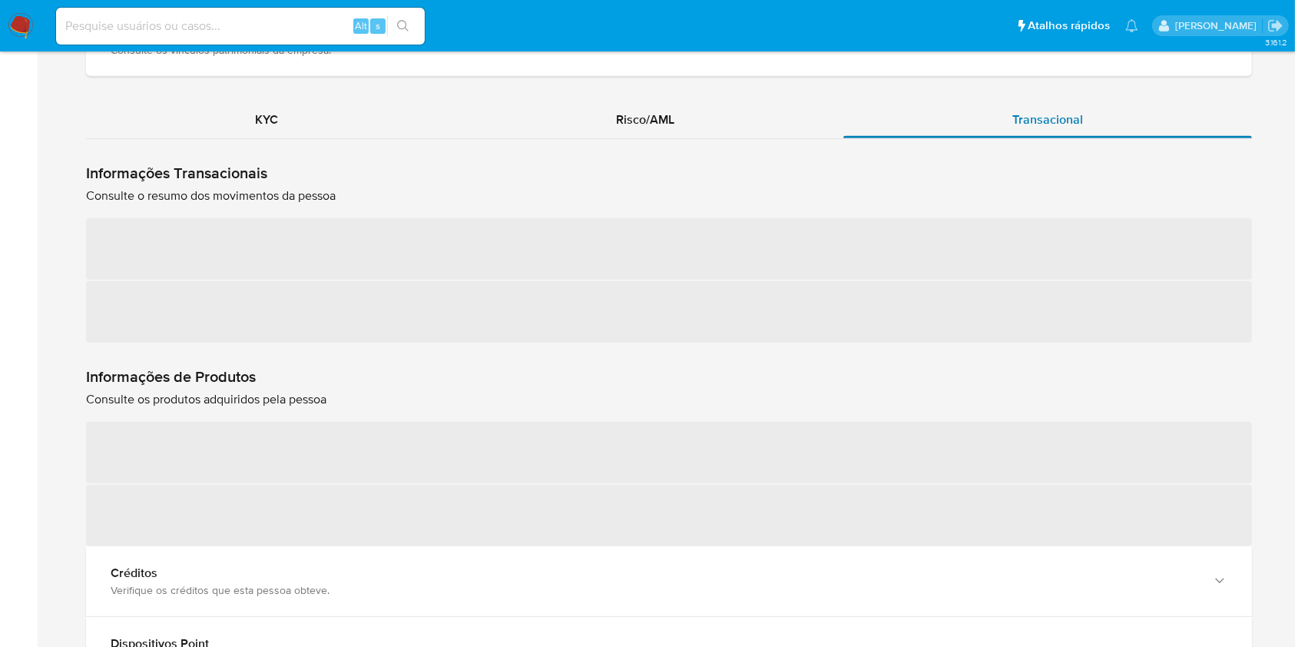
scroll to position [1490, 0]
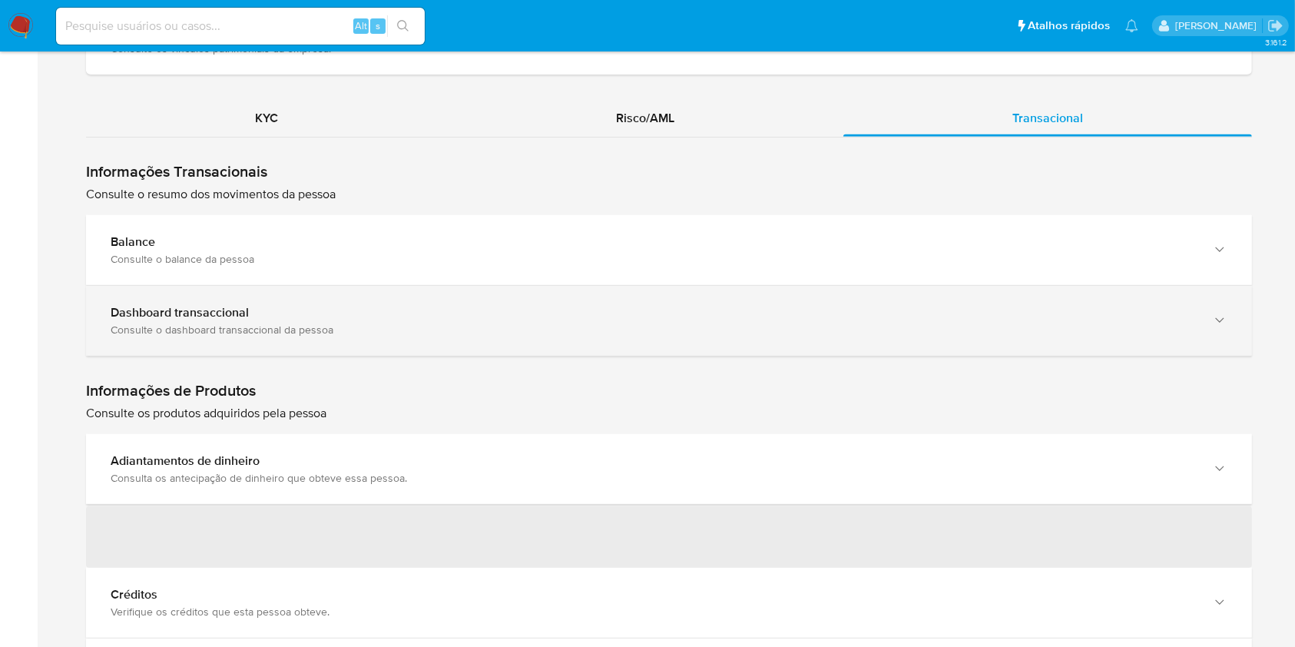
click at [370, 330] on div "Consulte o dashboard transaccional da pessoa" at bounding box center [654, 330] width 1086 height 14
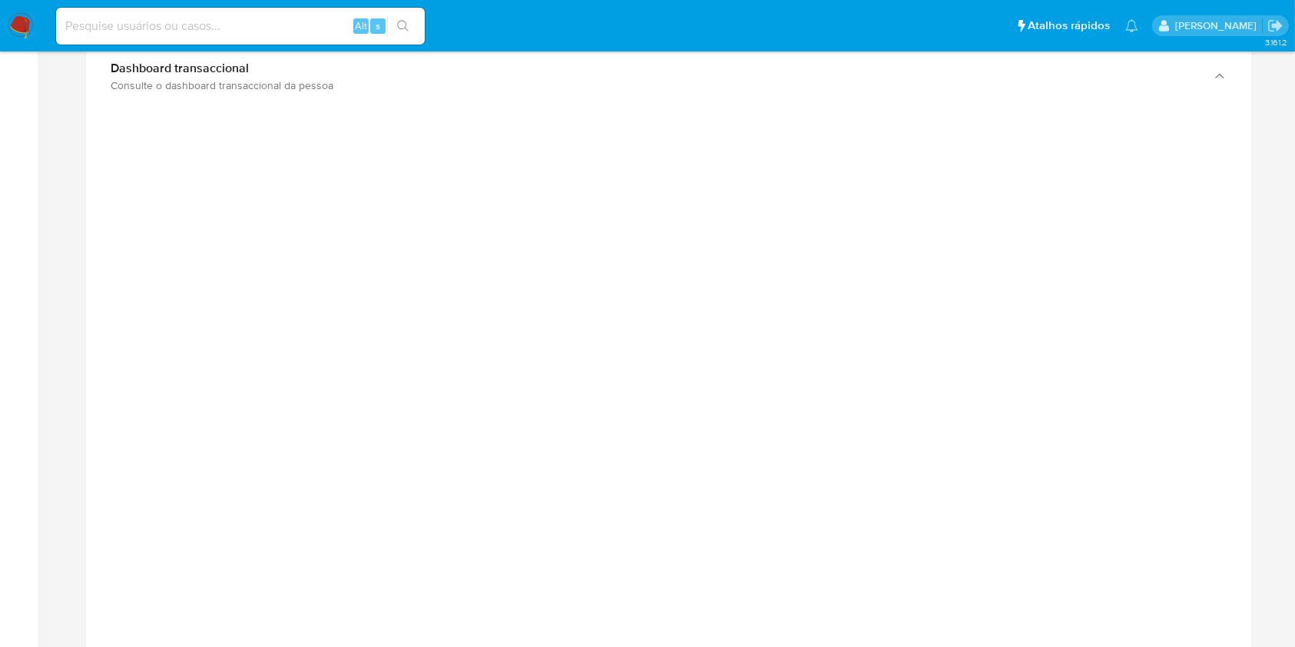
scroll to position [1740, 0]
